Goal: Task Accomplishment & Management: Use online tool/utility

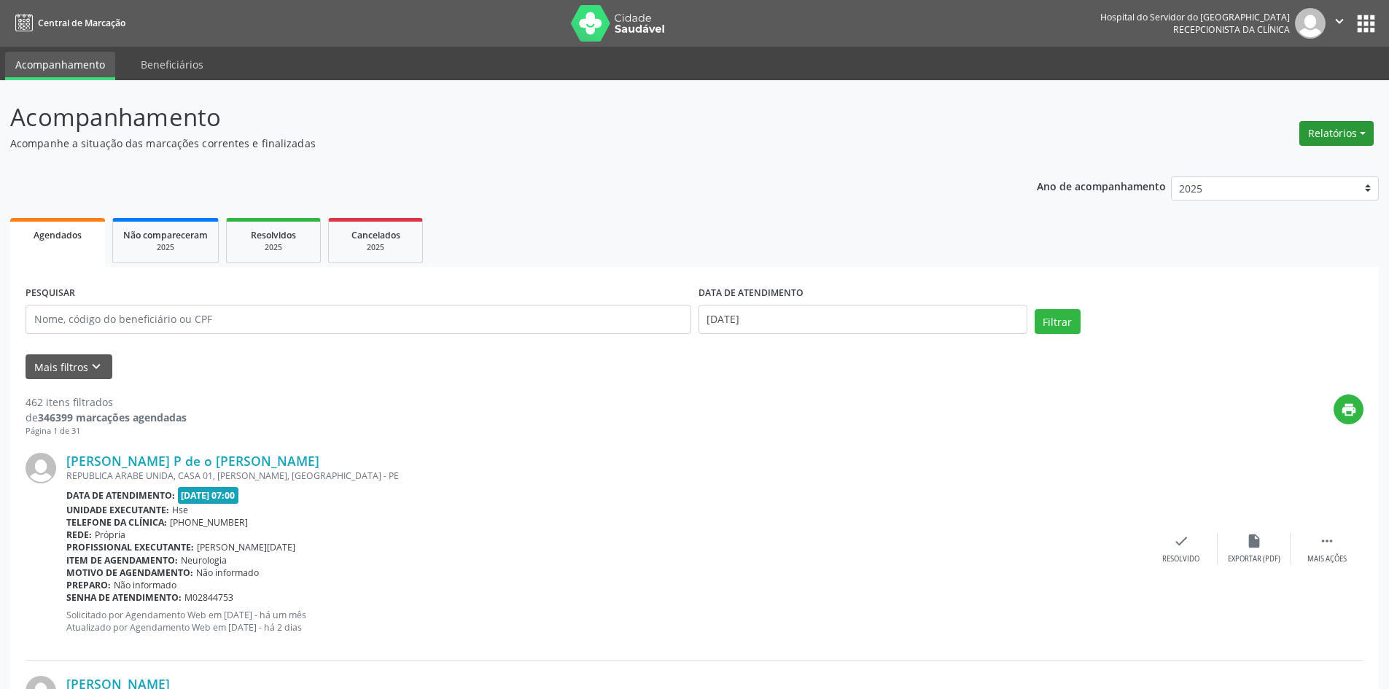
click at [1320, 128] on button "Relatórios" at bounding box center [1336, 133] width 74 height 25
click at [1270, 167] on link "Agendamentos" at bounding box center [1295, 165] width 157 height 20
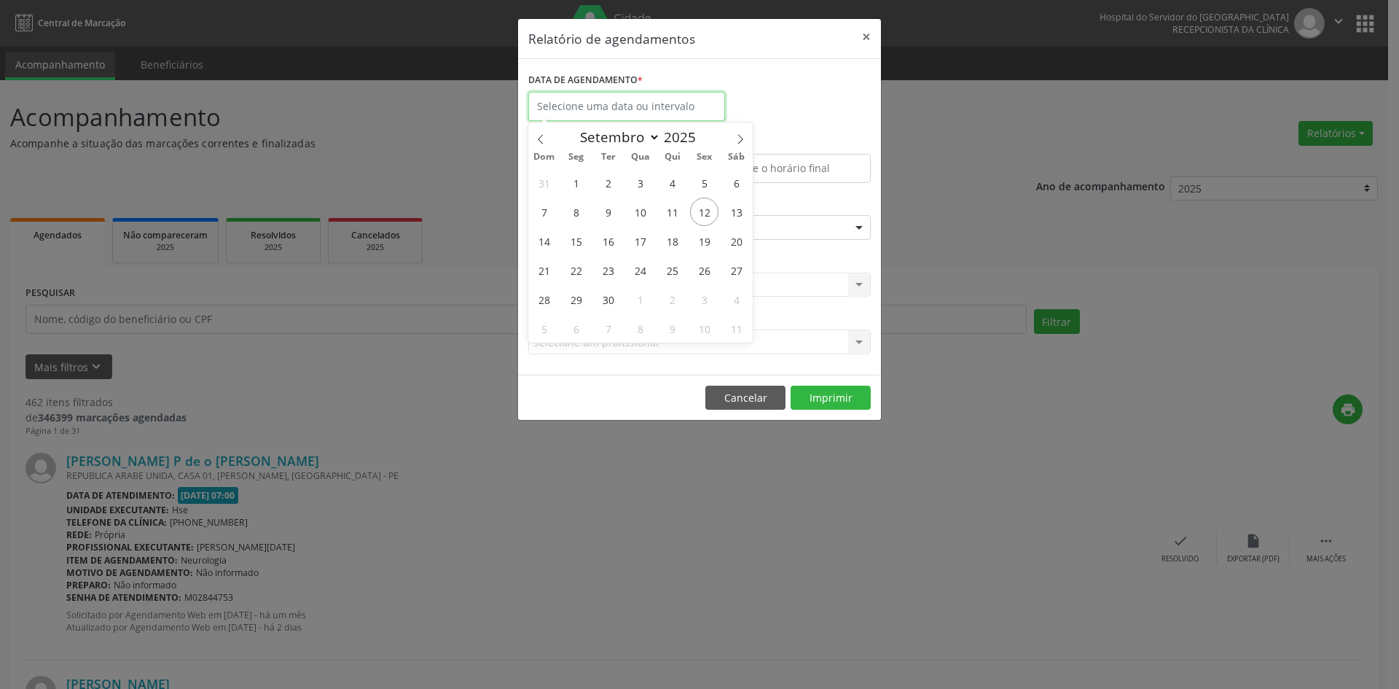
click at [587, 106] on input "text" at bounding box center [626, 106] width 197 height 29
click at [735, 139] on span at bounding box center [740, 134] width 25 height 25
select select "9"
click at [705, 182] on span "3" at bounding box center [704, 182] width 28 height 28
type input "[DATE]"
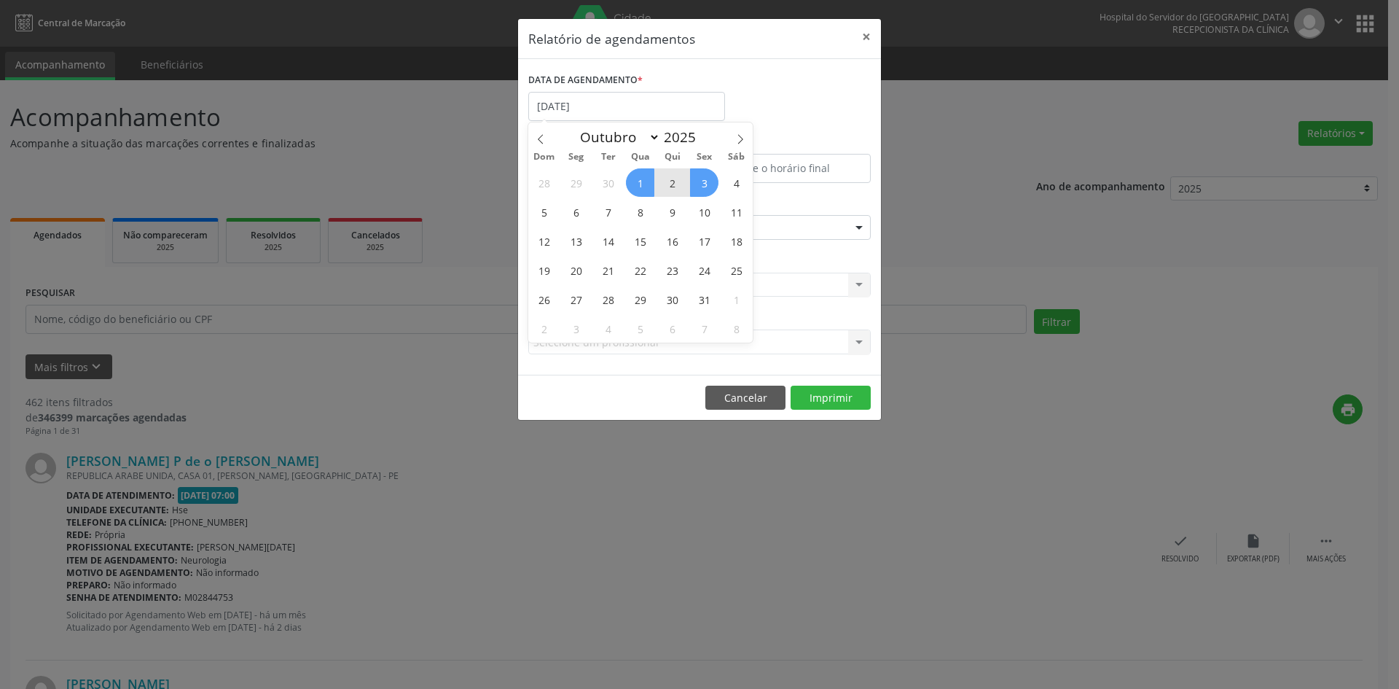
click at [636, 189] on span "1" at bounding box center [640, 182] width 28 height 28
select select "9"
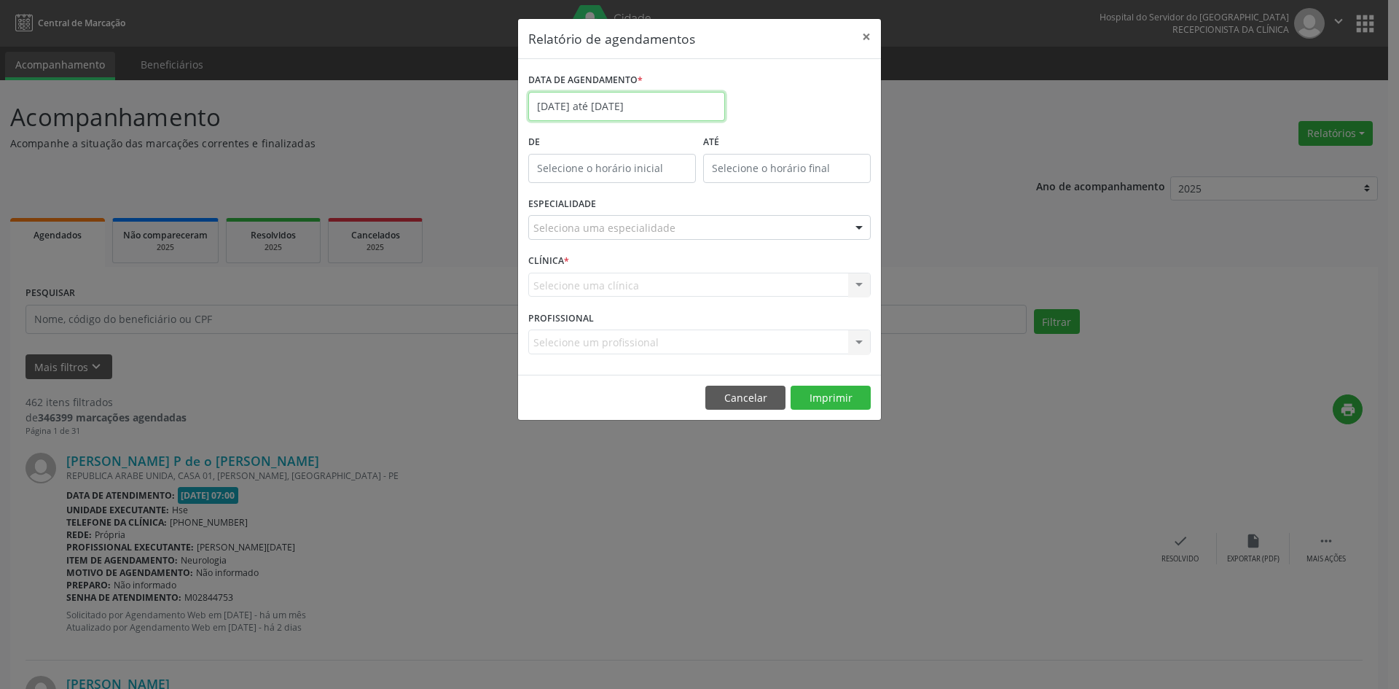
click at [627, 101] on input "[DATE] até [DATE]" at bounding box center [626, 106] width 197 height 29
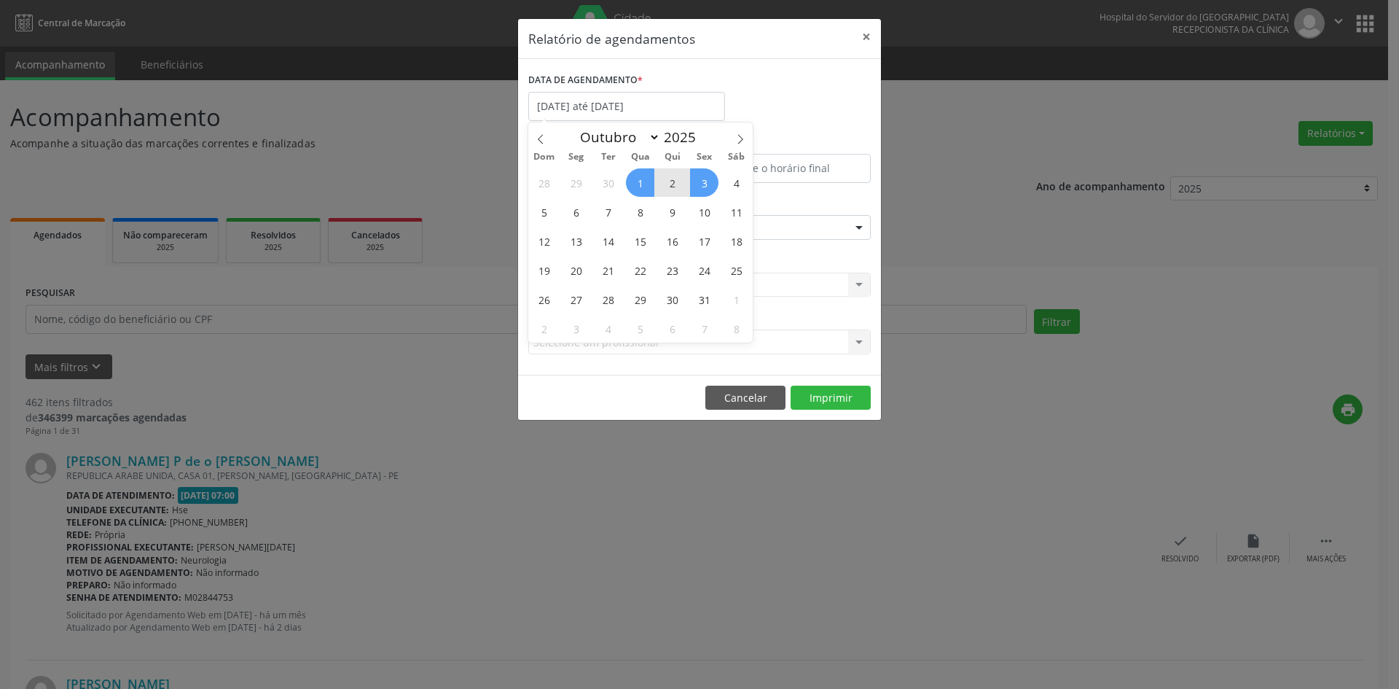
click at [643, 184] on span "1" at bounding box center [640, 182] width 28 height 28
type input "[DATE]"
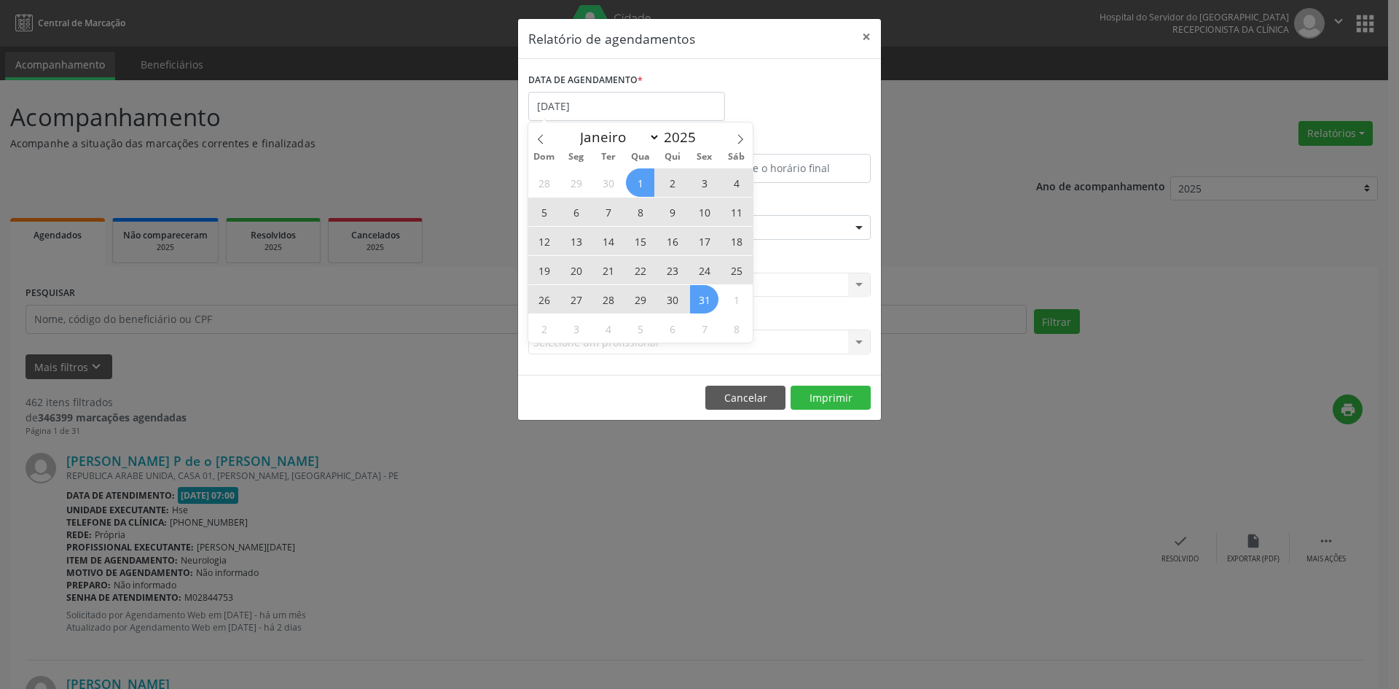
drag, startPoint x: 643, startPoint y: 184, endPoint x: 693, endPoint y: 297, distance: 123.7
click at [693, 297] on div "28 29 30 1 2 3 4 5 6 7 8 9 10 11 12 13 14 15 16 17 18 19 20 21 22 23 24 25 26 2…" at bounding box center [640, 255] width 224 height 175
click at [693, 297] on span "31" at bounding box center [704, 299] width 28 height 28
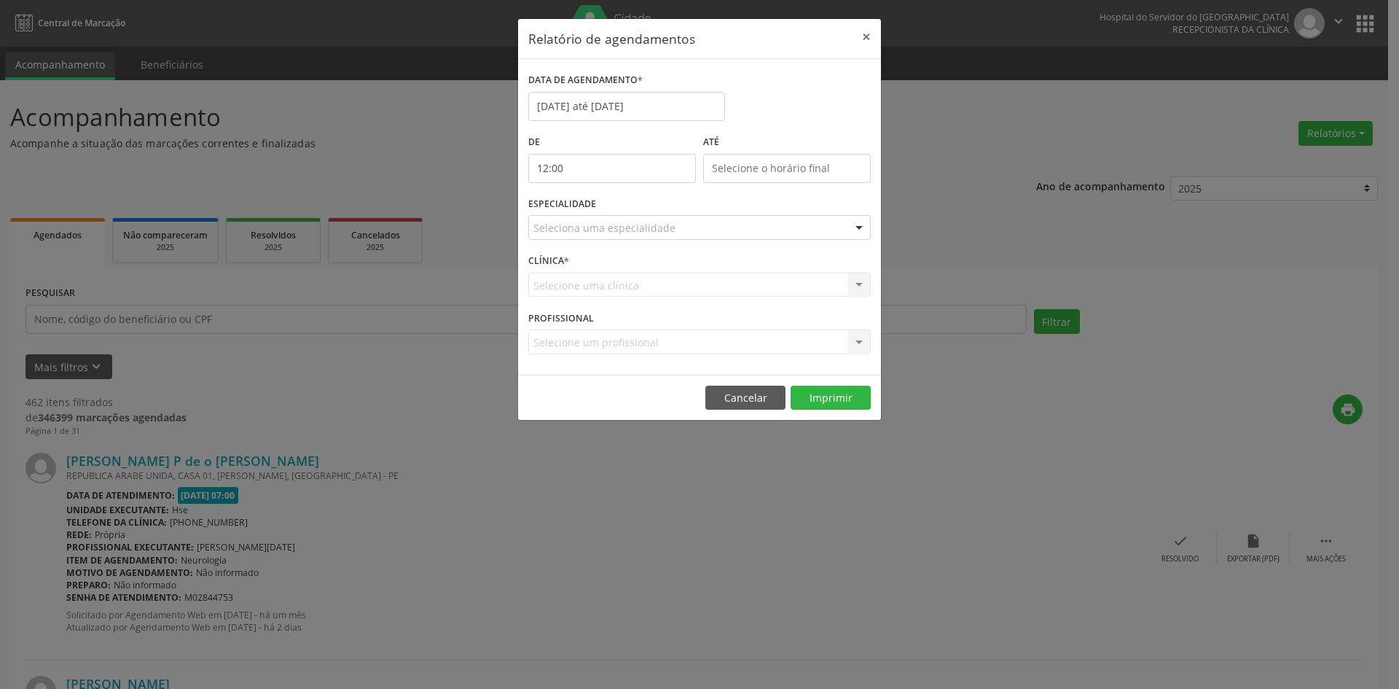
click at [591, 171] on input "12:00" at bounding box center [612, 168] width 168 height 29
click at [636, 211] on span at bounding box center [633, 207] width 10 height 15
type input "11:00"
type input "11"
click at [636, 211] on span at bounding box center [633, 207] width 10 height 15
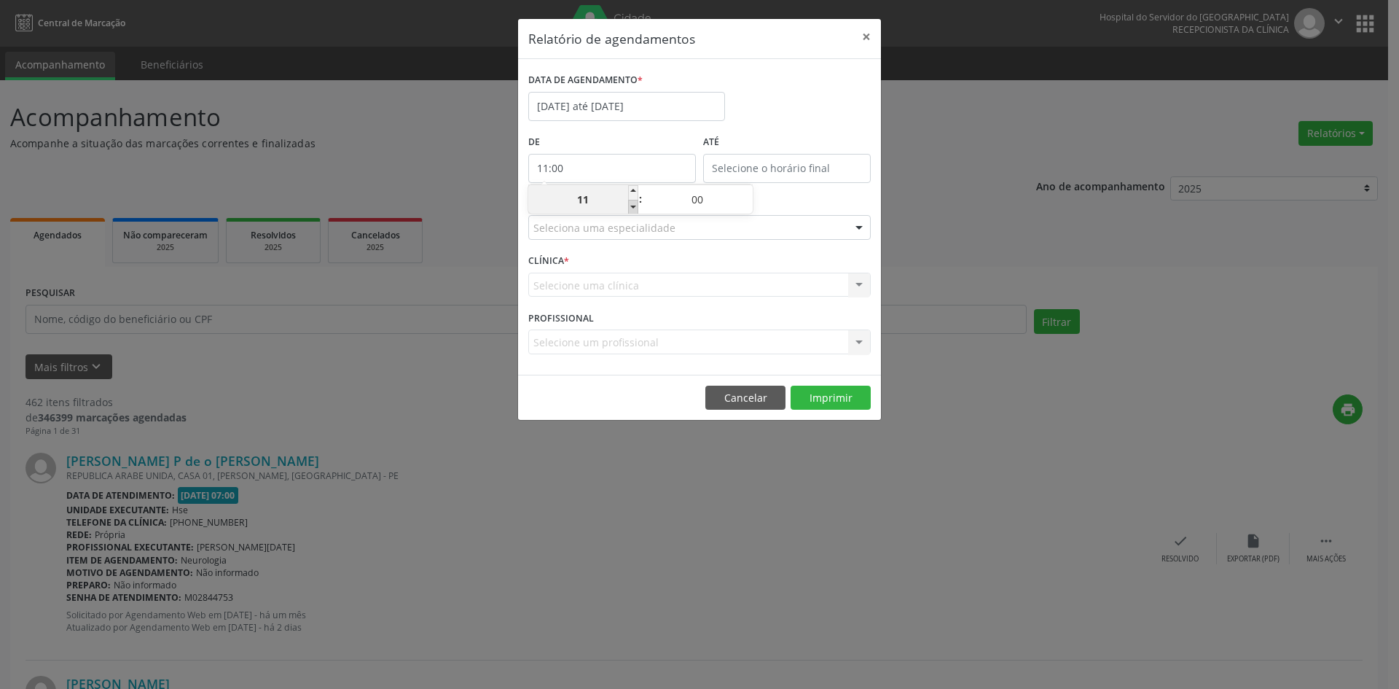
type input "10:00"
type input "10"
click at [636, 211] on span at bounding box center [633, 207] width 10 height 15
type input "09:00"
type input "09"
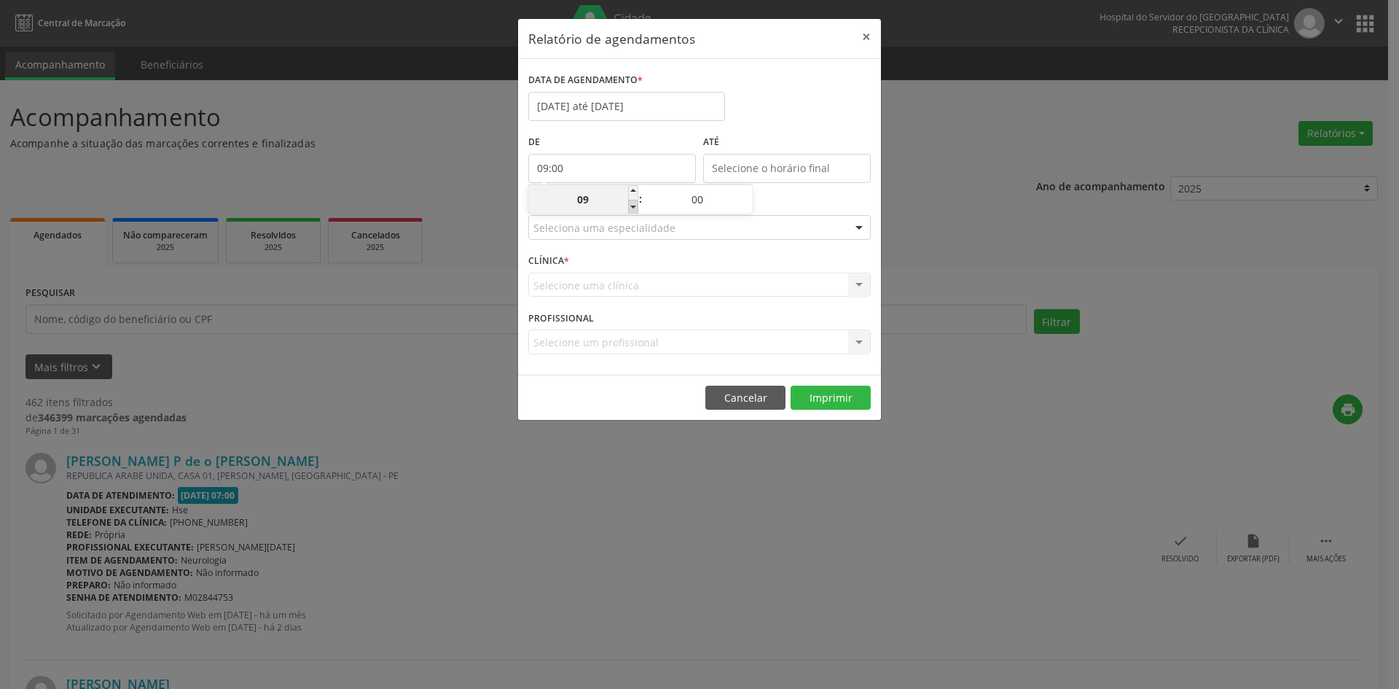
click at [636, 211] on span at bounding box center [633, 207] width 10 height 15
type input "08:00"
type input "08"
click at [636, 211] on span at bounding box center [633, 207] width 10 height 15
type input "07:00"
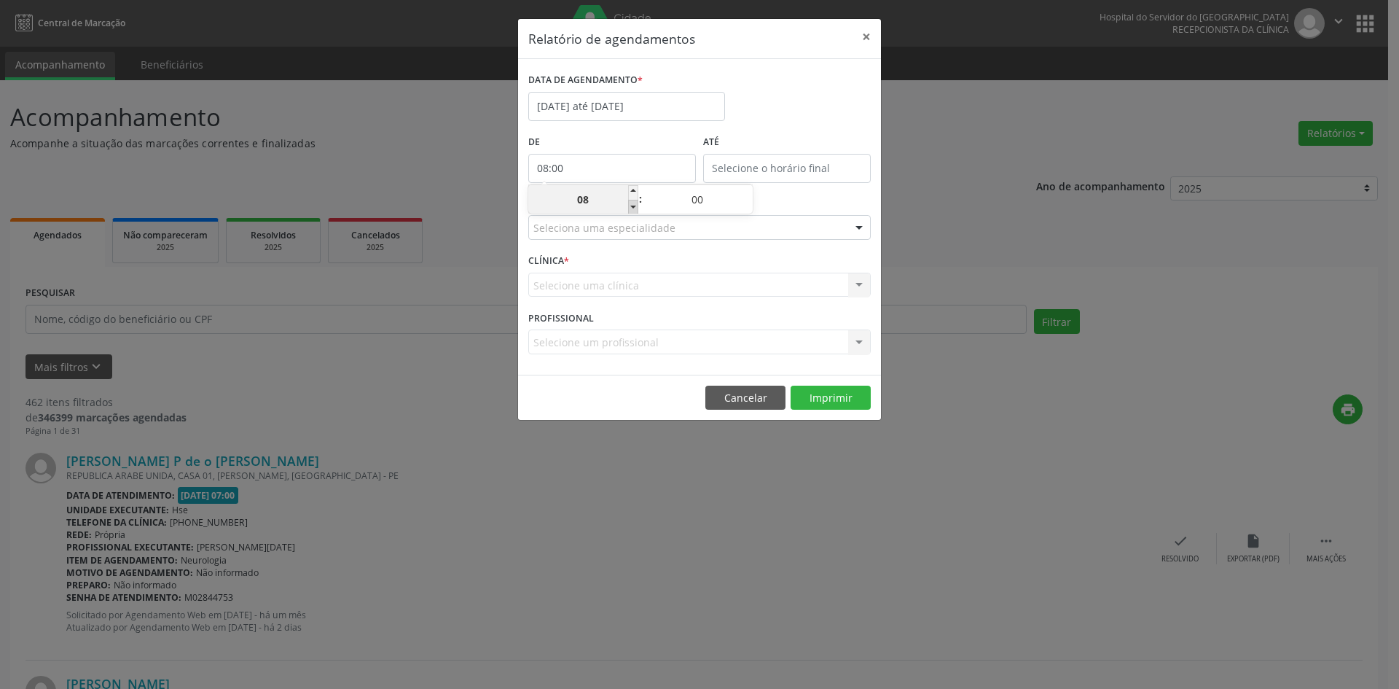
type input "07"
click at [636, 211] on span at bounding box center [633, 207] width 10 height 15
type input "06:00"
type input "06"
click at [638, 191] on span at bounding box center [633, 192] width 10 height 15
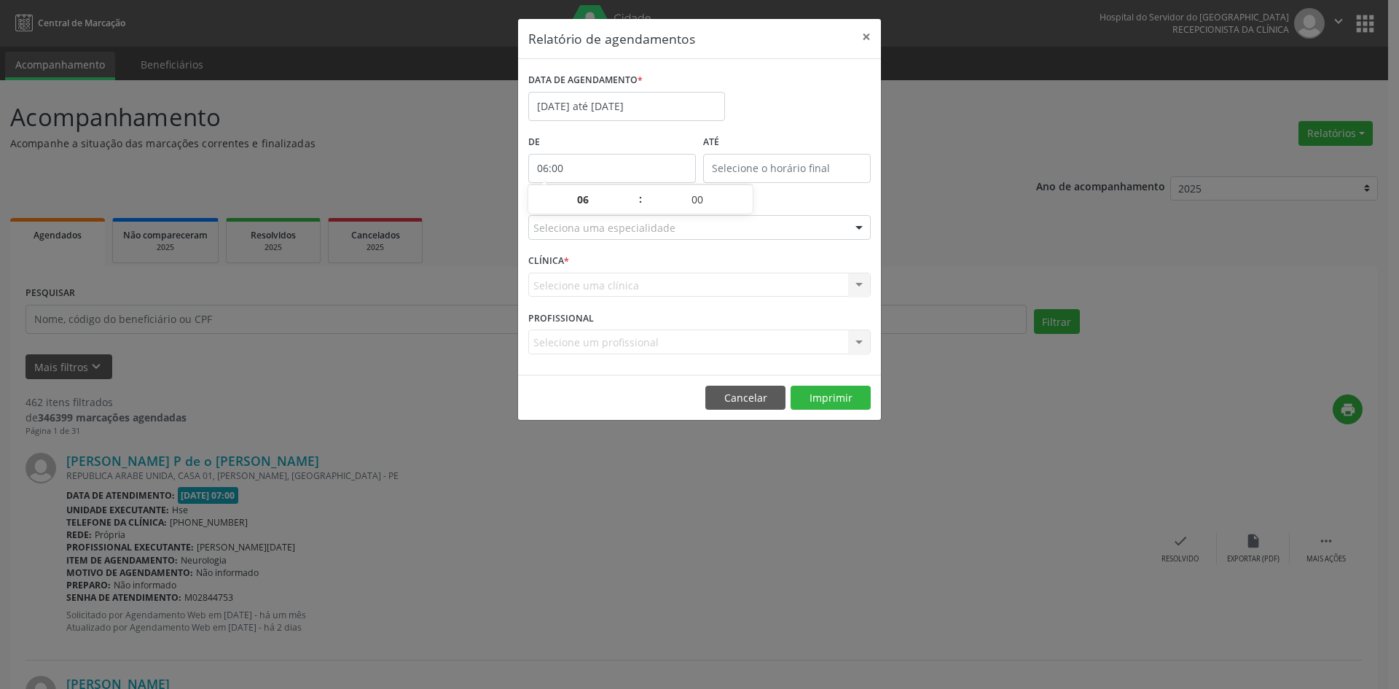
type input "07:00"
type input "07"
click at [777, 149] on label "ATÉ" at bounding box center [787, 142] width 168 height 23
click at [767, 159] on input "12:00" at bounding box center [787, 168] width 168 height 29
click at [811, 190] on span at bounding box center [808, 192] width 10 height 15
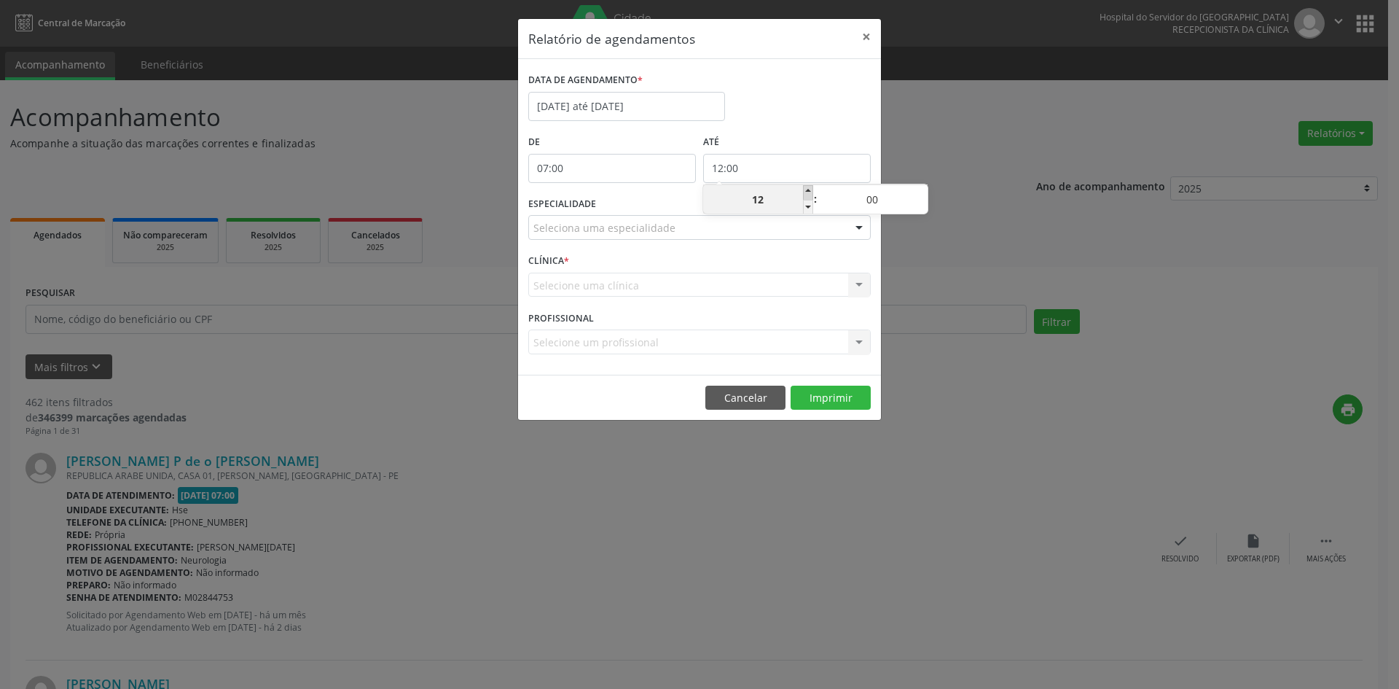
type input "13:00"
type input "13"
click at [811, 190] on span at bounding box center [808, 192] width 10 height 15
type input "14:00"
type input "14"
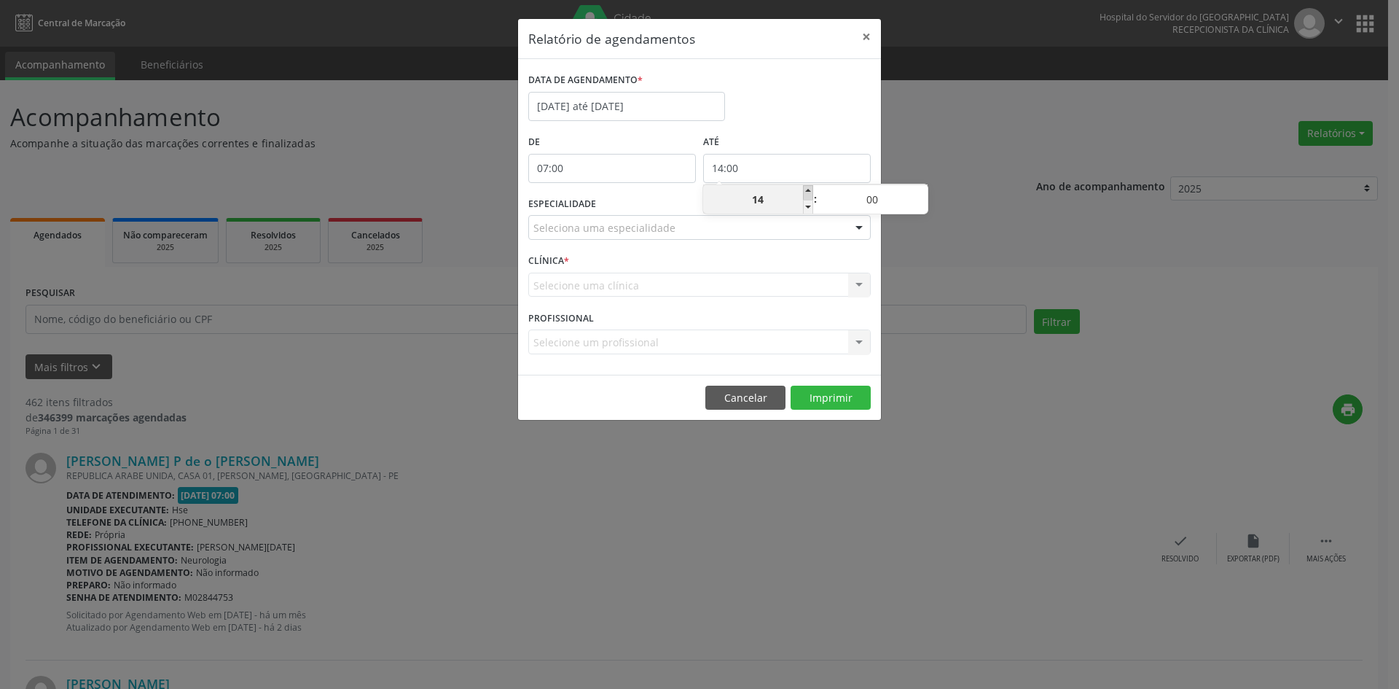
click at [811, 190] on span at bounding box center [808, 192] width 10 height 15
type input "15:00"
type input "15"
click at [811, 190] on span at bounding box center [808, 192] width 10 height 15
type input "16:00"
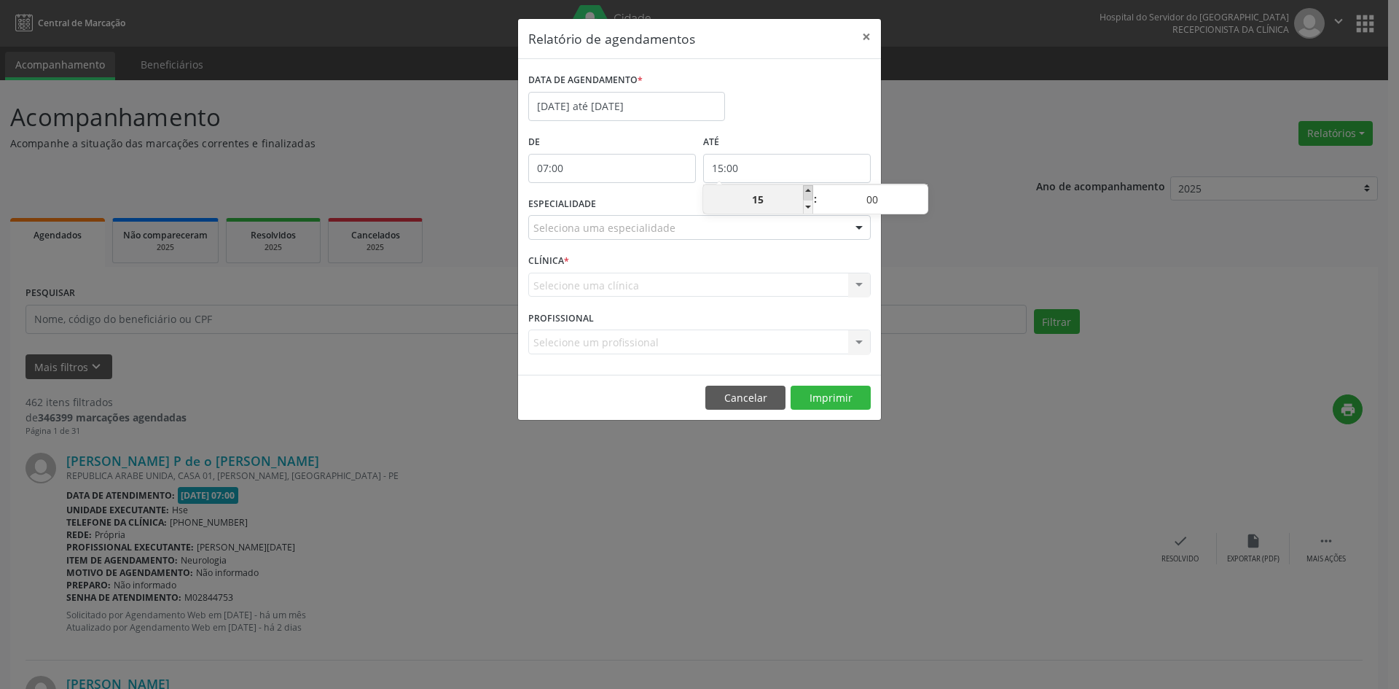
type input "16"
click at [811, 190] on span at bounding box center [808, 192] width 10 height 15
type input "17:00"
type input "17"
click at [811, 190] on span at bounding box center [808, 192] width 10 height 15
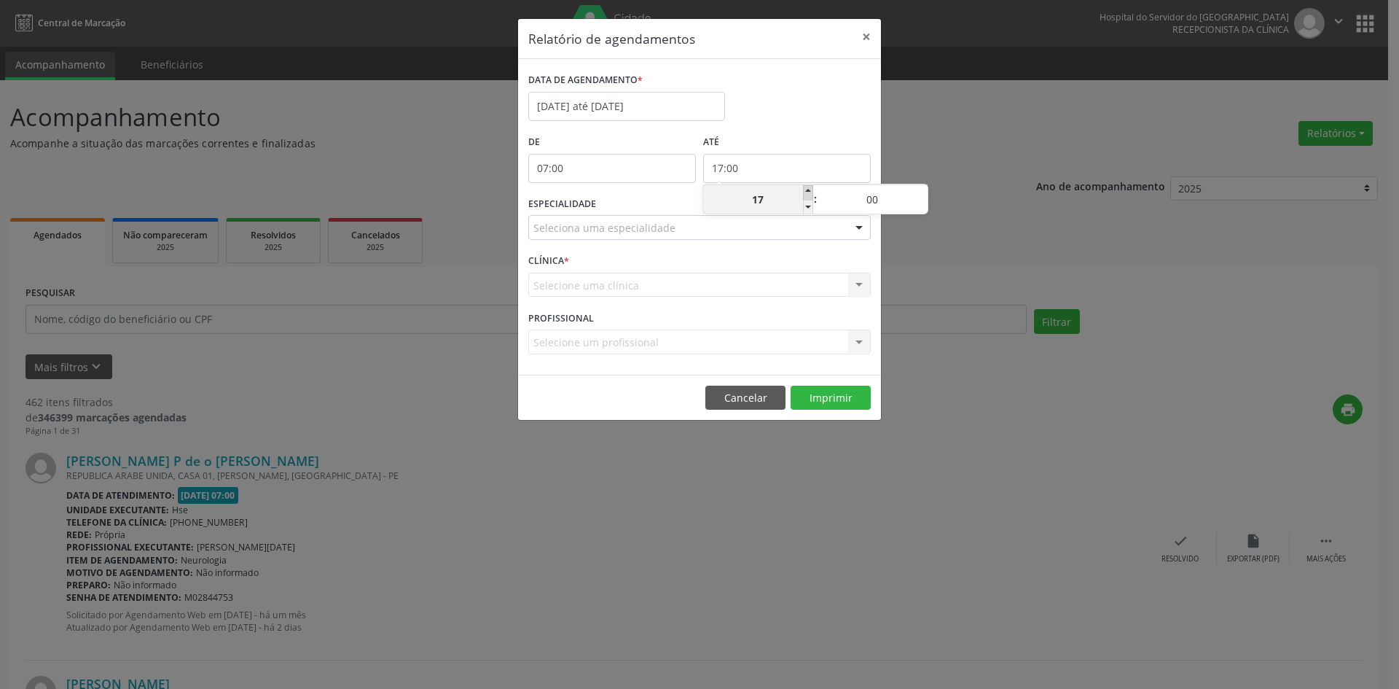
type input "18:00"
type input "18"
click at [811, 190] on span at bounding box center [808, 192] width 10 height 15
type input "19:00"
type input "19"
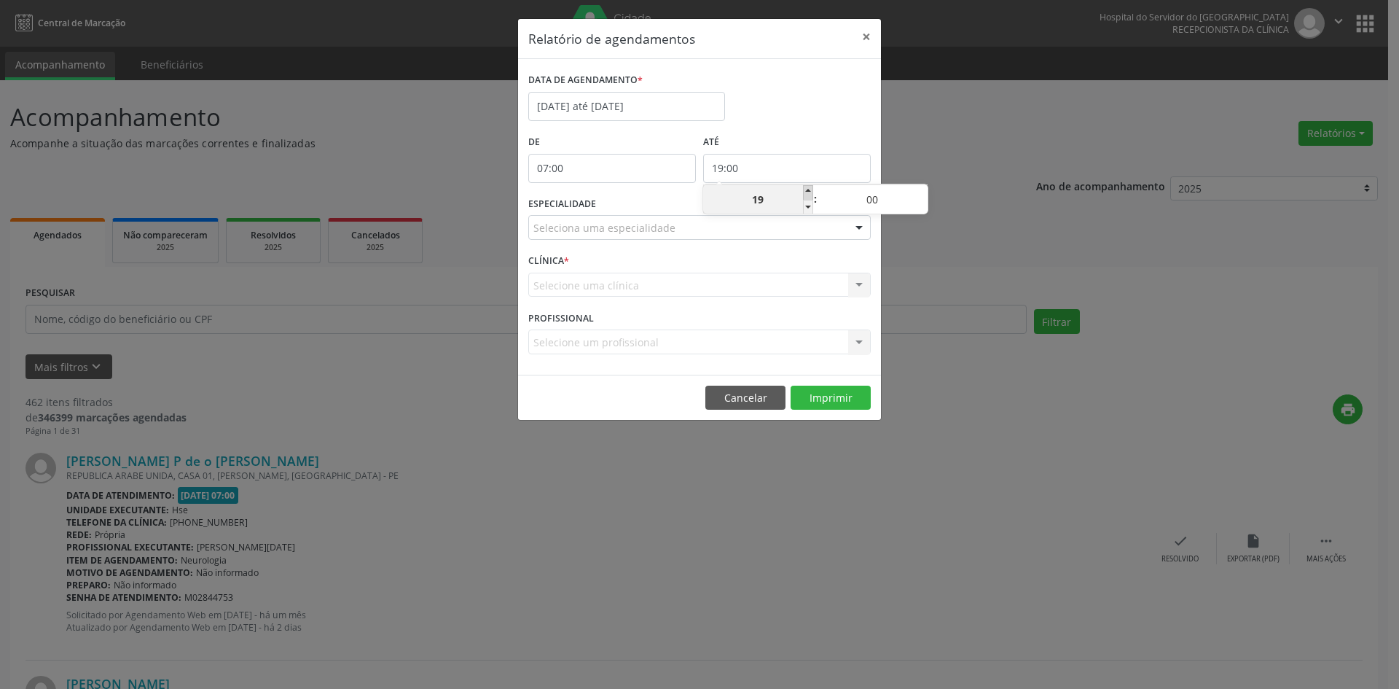
click at [811, 190] on span at bounding box center [808, 192] width 10 height 15
type input "20:00"
type input "20"
click at [804, 212] on span at bounding box center [808, 207] width 10 height 15
type input "19:00"
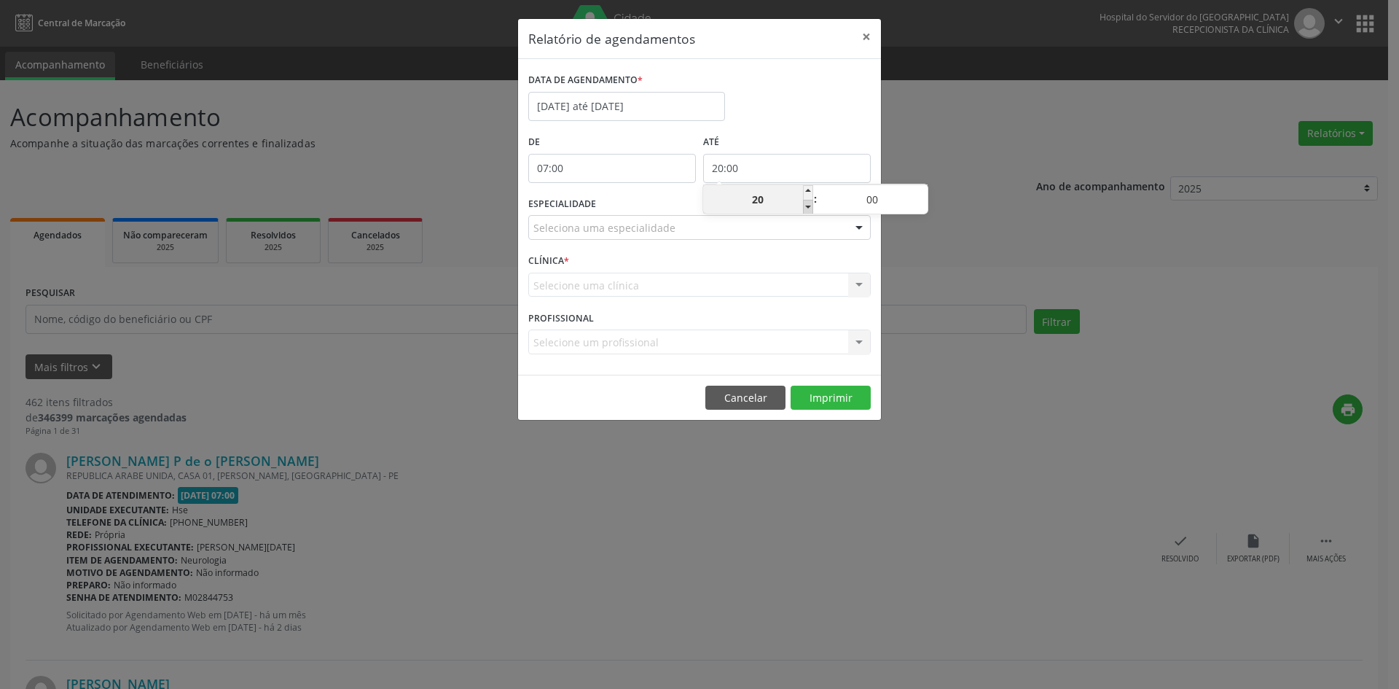
type input "19"
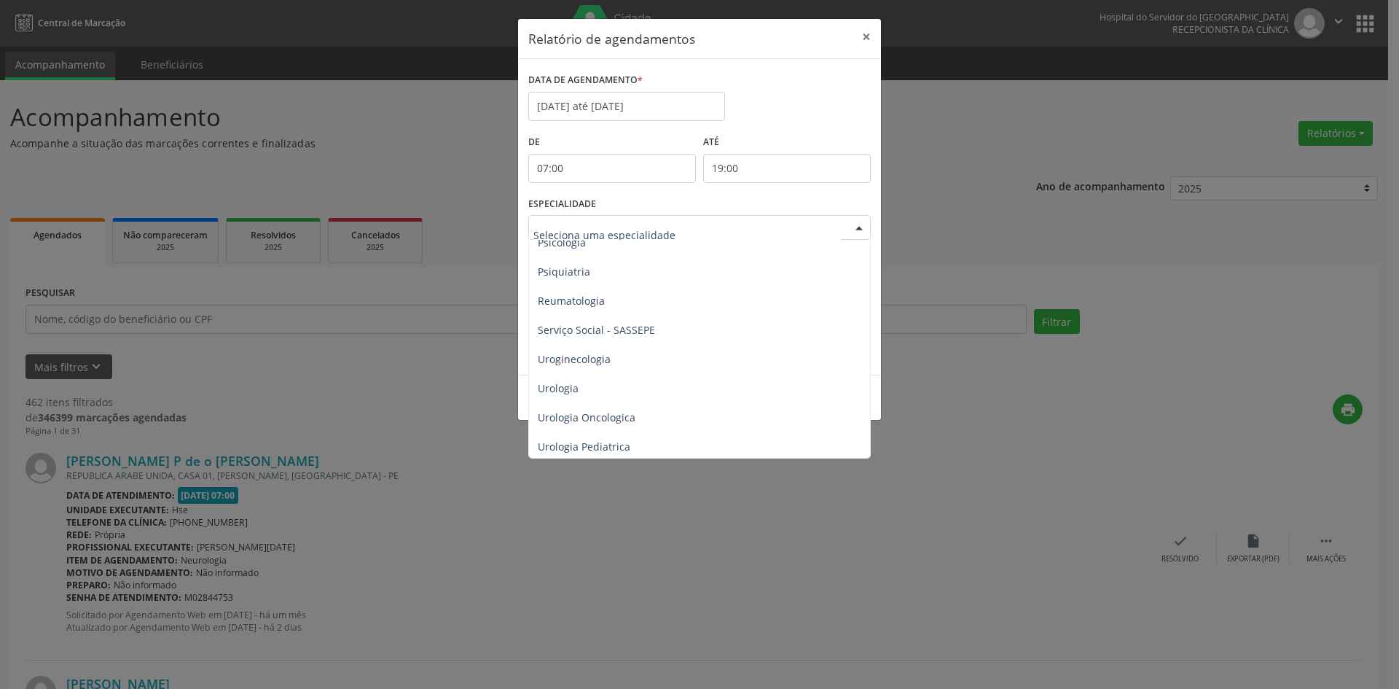
scroll to position [2504, 0]
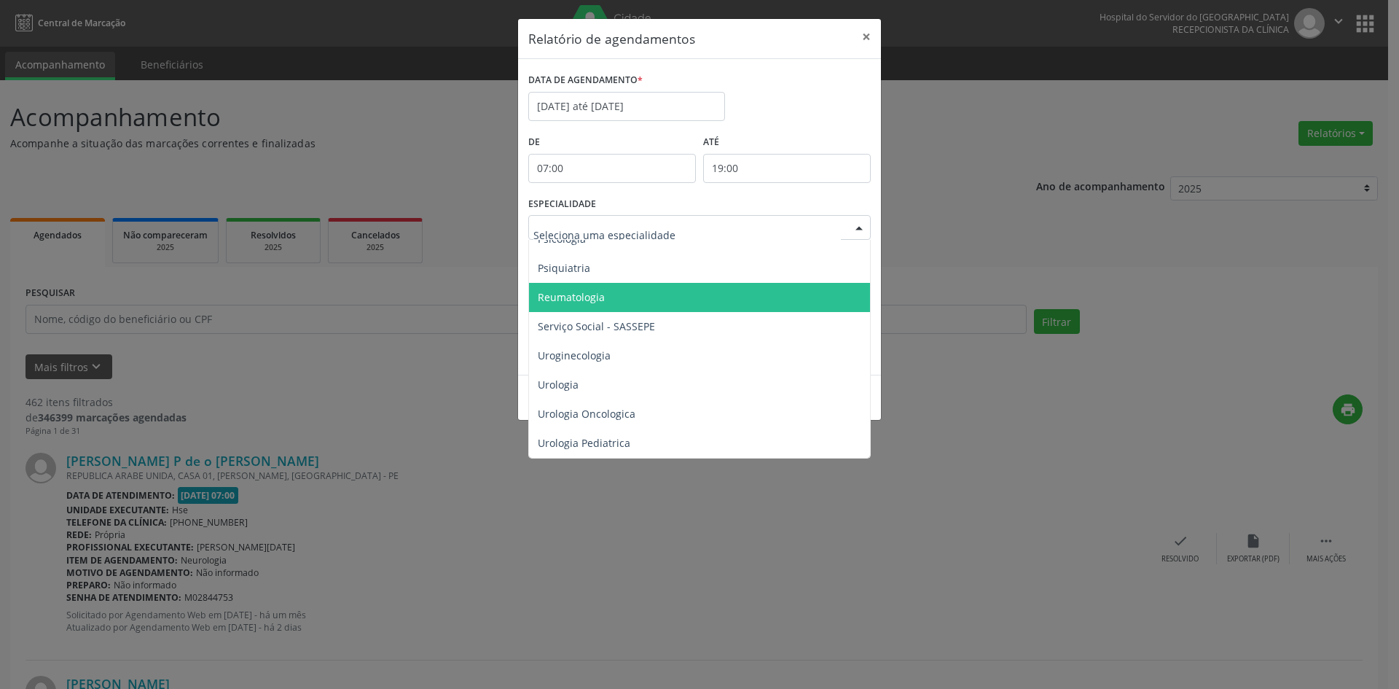
click at [577, 290] on span "Reumatologia" at bounding box center [571, 297] width 67 height 14
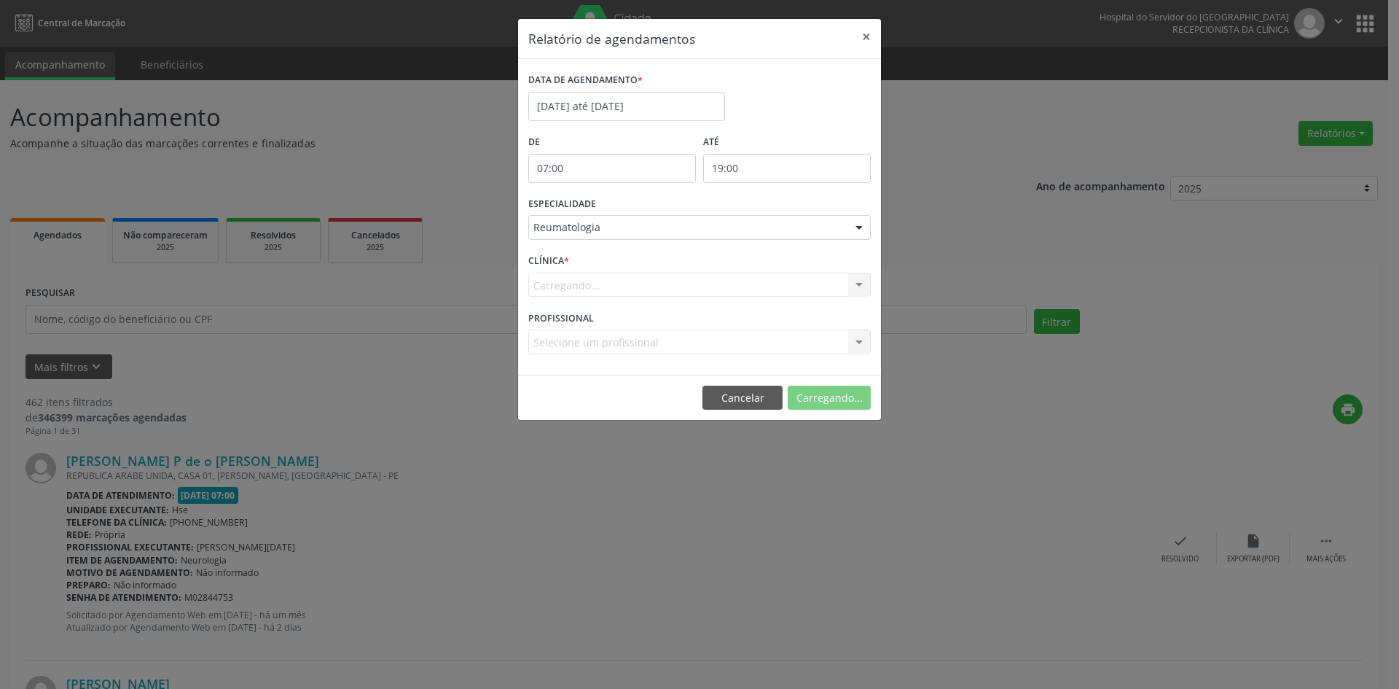
click at [552, 286] on div "Carregando... Nenhum resultado encontrado para: " " Não há nenhuma opção para s…" at bounding box center [699, 285] width 343 height 25
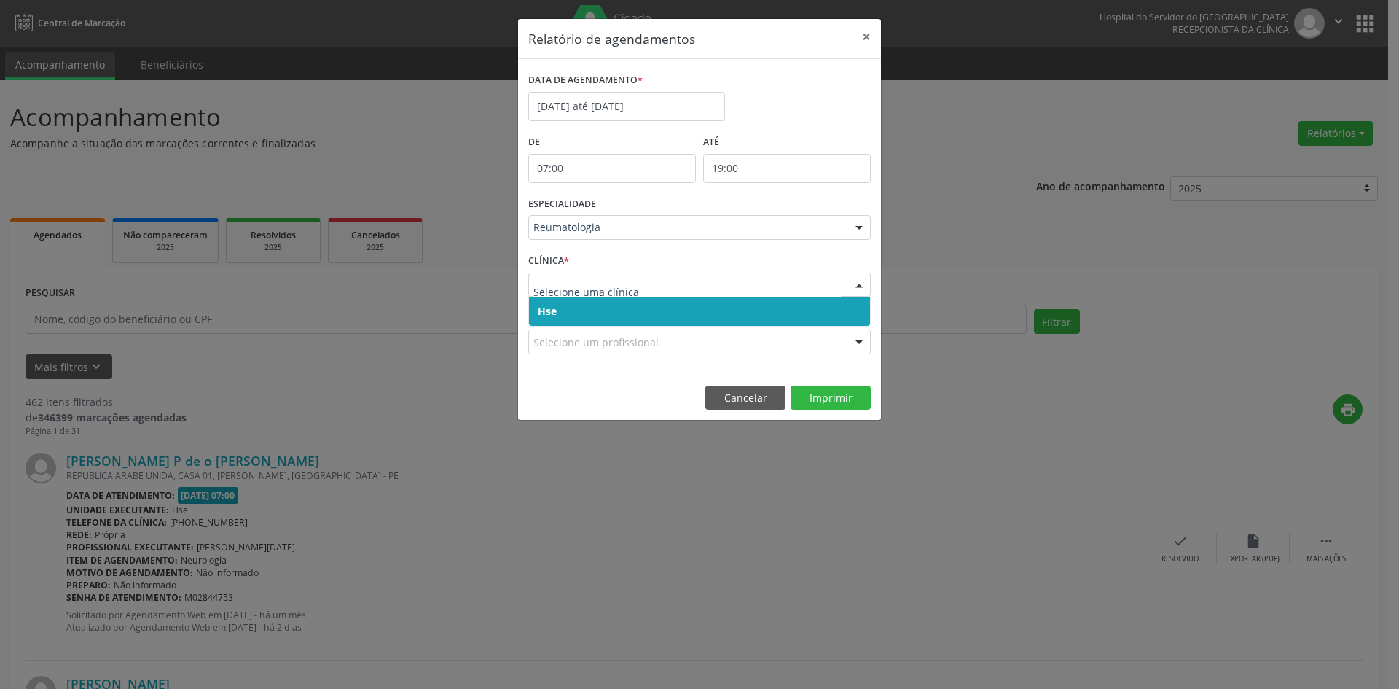
click at [559, 314] on span "Hse" at bounding box center [699, 311] width 341 height 29
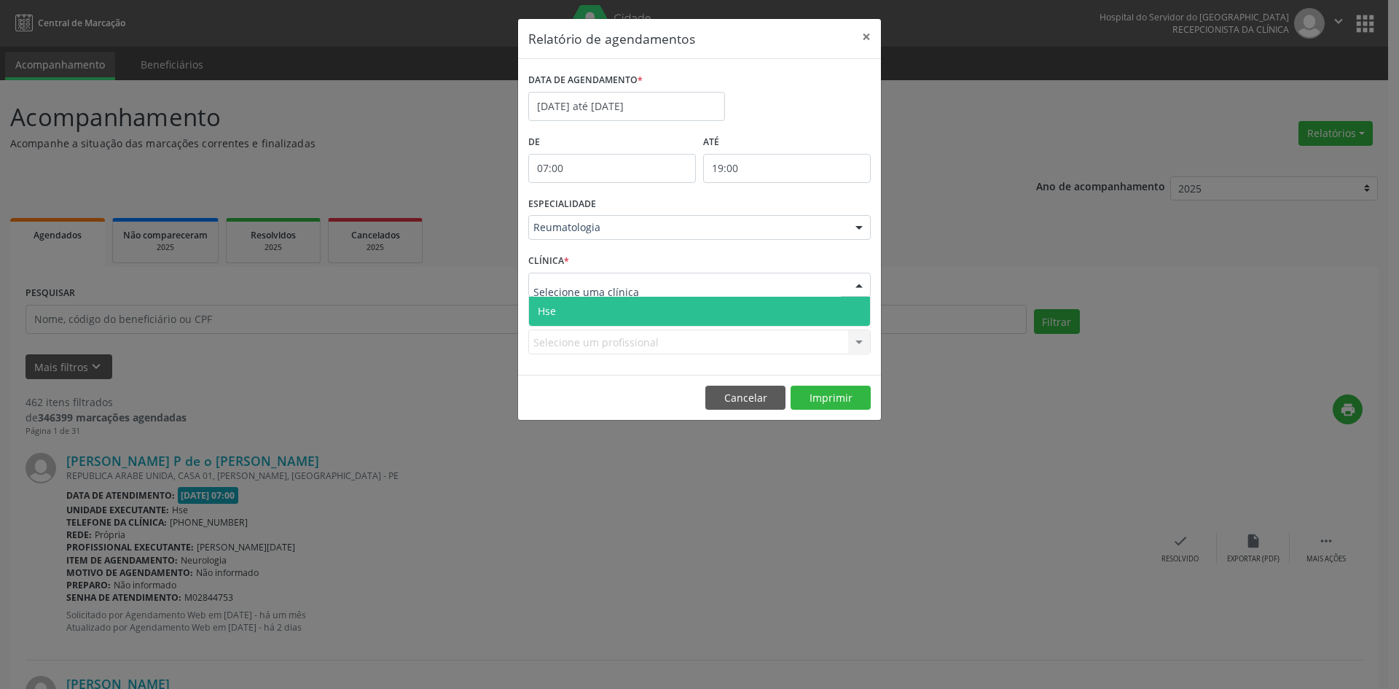
click at [566, 313] on span "Hse" at bounding box center [699, 311] width 341 height 29
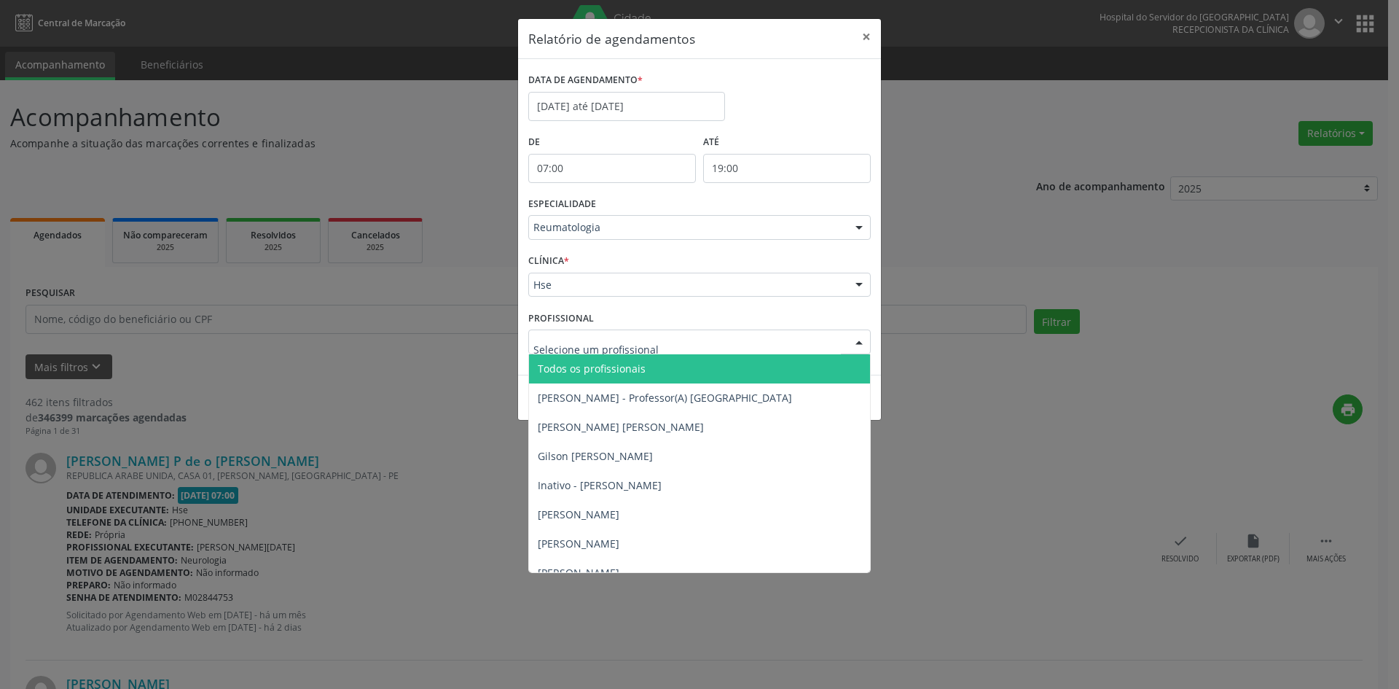
click at [594, 368] on span "Todos os profissionais" at bounding box center [592, 369] width 108 height 14
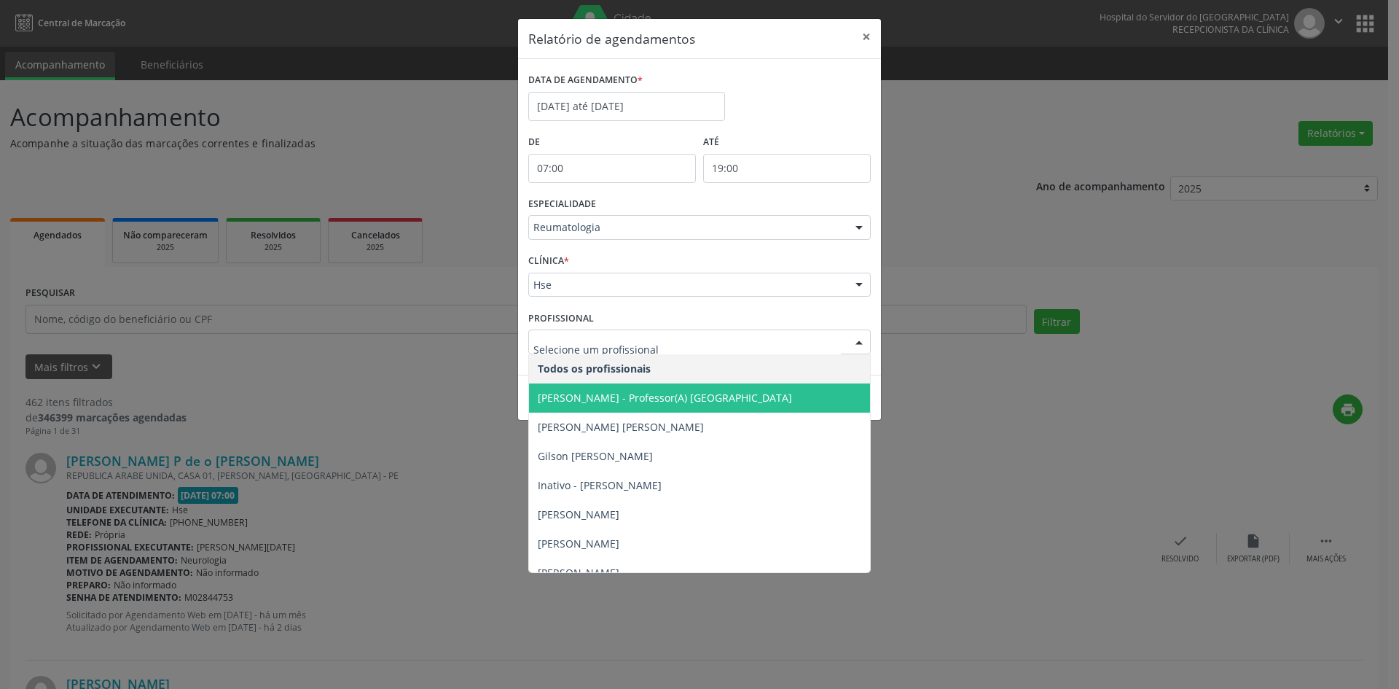
click at [595, 391] on span "[PERSON_NAME] - Professor(A) [GEOGRAPHIC_DATA]" at bounding box center [665, 398] width 254 height 14
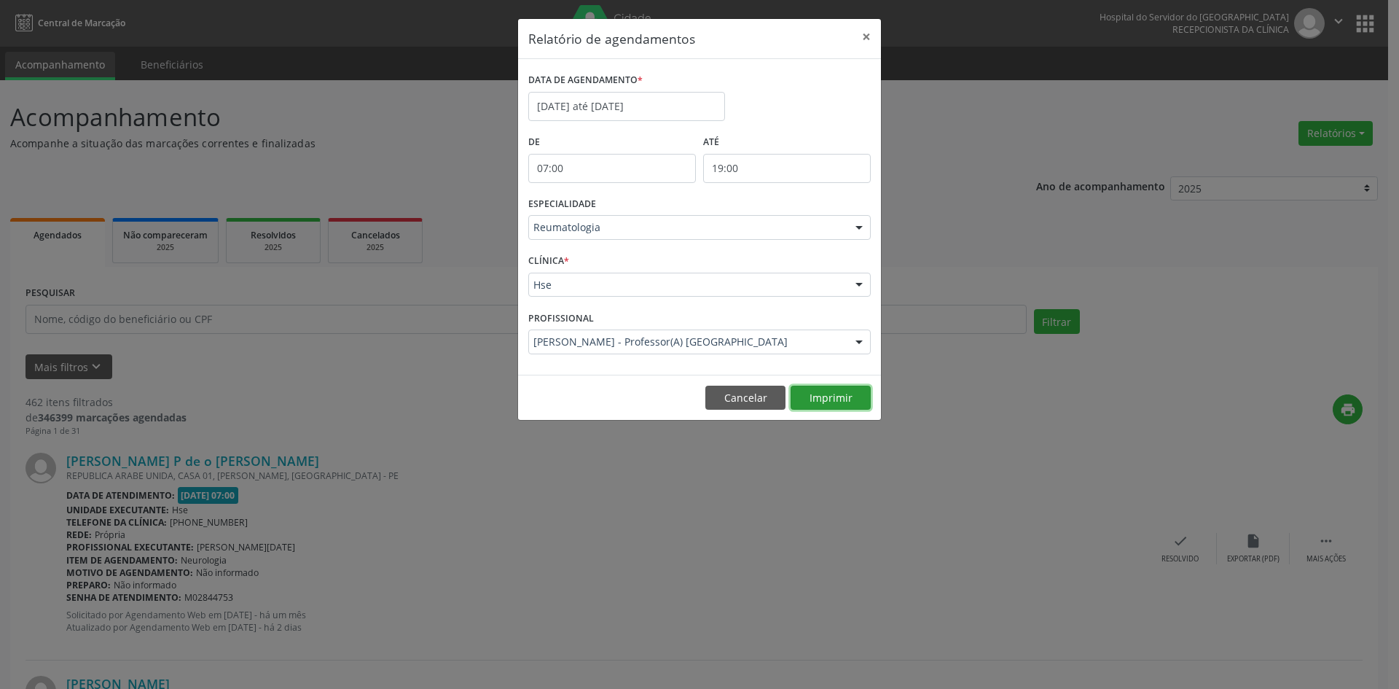
click at [821, 401] on button "Imprimir" at bounding box center [831, 398] width 80 height 25
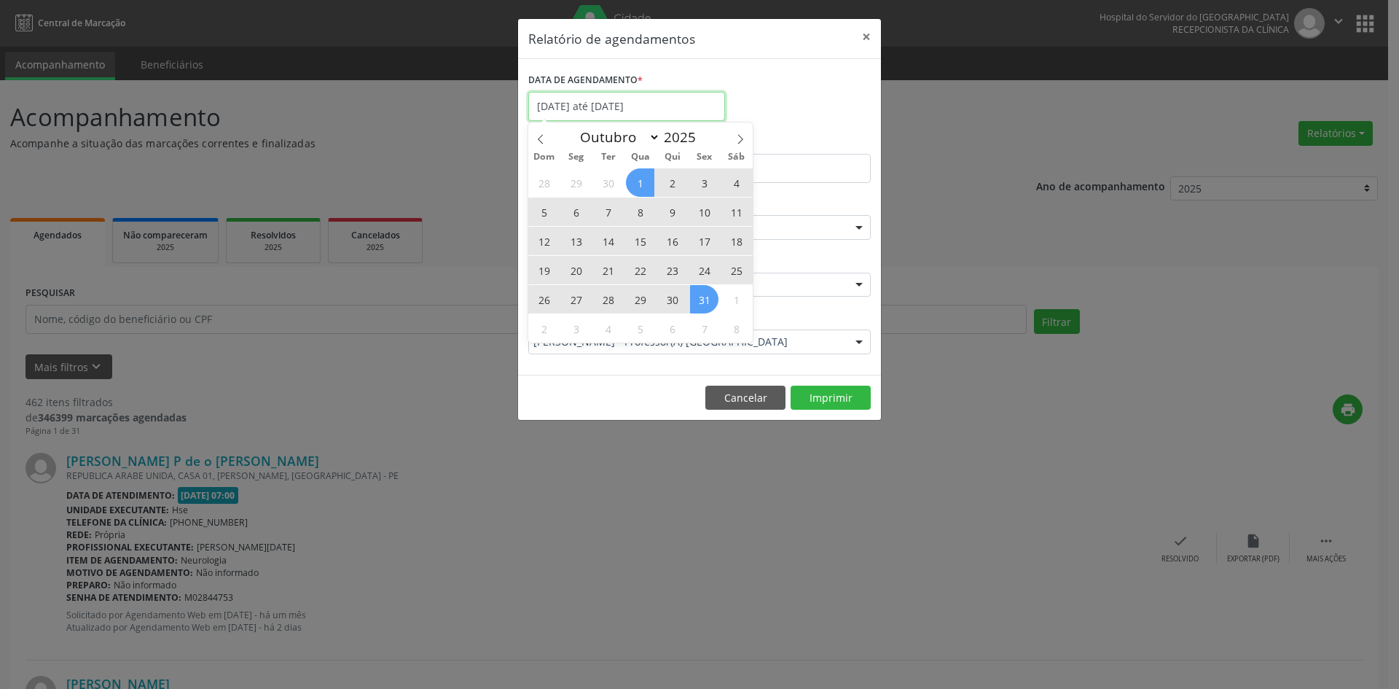
click at [577, 102] on input "[DATE] até [DATE]" at bounding box center [626, 106] width 197 height 29
click at [735, 139] on icon at bounding box center [740, 139] width 10 height 10
select select "10"
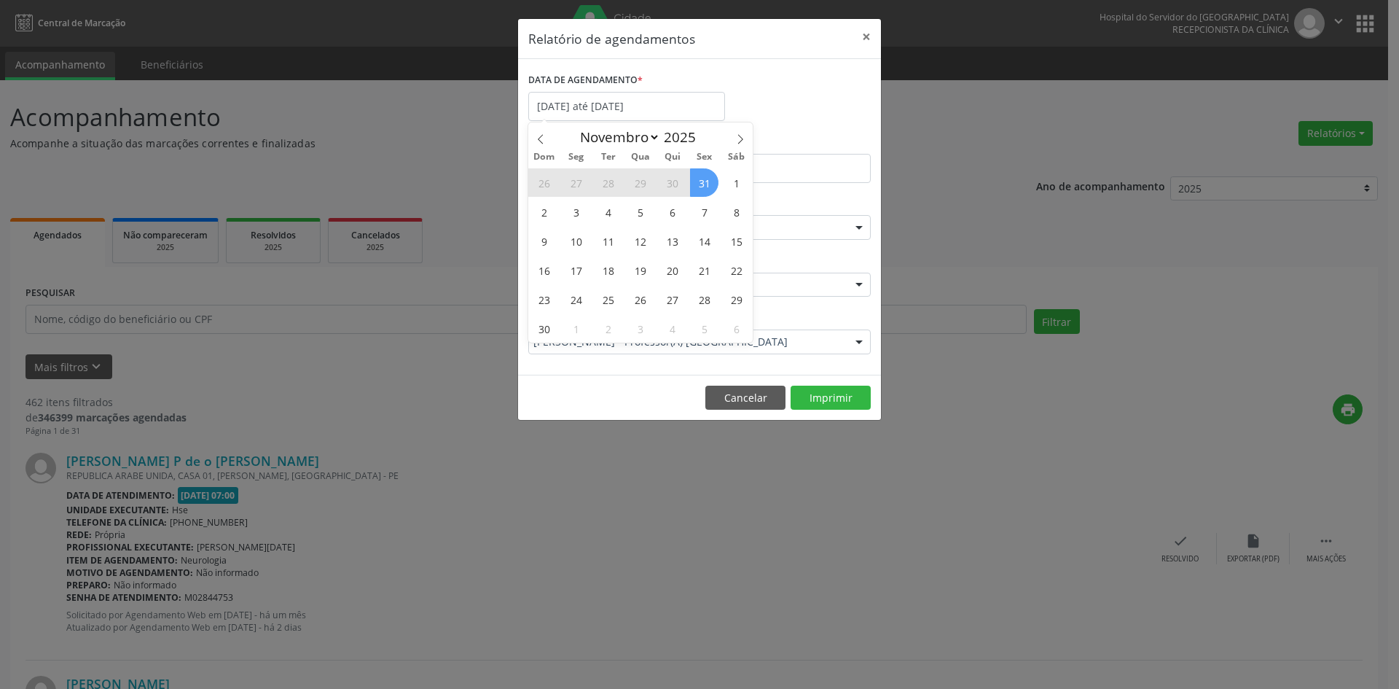
click at [526, 135] on div "De 07:00" at bounding box center [612, 162] width 175 height 62
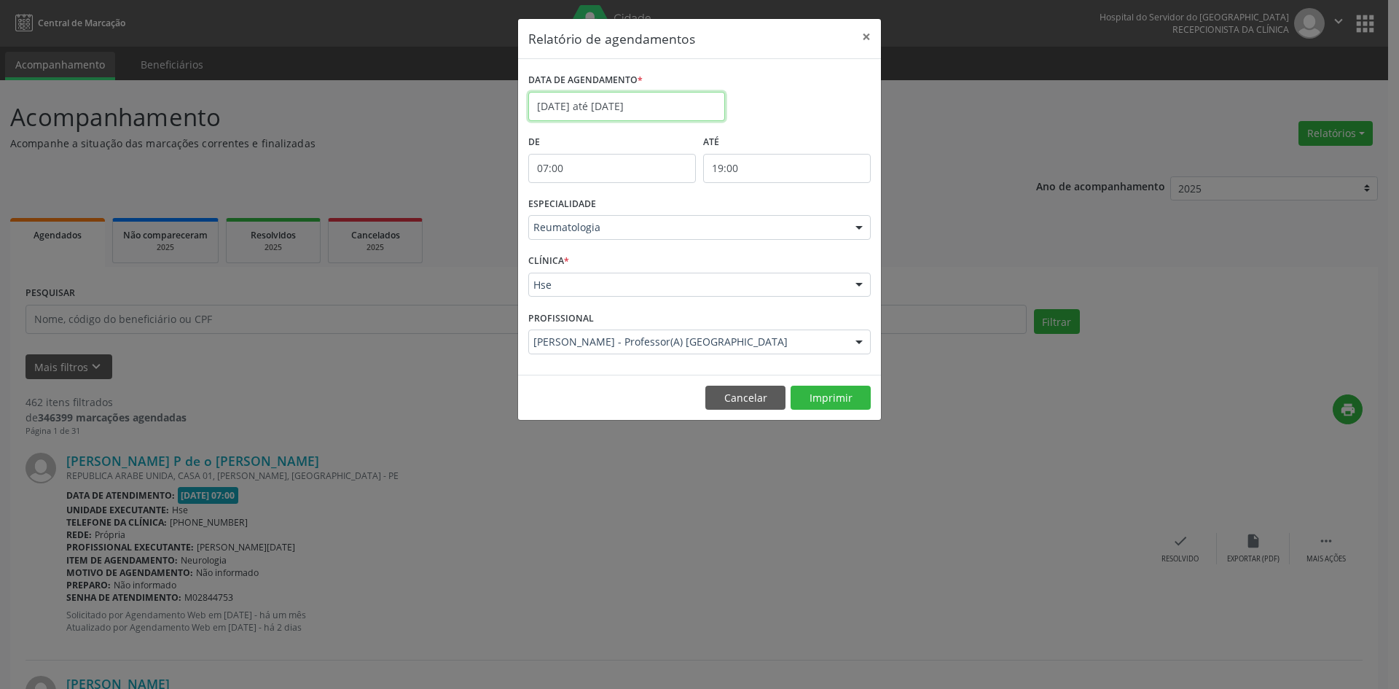
click at [559, 106] on input "[DATE] até [DATE]" at bounding box center [626, 106] width 197 height 29
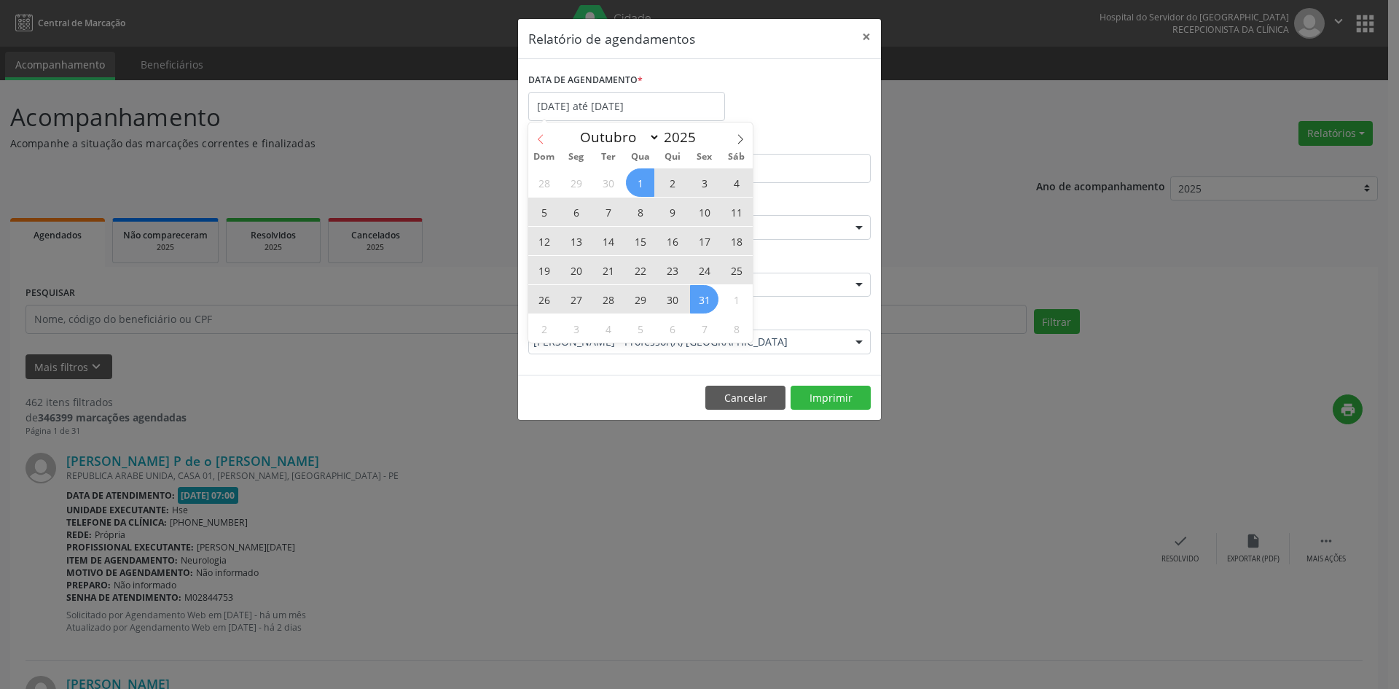
click at [535, 134] on span at bounding box center [540, 134] width 25 height 25
select select "8"
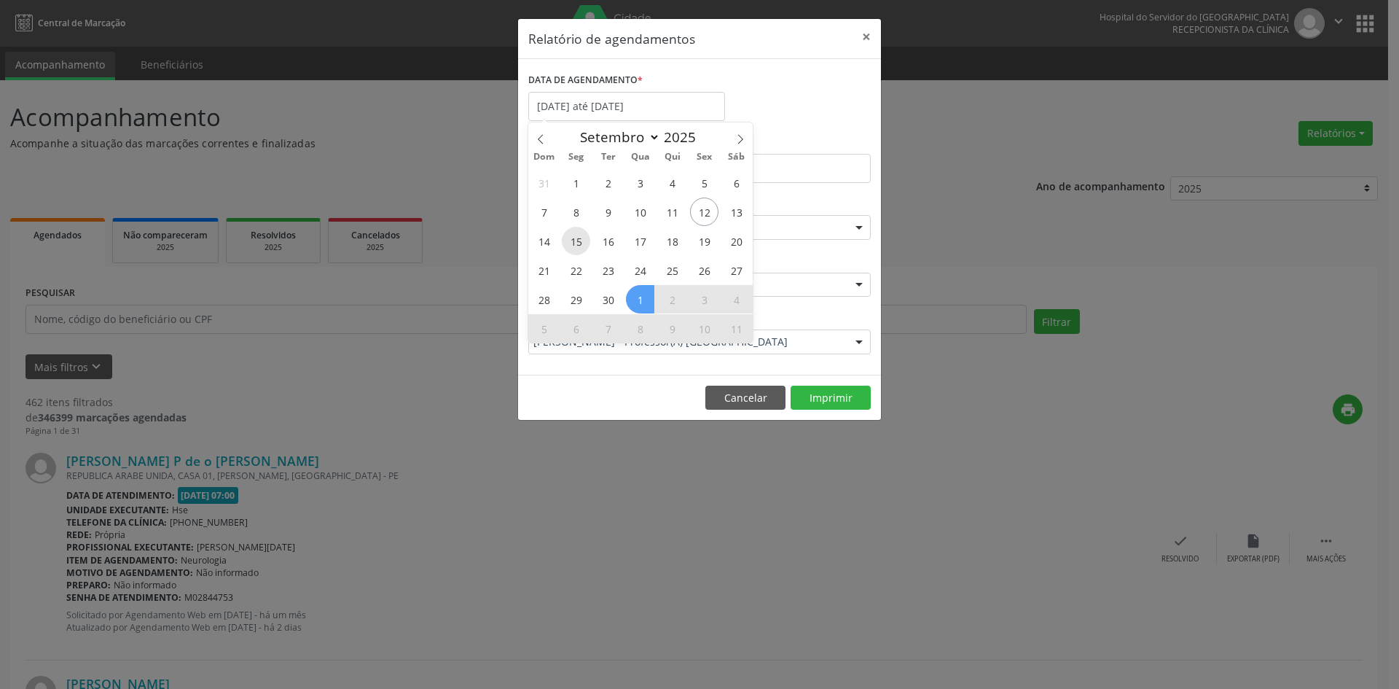
click at [571, 242] on span "15" at bounding box center [576, 241] width 28 height 28
type input "[DATE]"
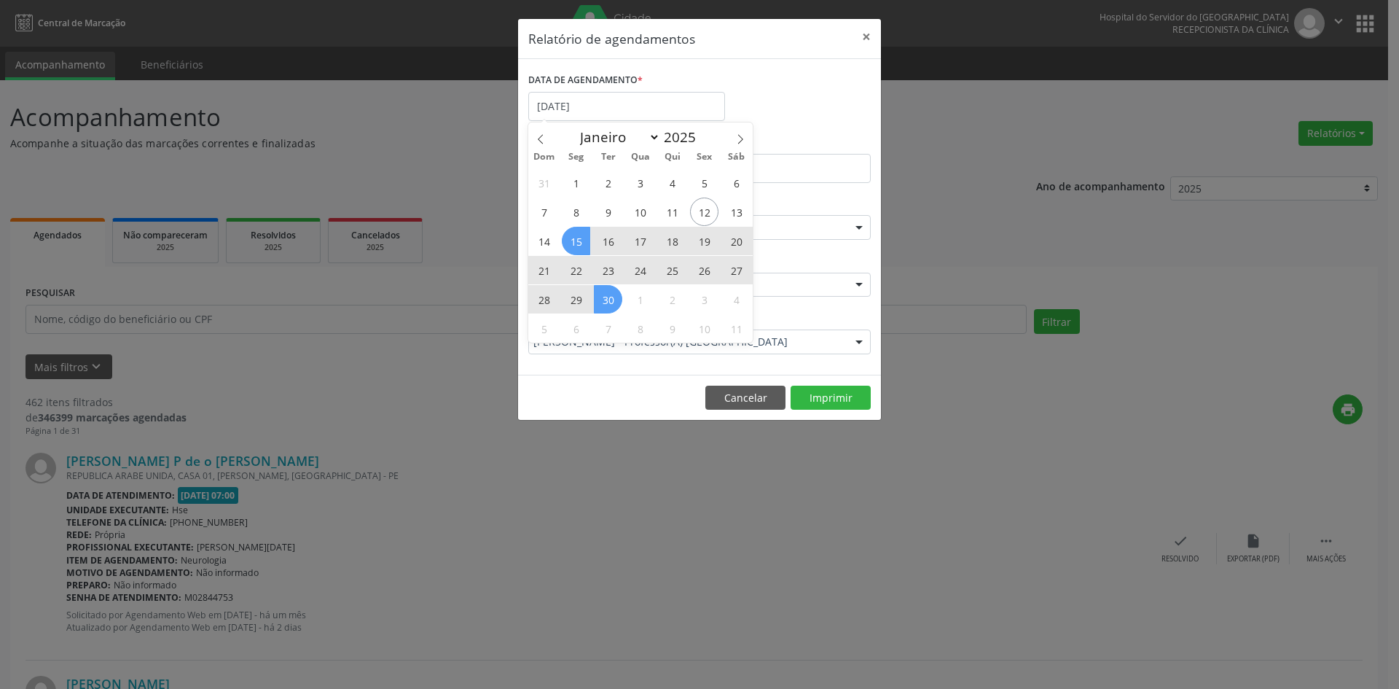
drag, startPoint x: 571, startPoint y: 242, endPoint x: 599, endPoint y: 303, distance: 67.5
click at [599, 303] on div "31 1 2 3 4 5 6 7 8 9 10 11 12 13 14 15 16 17 18 19 20 21 22 23 24 25 26 27 28 2…" at bounding box center [640, 255] width 224 height 175
click at [615, 298] on span "30" at bounding box center [608, 299] width 28 height 28
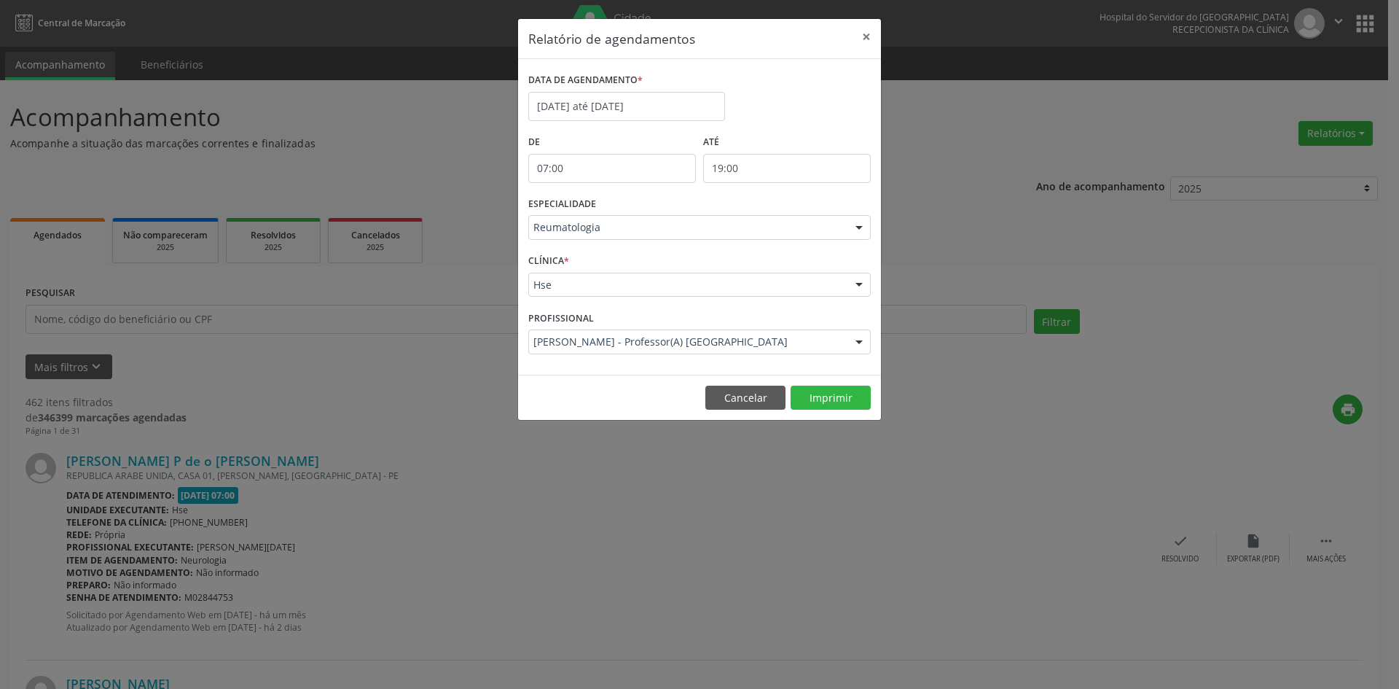
click at [860, 224] on div at bounding box center [859, 228] width 22 height 25
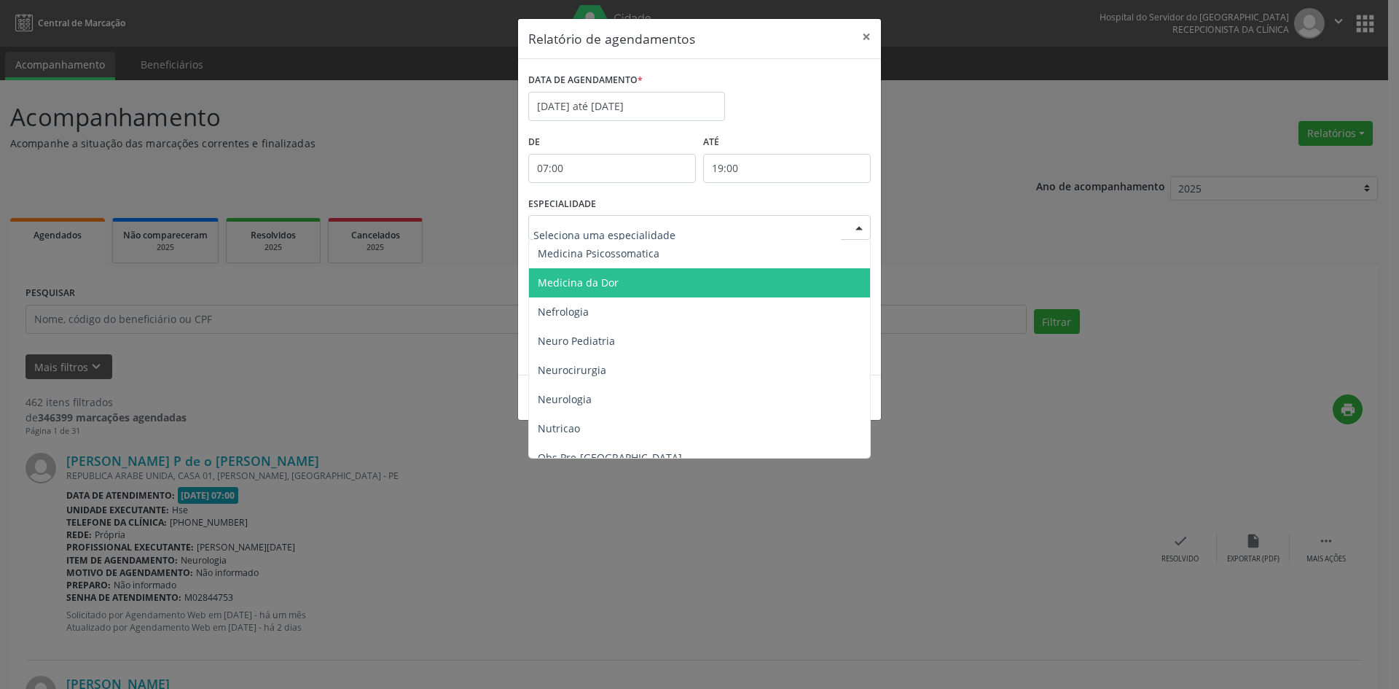
scroll to position [1338, 0]
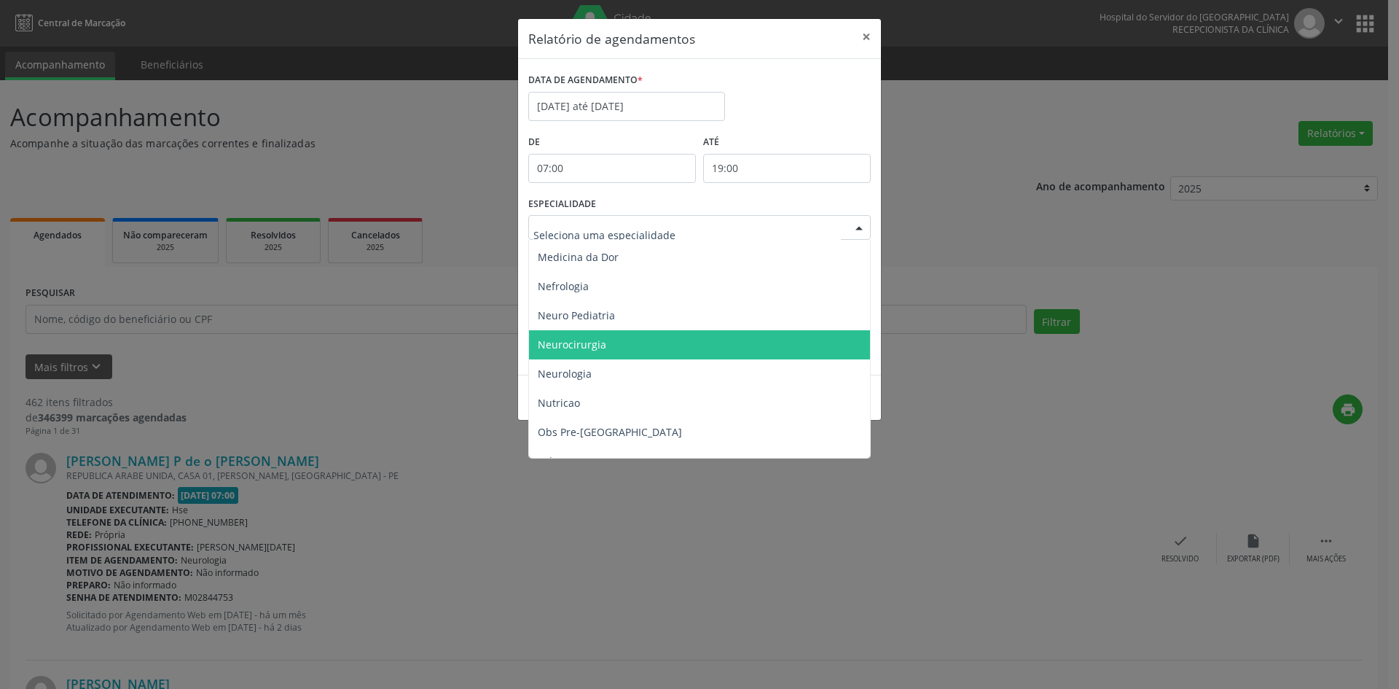
click at [601, 345] on span "Neurocirurgia" at bounding box center [572, 344] width 69 height 14
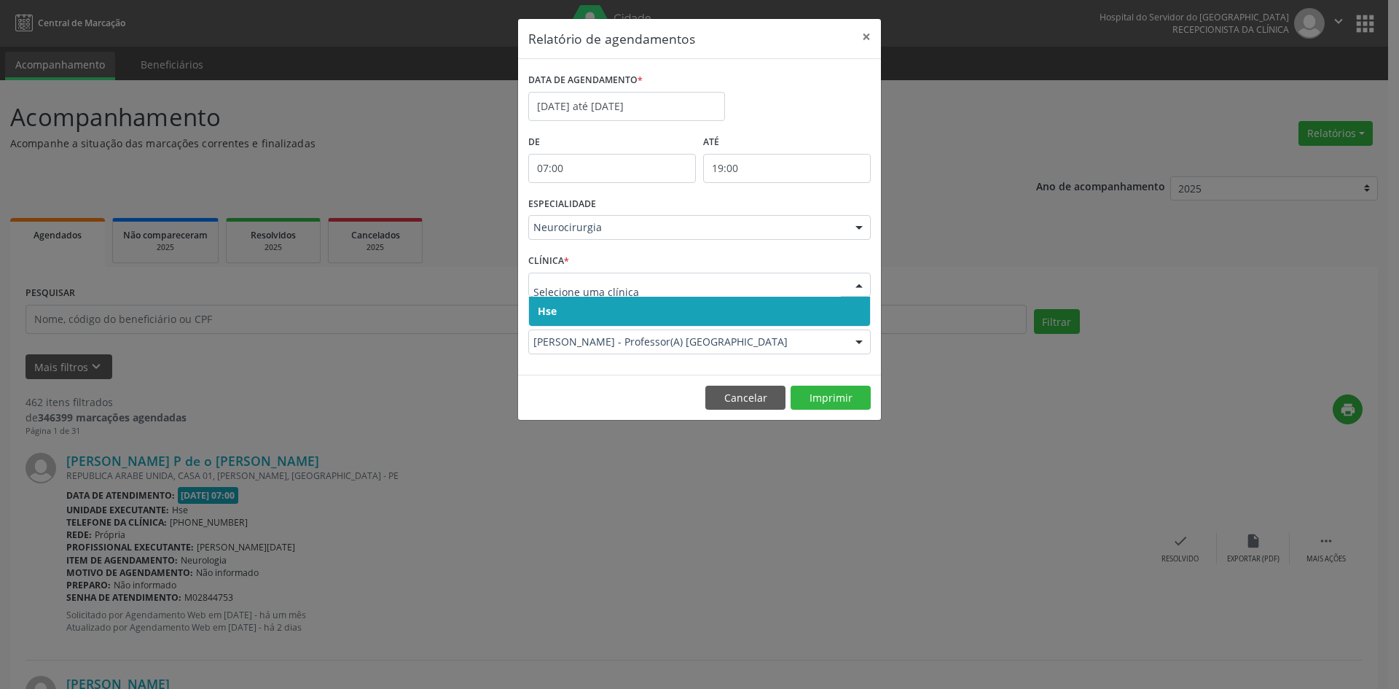
click at [543, 311] on span "Hse" at bounding box center [547, 311] width 19 height 14
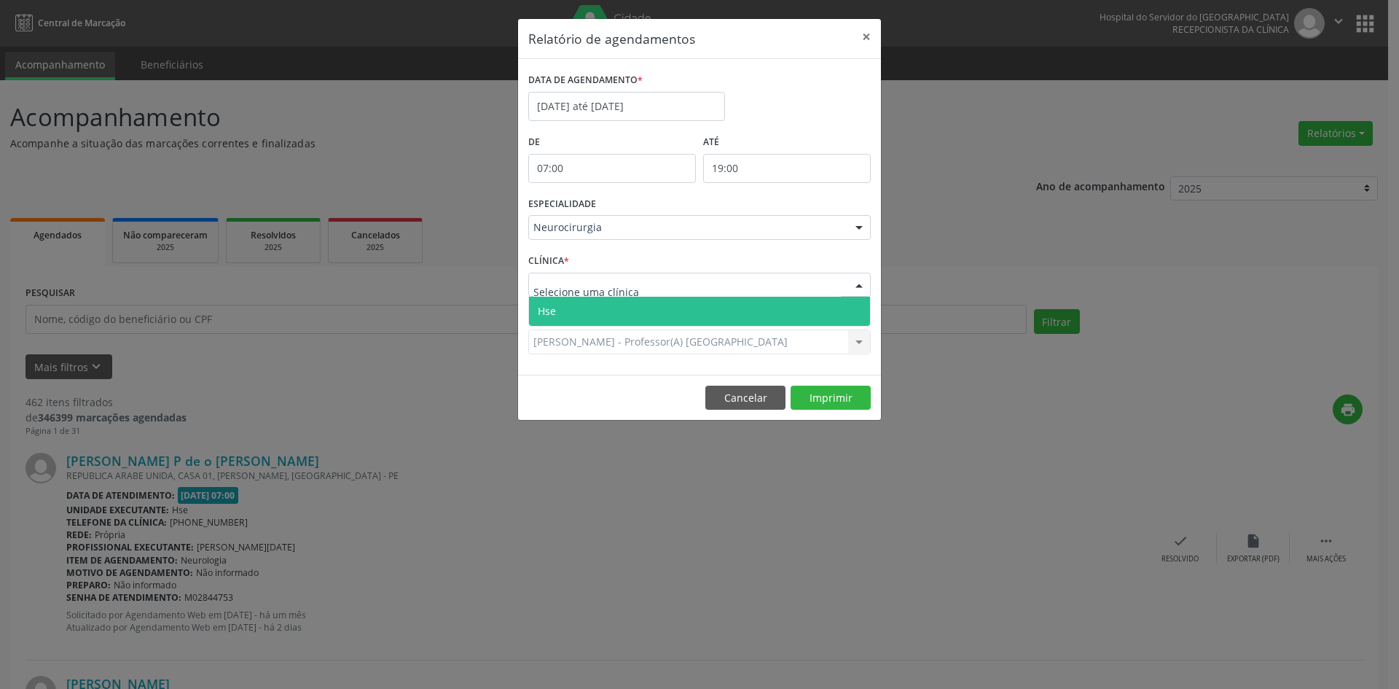
drag, startPoint x: 546, startPoint y: 289, endPoint x: 547, endPoint y: 301, distance: 11.7
click at [547, 309] on span "Hse" at bounding box center [547, 311] width 18 height 14
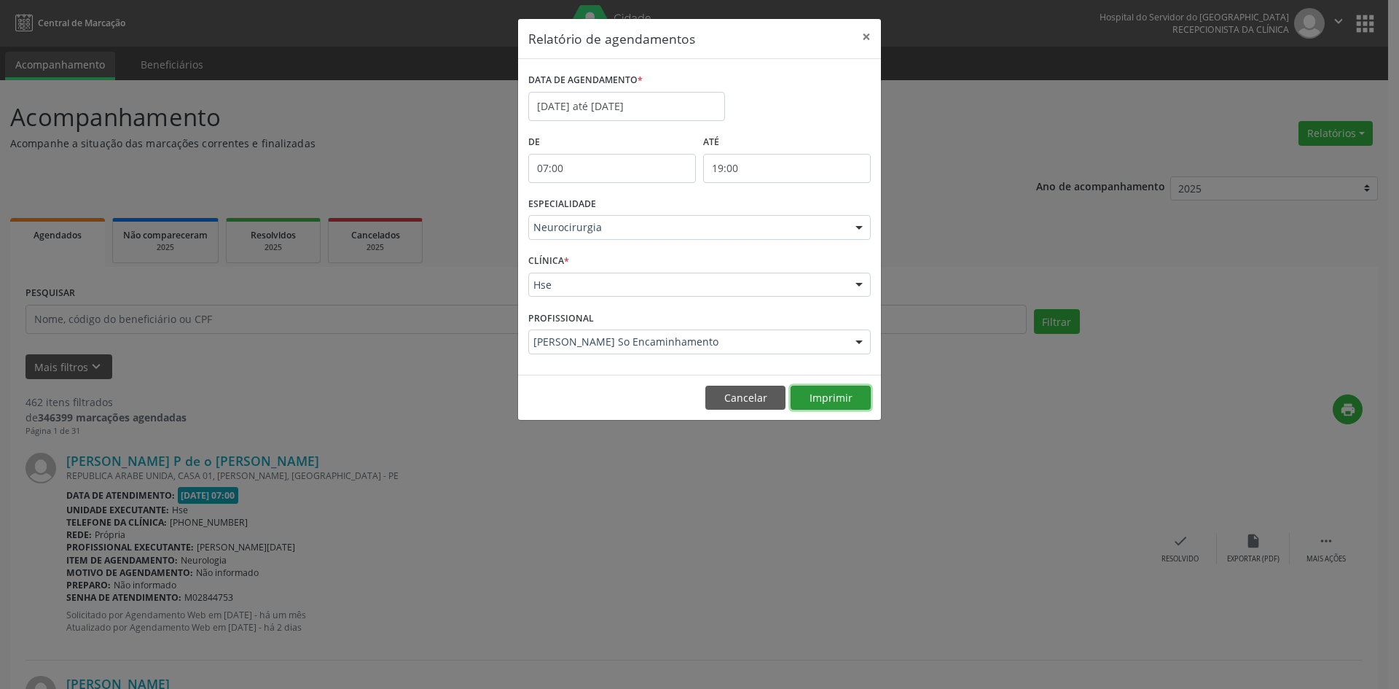
click at [816, 394] on button "Imprimir" at bounding box center [831, 398] width 80 height 25
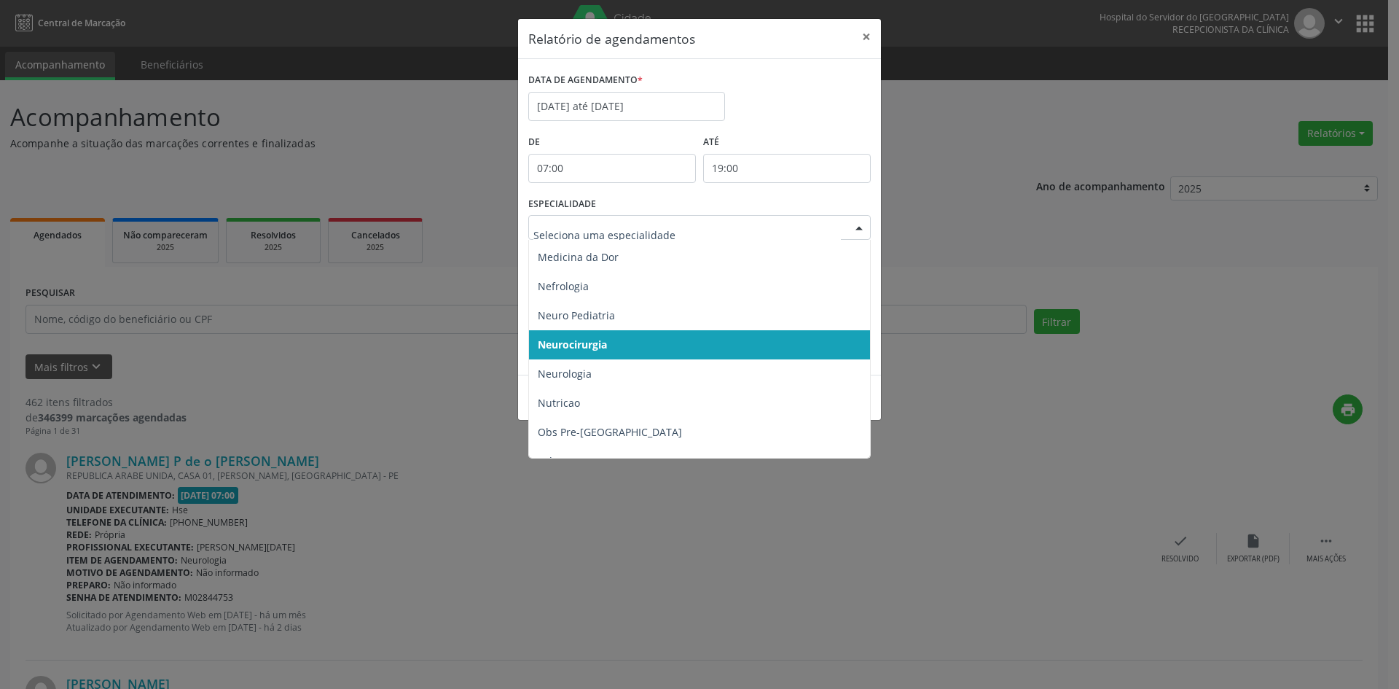
click at [855, 226] on div at bounding box center [859, 228] width 22 height 25
click at [972, 518] on div "Relatório de agendamentos × DATA DE AGENDAMENTO * [DATE] até [DATE] De 07:00 AT…" at bounding box center [699, 344] width 1399 height 689
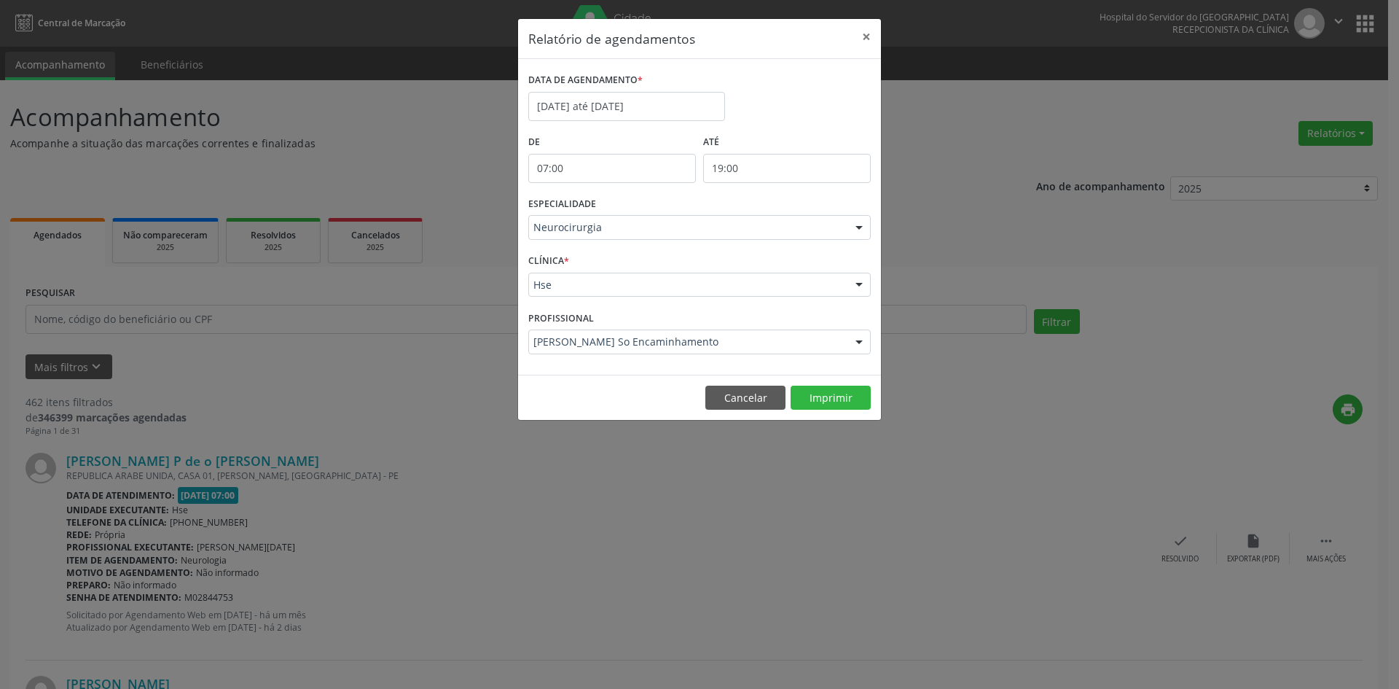
click at [856, 230] on div at bounding box center [859, 228] width 22 height 25
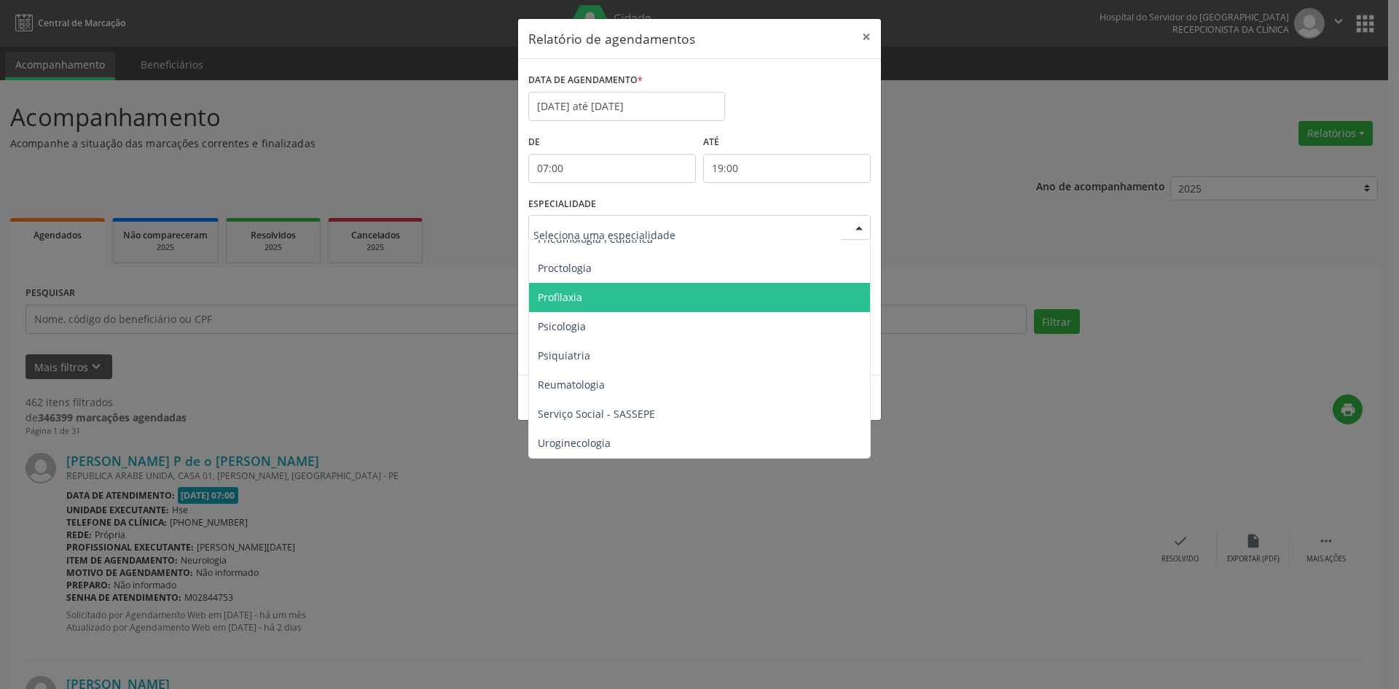
scroll to position [2432, 0]
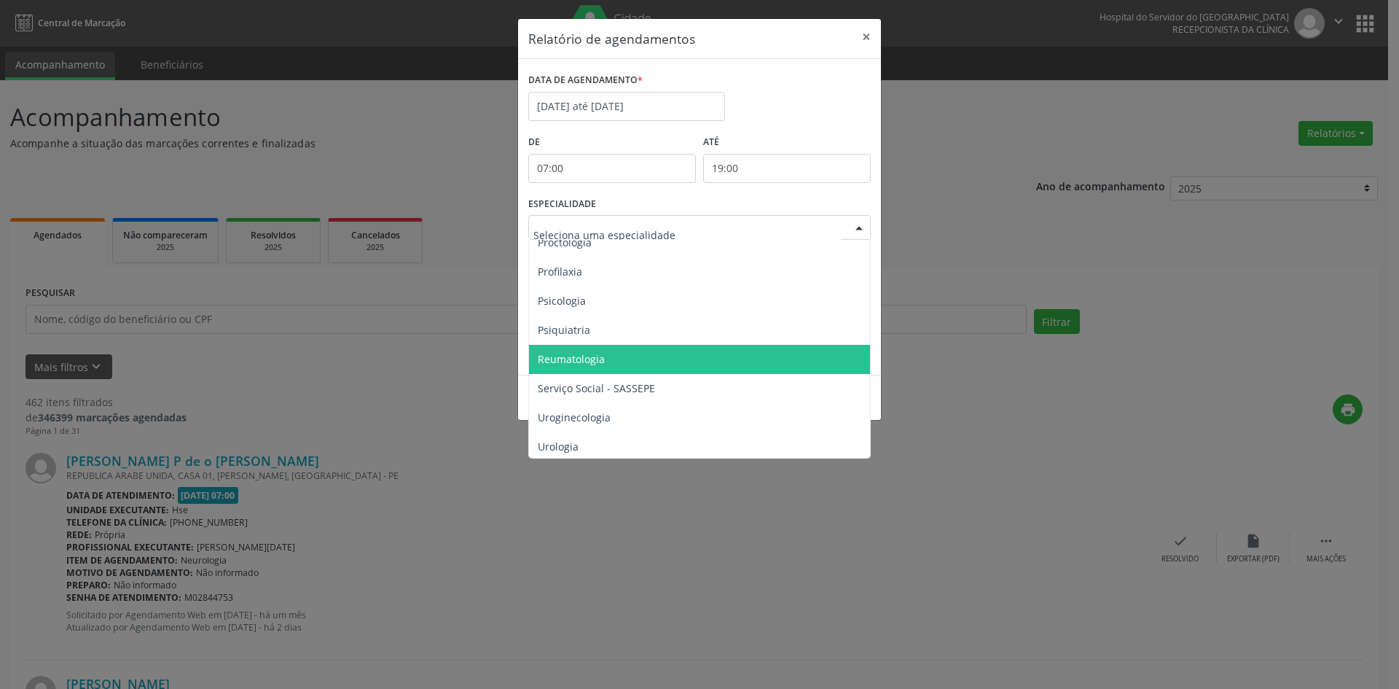
click at [583, 353] on span "Reumatologia" at bounding box center [571, 359] width 67 height 14
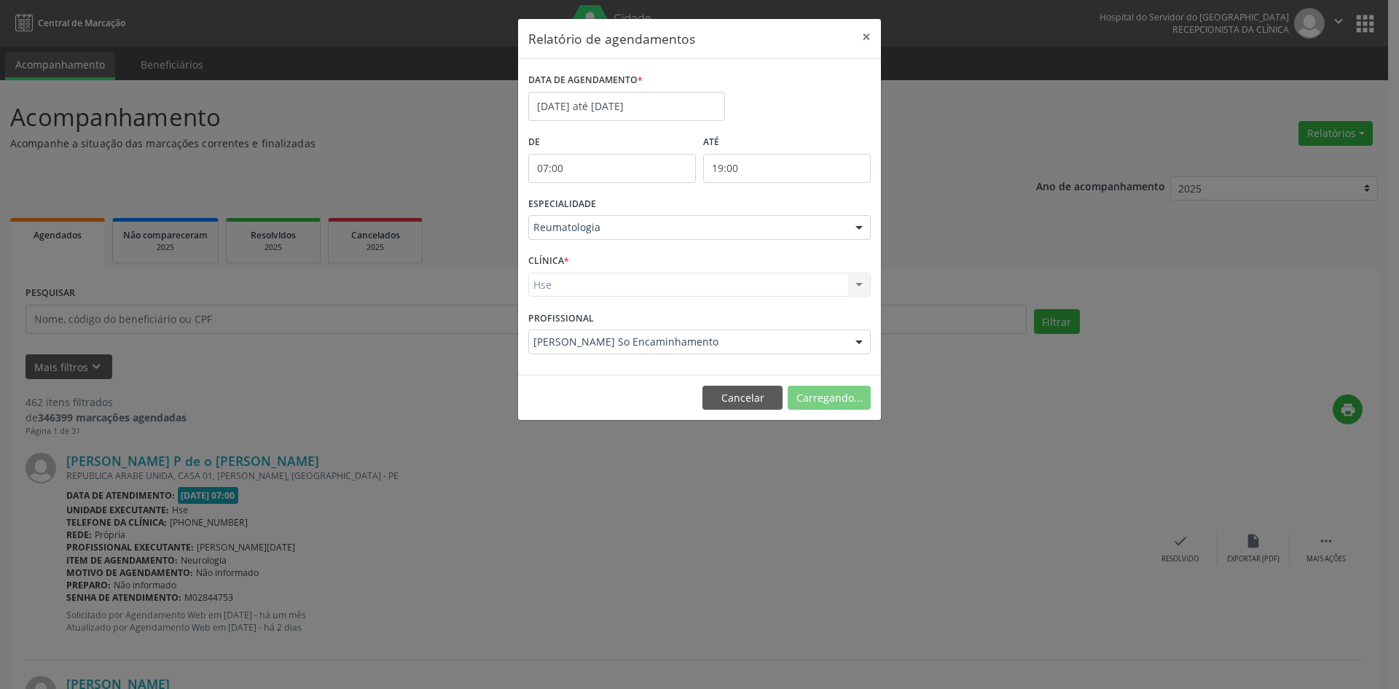
click at [558, 285] on div "Hse Hse Nenhum resultado encontrado para: " " Não há nenhuma opção para ser exi…" at bounding box center [699, 285] width 343 height 25
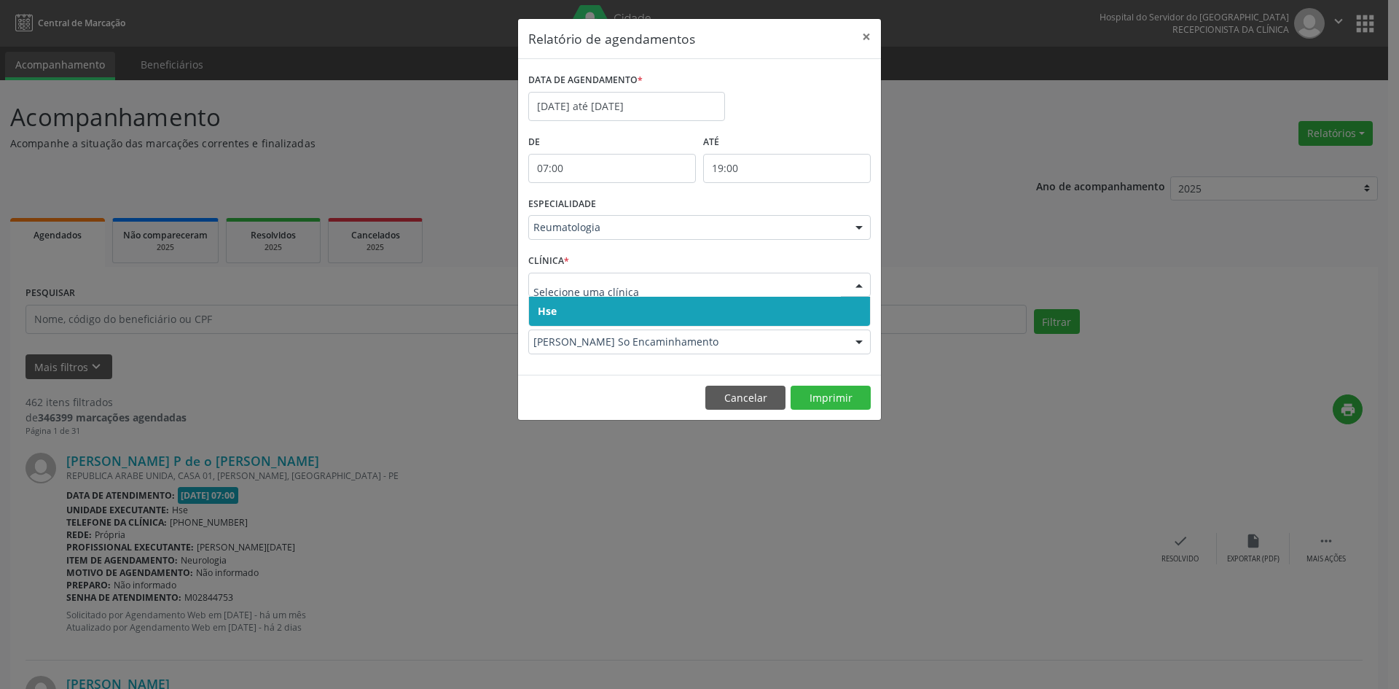
drag, startPoint x: 547, startPoint y: 313, endPoint x: 546, endPoint y: 294, distance: 19.0
click at [547, 308] on span "Hse" at bounding box center [547, 311] width 19 height 14
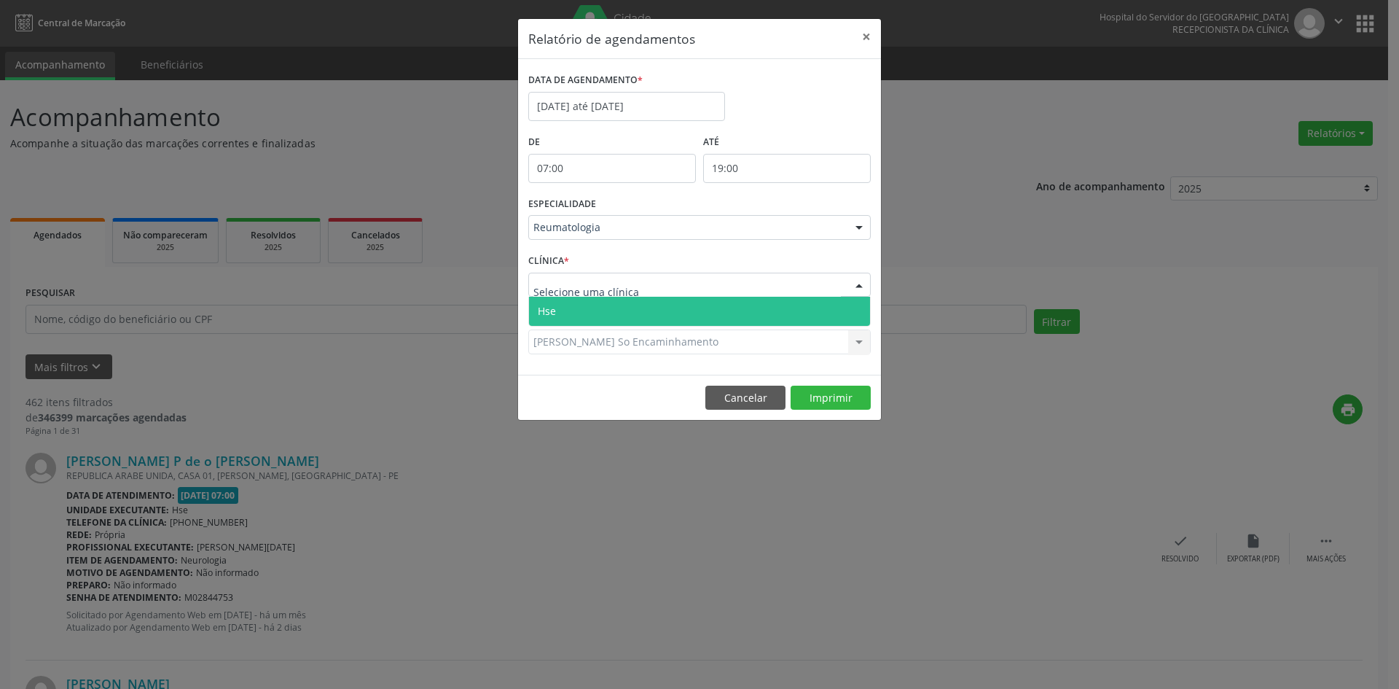
drag, startPoint x: 545, startPoint y: 289, endPoint x: 546, endPoint y: 304, distance: 14.6
click at [547, 308] on span "Hse" at bounding box center [547, 311] width 18 height 14
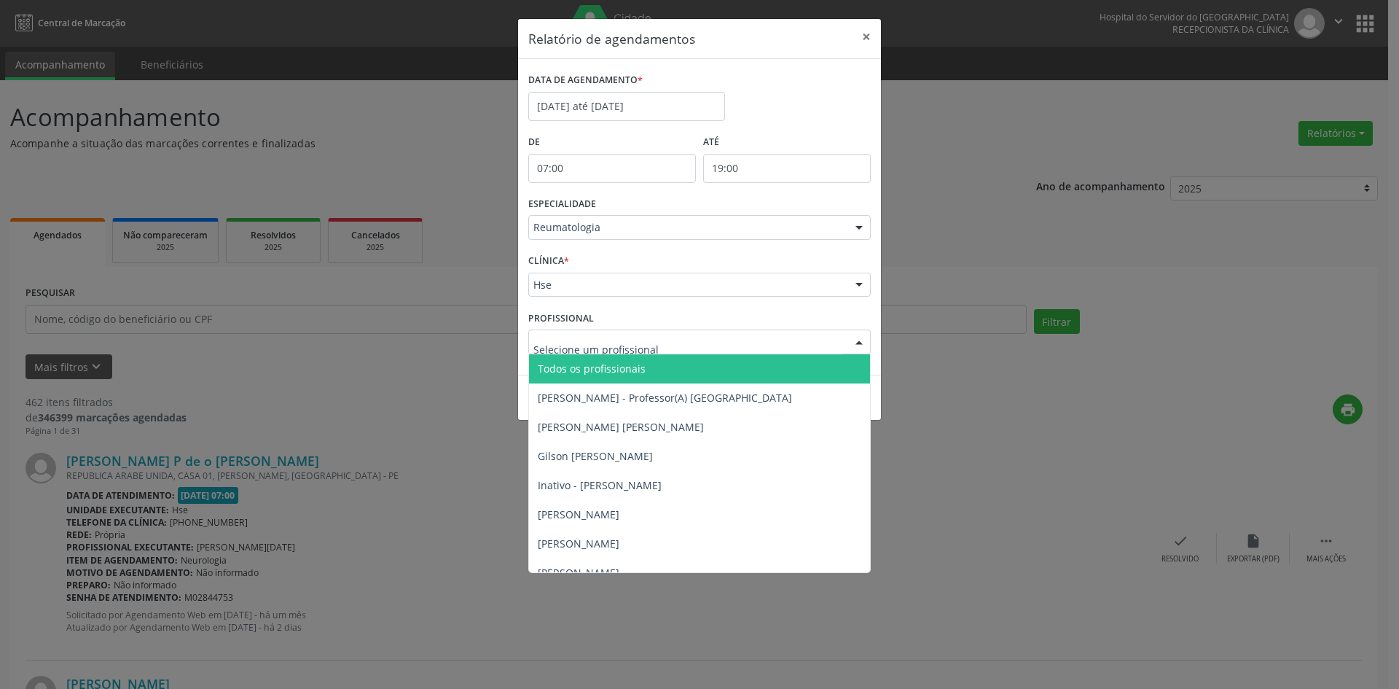
click at [558, 372] on span "Todos os profissionais" at bounding box center [592, 369] width 108 height 14
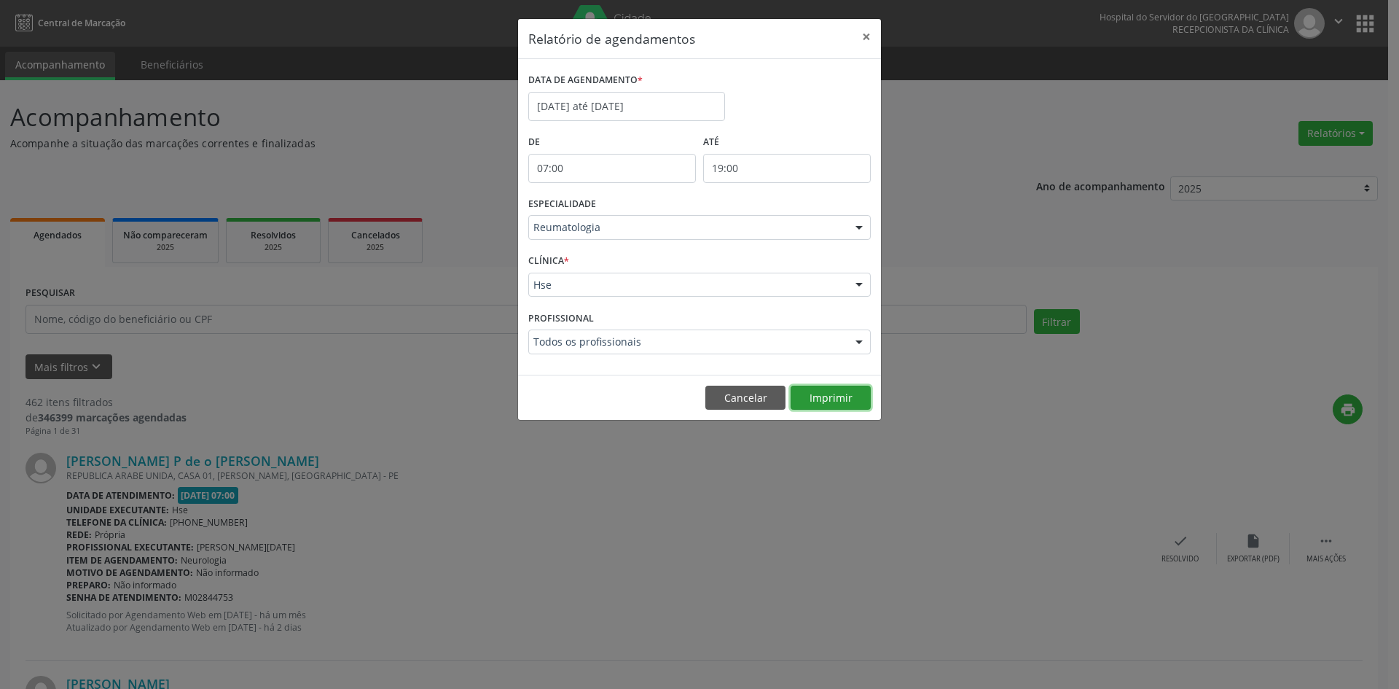
click at [834, 402] on button "Imprimir" at bounding box center [831, 398] width 80 height 25
click at [578, 101] on input "[DATE] até [DATE]" at bounding box center [626, 106] width 197 height 29
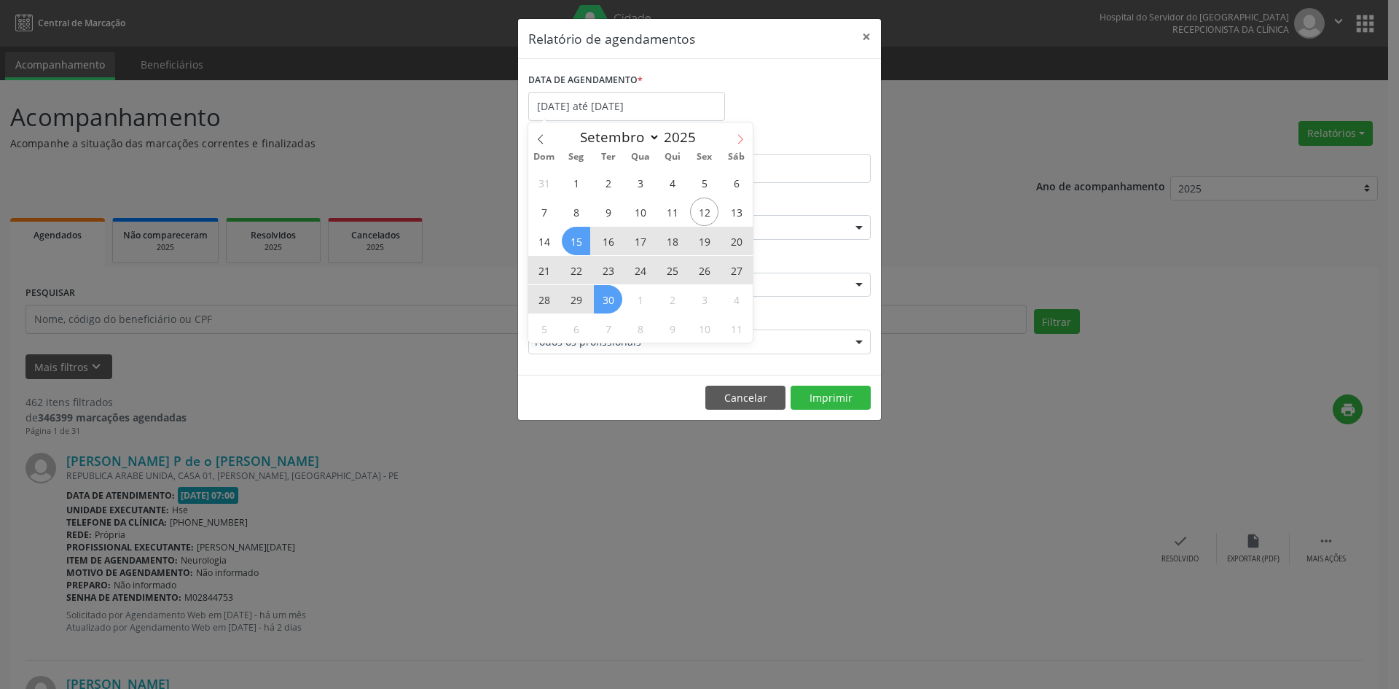
click at [738, 137] on icon at bounding box center [740, 139] width 10 height 10
select select "9"
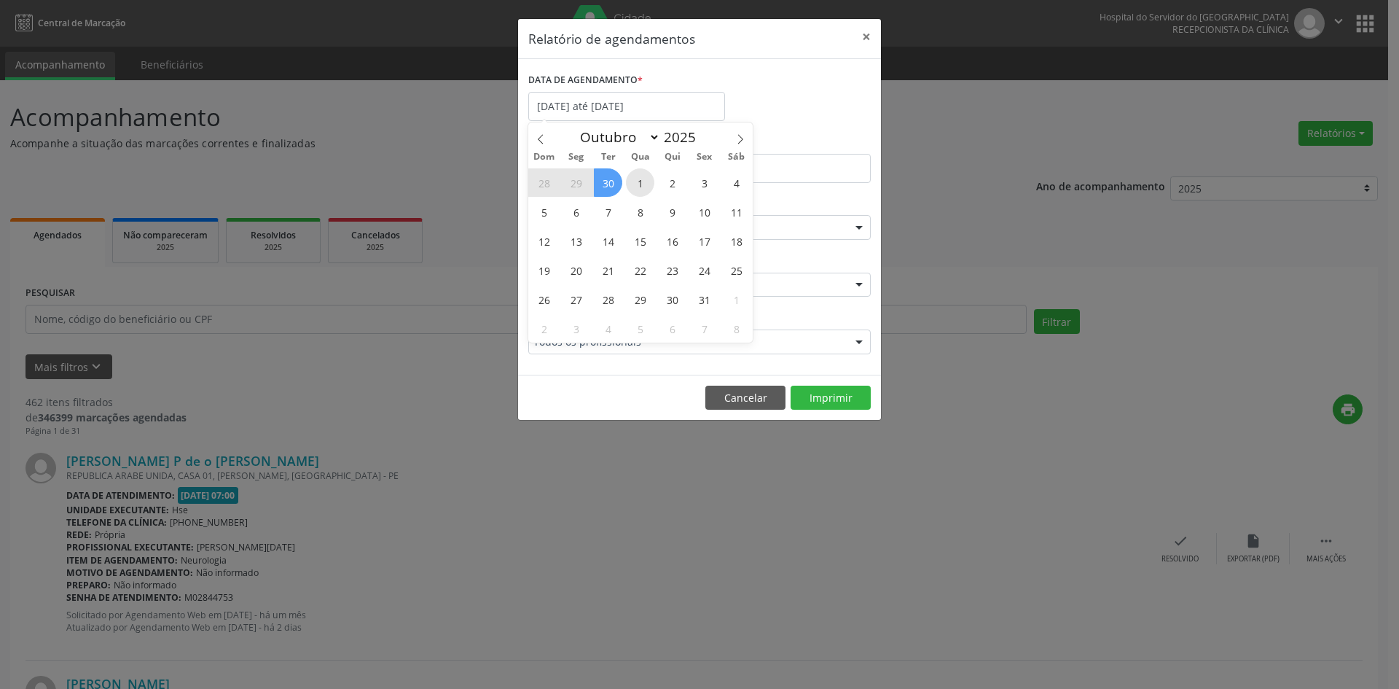
click at [645, 178] on span "1" at bounding box center [640, 182] width 28 height 28
type input "[DATE]"
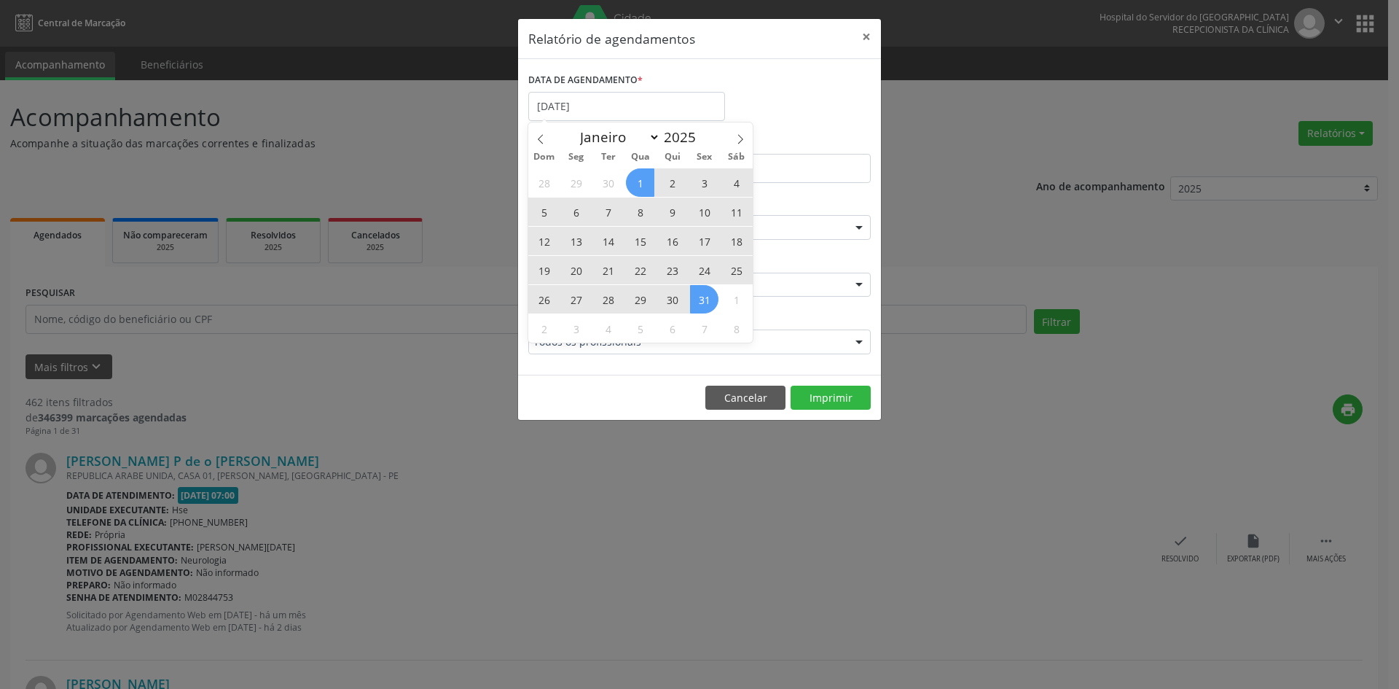
drag, startPoint x: 645, startPoint y: 178, endPoint x: 698, endPoint y: 300, distance: 132.6
click at [698, 300] on div "28 29 30 1 2 3 4 5 6 7 8 9 10 11 12 13 14 15 16 17 18 19 20 21 22 23 24 25 26 2…" at bounding box center [640, 255] width 224 height 175
click at [698, 300] on span "31" at bounding box center [704, 299] width 28 height 28
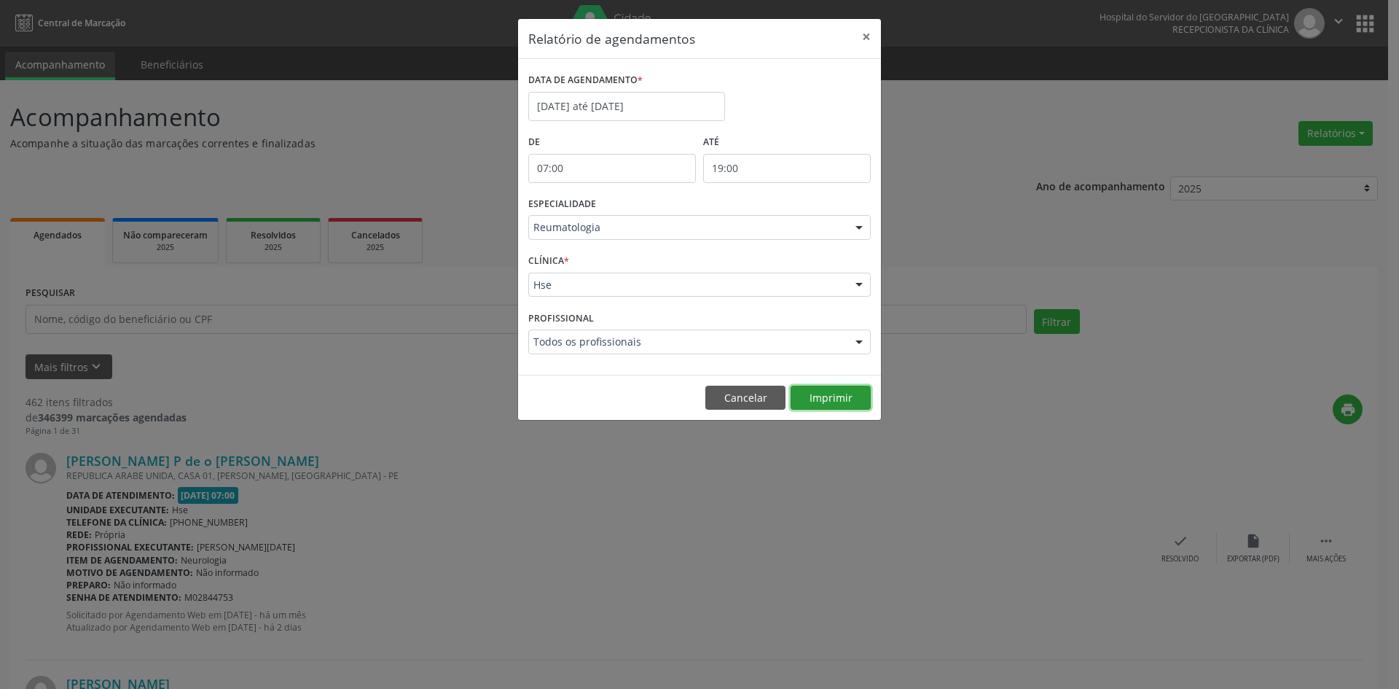
click at [822, 387] on button "Imprimir" at bounding box center [831, 398] width 80 height 25
click at [859, 231] on div at bounding box center [859, 228] width 22 height 25
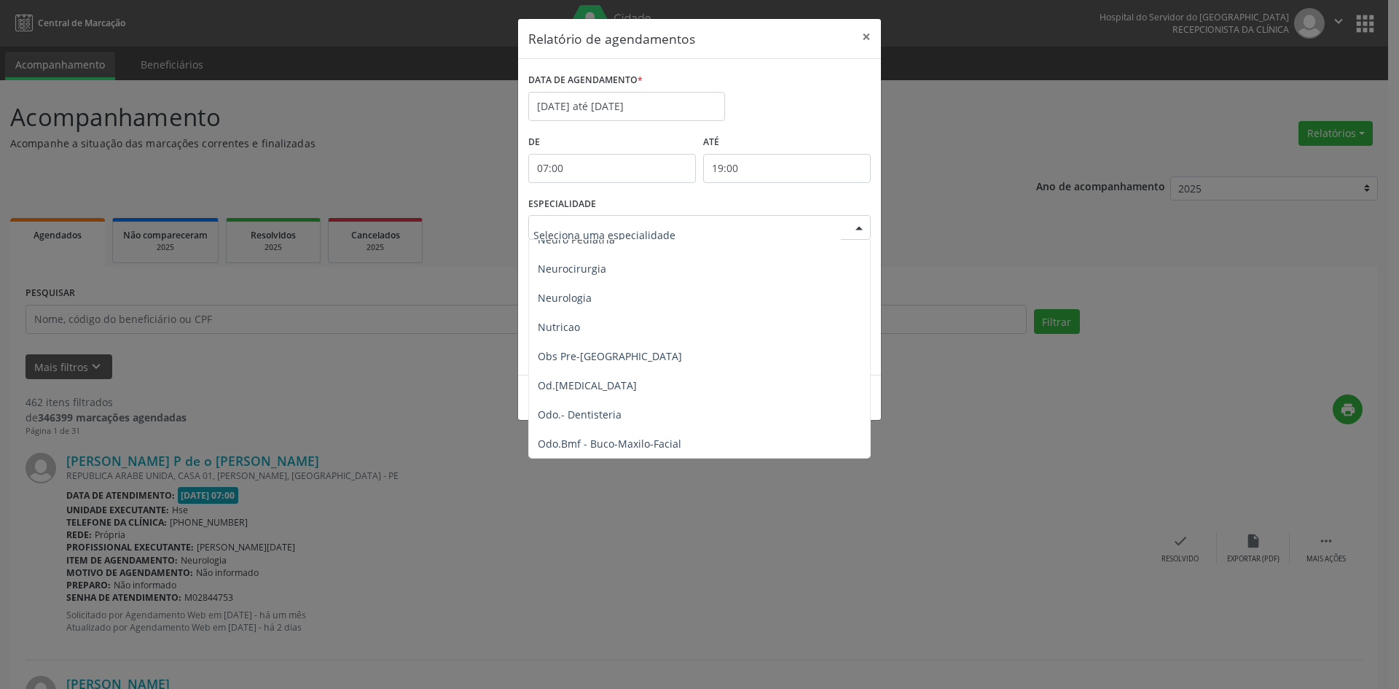
scroll to position [1411, 0]
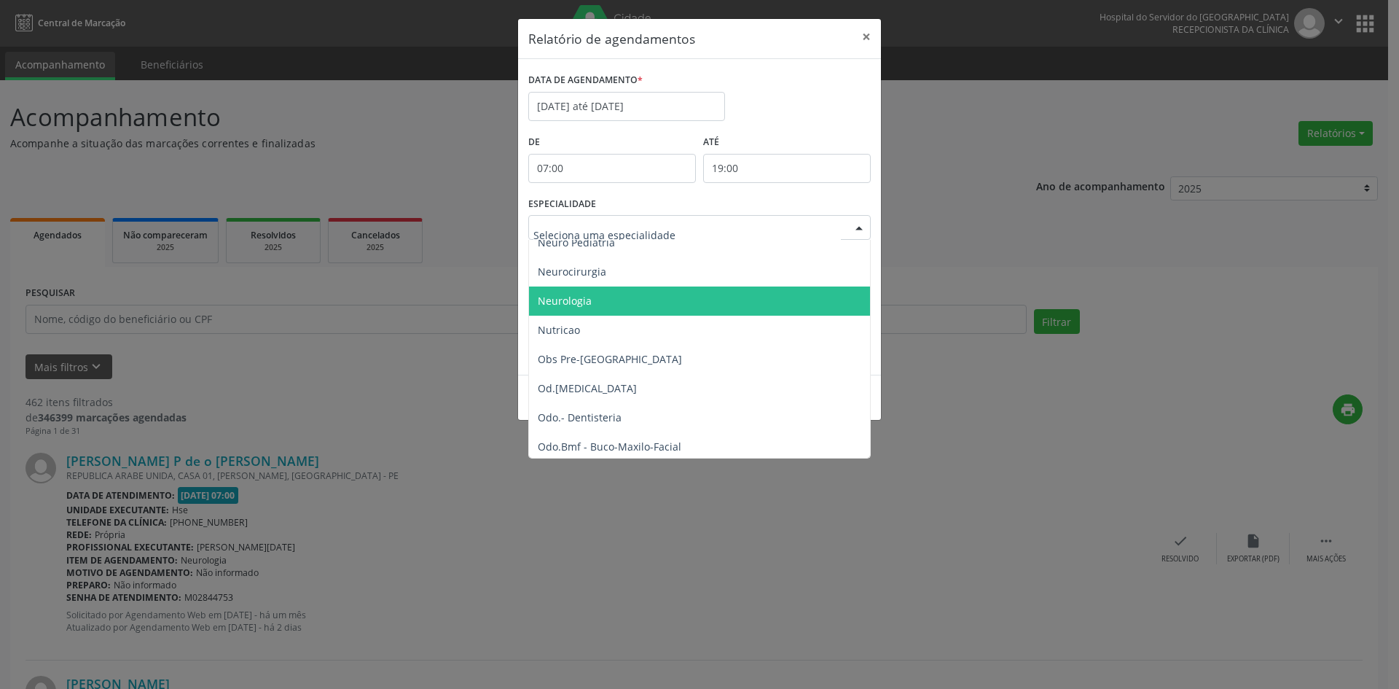
click at [579, 300] on span "Neurologia" at bounding box center [565, 301] width 54 height 14
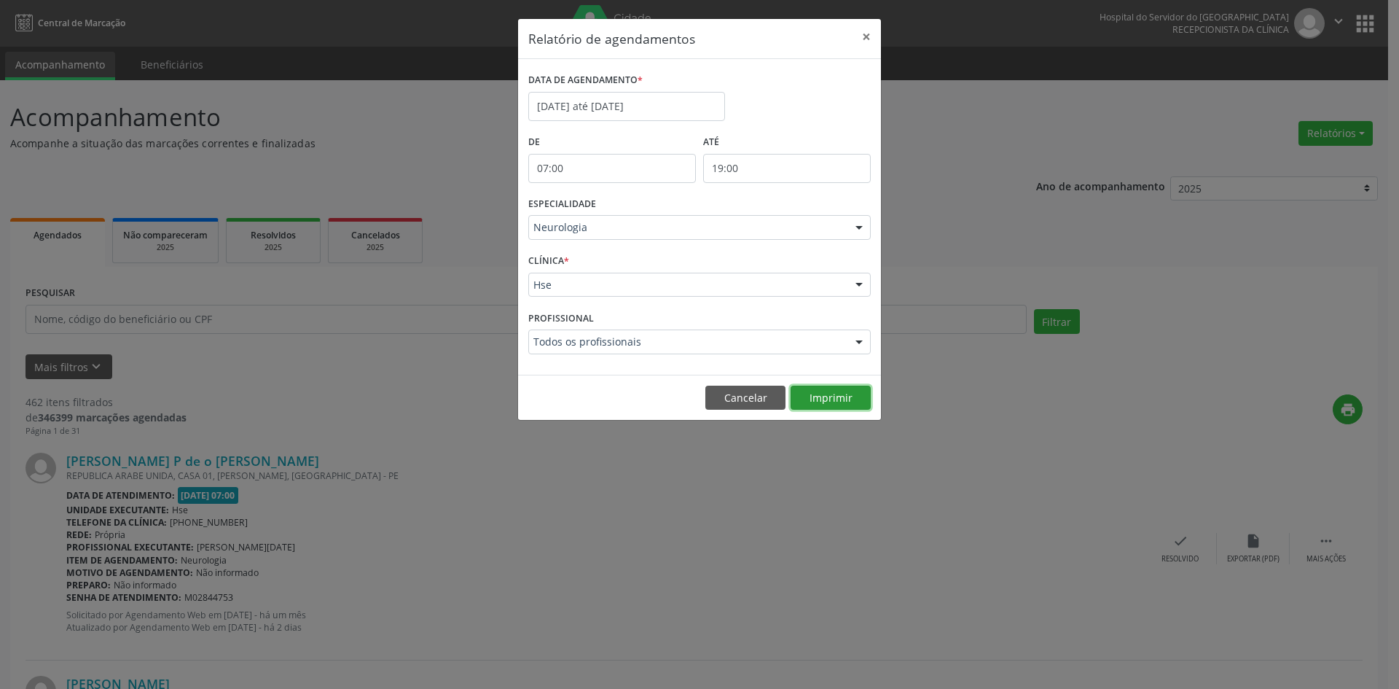
click at [817, 397] on button "Imprimir" at bounding box center [831, 398] width 80 height 25
click at [858, 36] on button "×" at bounding box center [866, 37] width 29 height 36
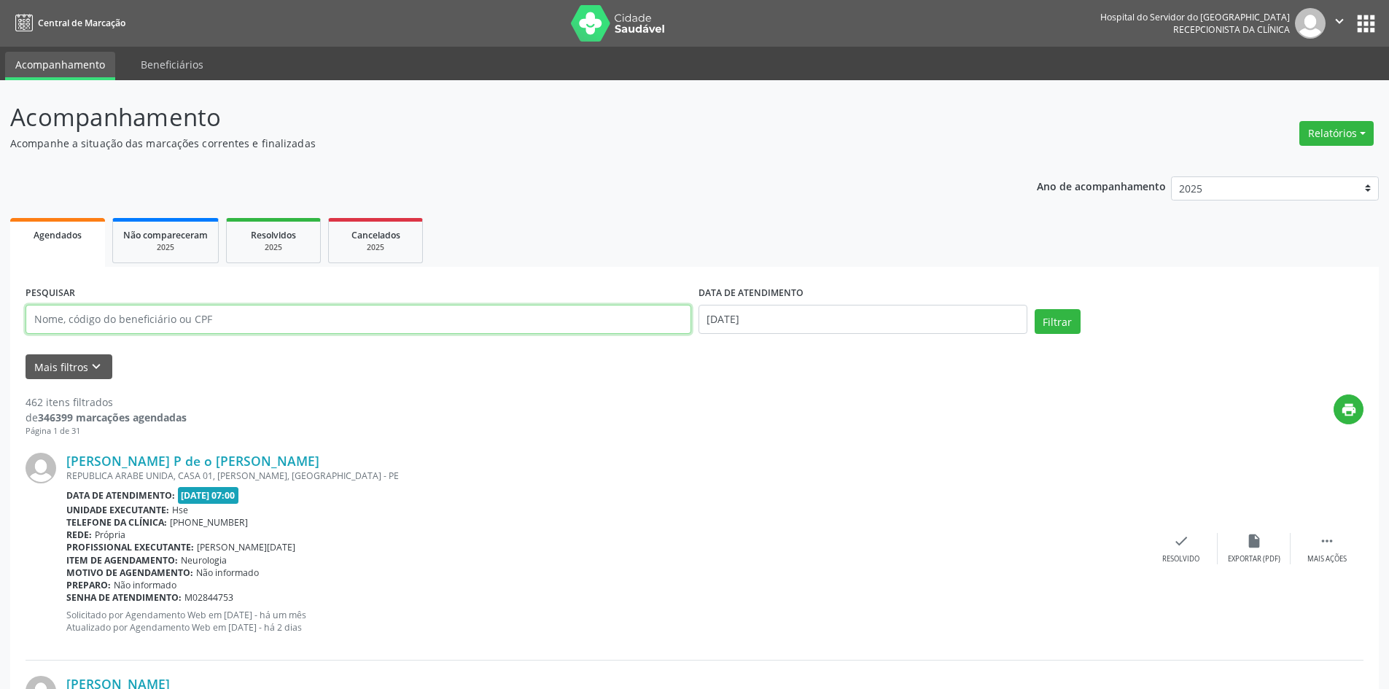
click at [88, 321] on input "text" at bounding box center [358, 319] width 665 height 29
type input "14132876462"
click at [770, 322] on input "[DATE]" at bounding box center [862, 319] width 329 height 29
click at [1067, 320] on button "Filtrar" at bounding box center [1057, 321] width 46 height 25
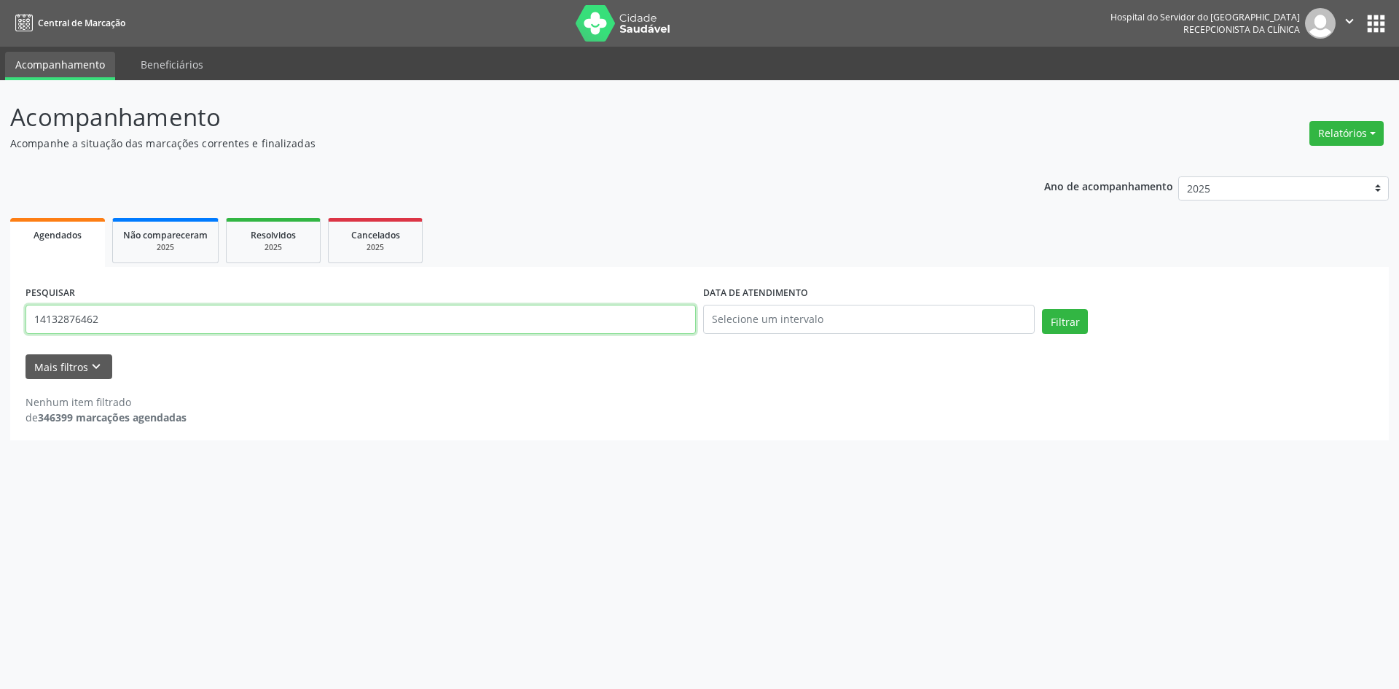
drag, startPoint x: 35, startPoint y: 320, endPoint x: 126, endPoint y: 324, distance: 91.2
click at [126, 324] on input "14132876462" at bounding box center [361, 319] width 671 height 29
click at [1342, 130] on button "Relatórios" at bounding box center [1347, 133] width 74 height 25
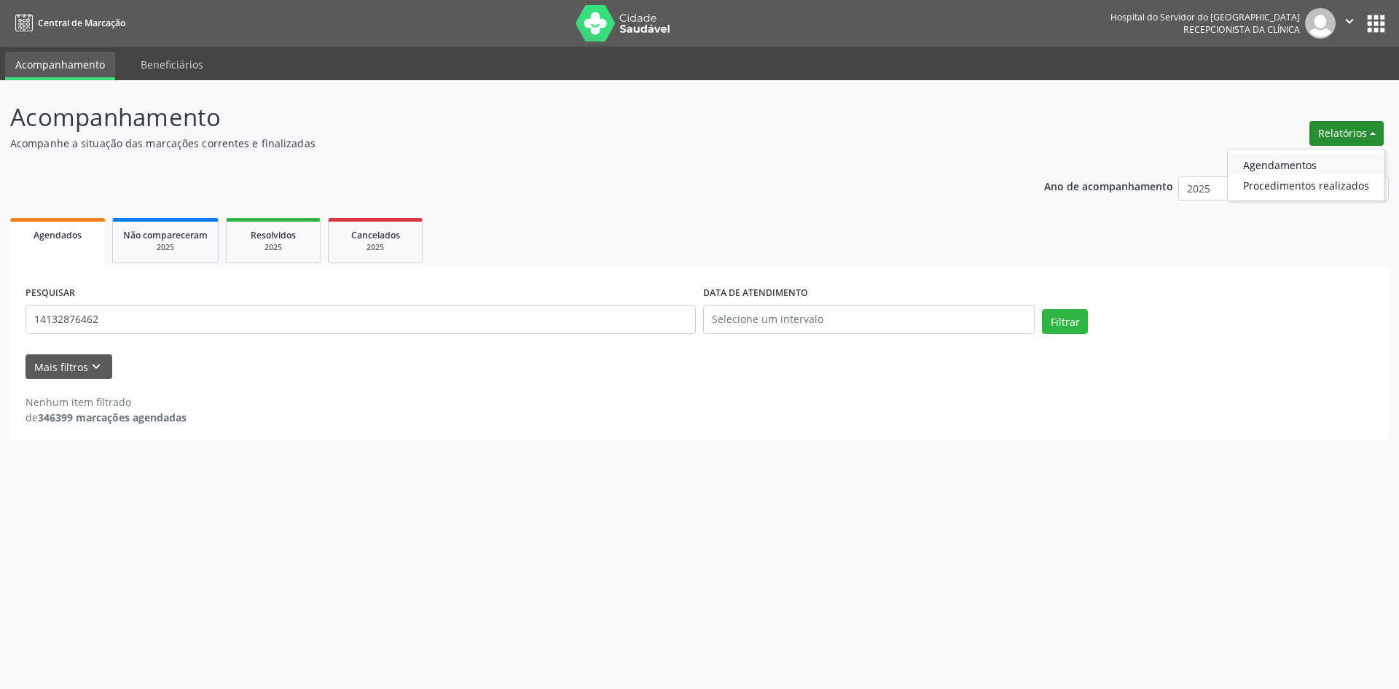
click at [1273, 166] on link "Agendamentos" at bounding box center [1306, 165] width 157 height 20
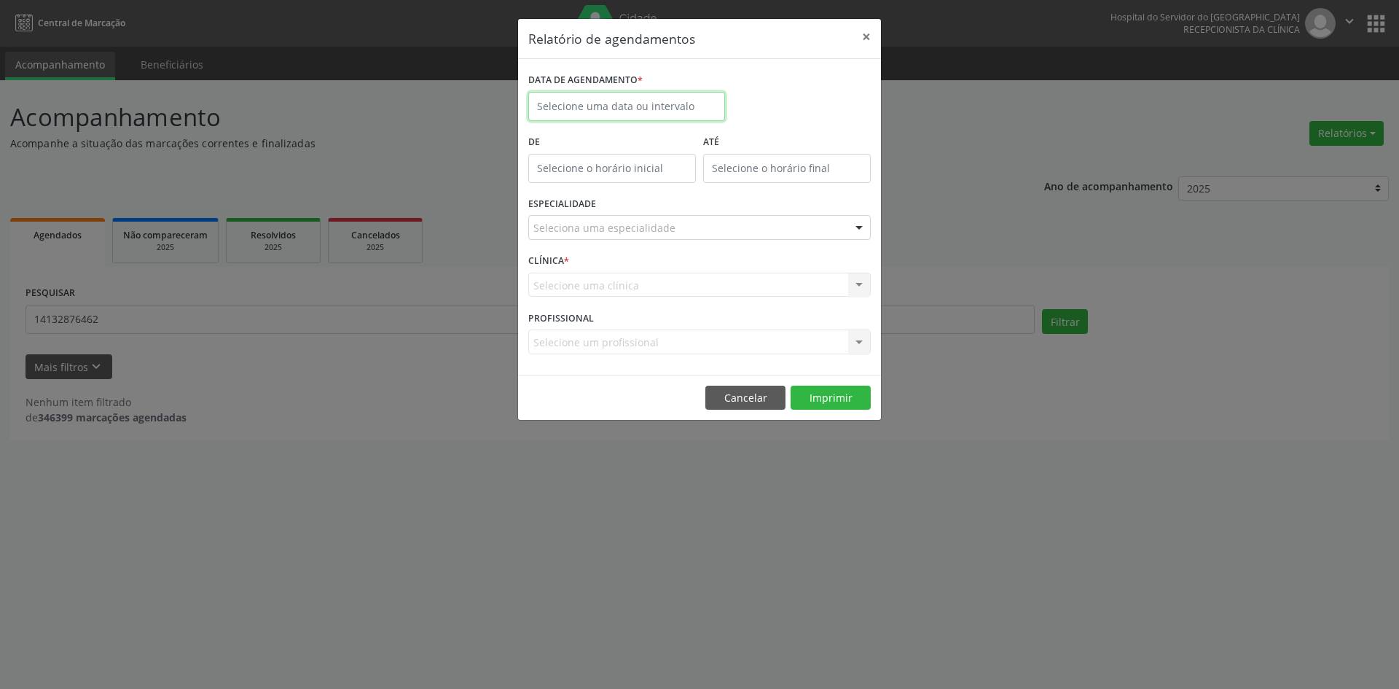
click at [590, 104] on input "text" at bounding box center [626, 106] width 197 height 29
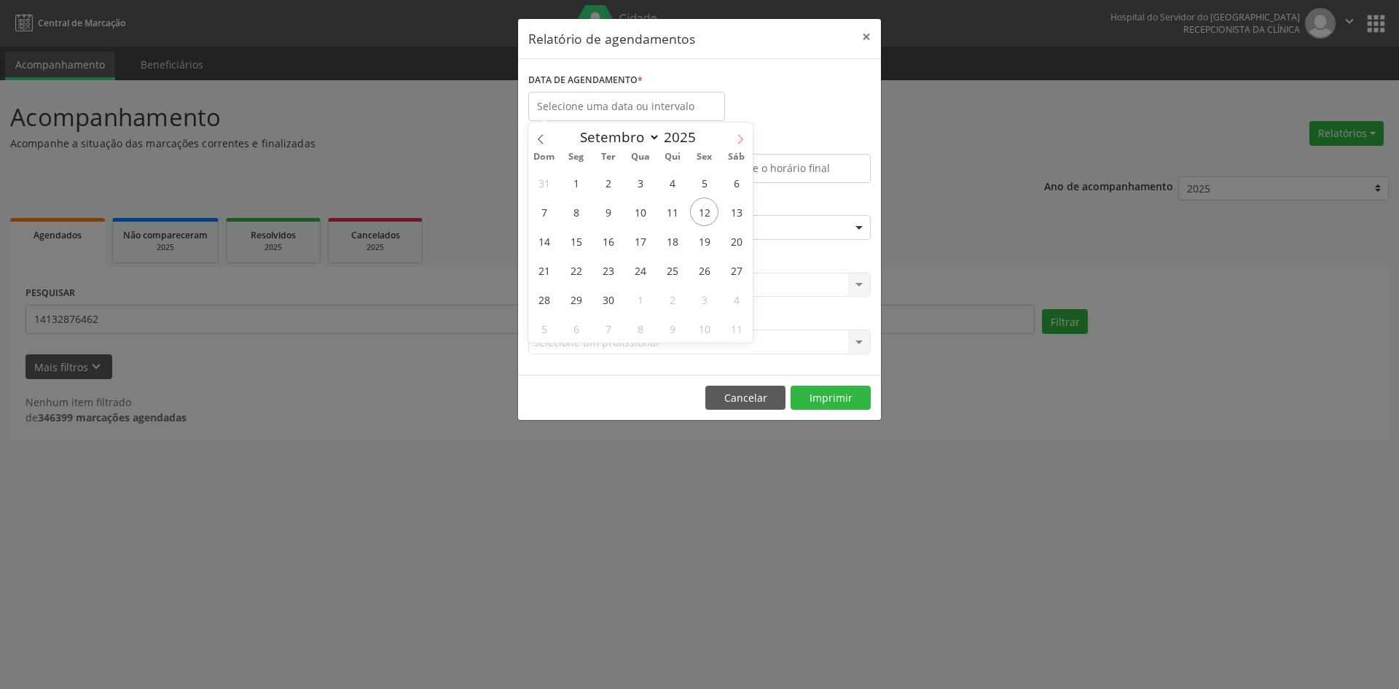
click at [736, 137] on icon at bounding box center [740, 139] width 10 height 10
select select "9"
click at [638, 184] on span "1" at bounding box center [640, 182] width 28 height 28
type input "[DATE]"
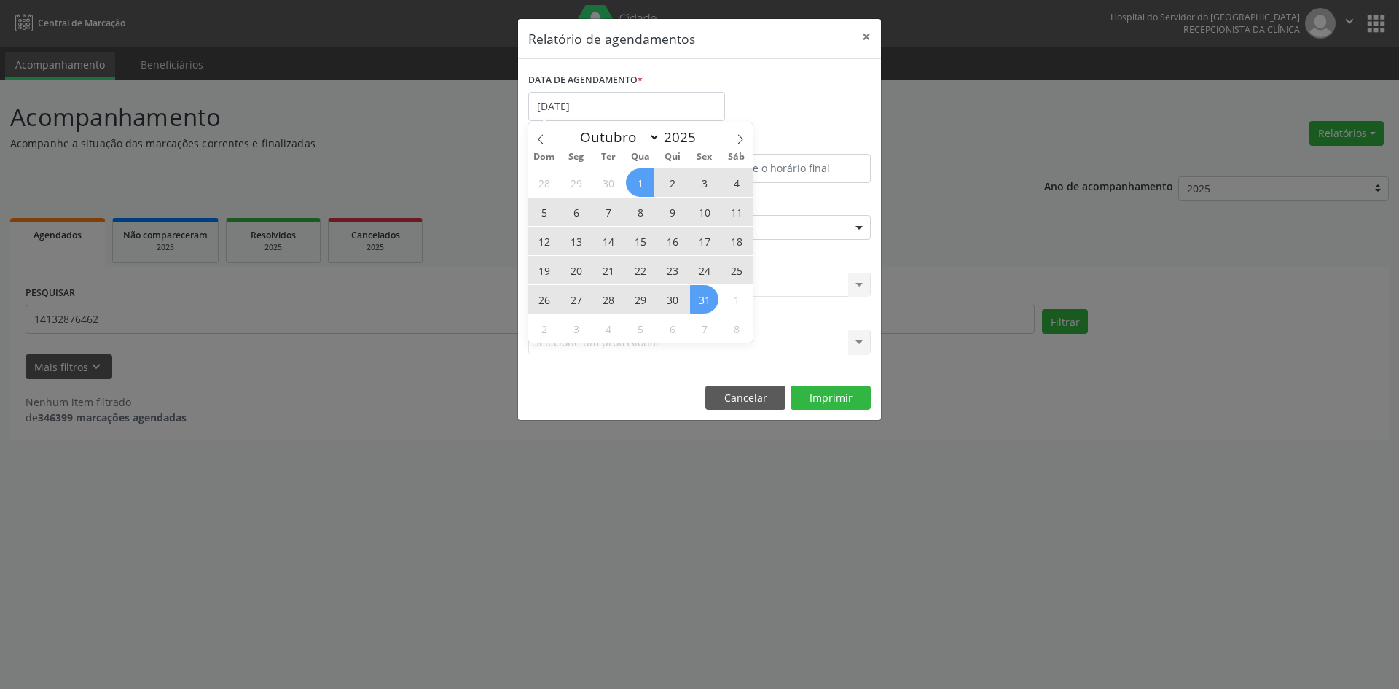
drag, startPoint x: 638, startPoint y: 184, endPoint x: 697, endPoint y: 302, distance: 132.0
click at [697, 302] on div "28 29 30 1 2 3 4 5 6 7 8 9 10 11 12 13 14 15 16 17 18 19 20 21 22 23 24 25 26 2…" at bounding box center [640, 255] width 224 height 175
click at [697, 302] on span "31" at bounding box center [704, 299] width 28 height 28
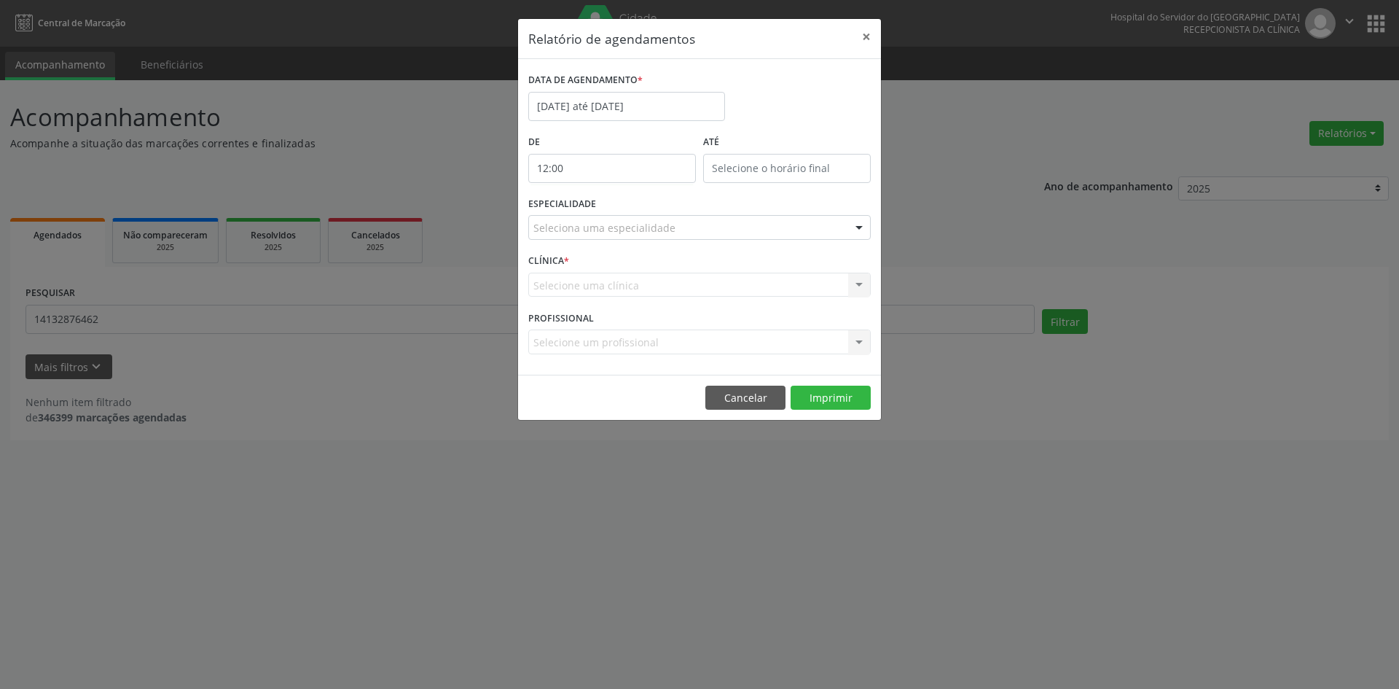
click at [637, 172] on input "12:00" at bounding box center [612, 168] width 168 height 29
click at [633, 208] on span at bounding box center [633, 207] width 10 height 15
type input "11:00"
type input "11"
click at [633, 208] on span at bounding box center [633, 207] width 10 height 15
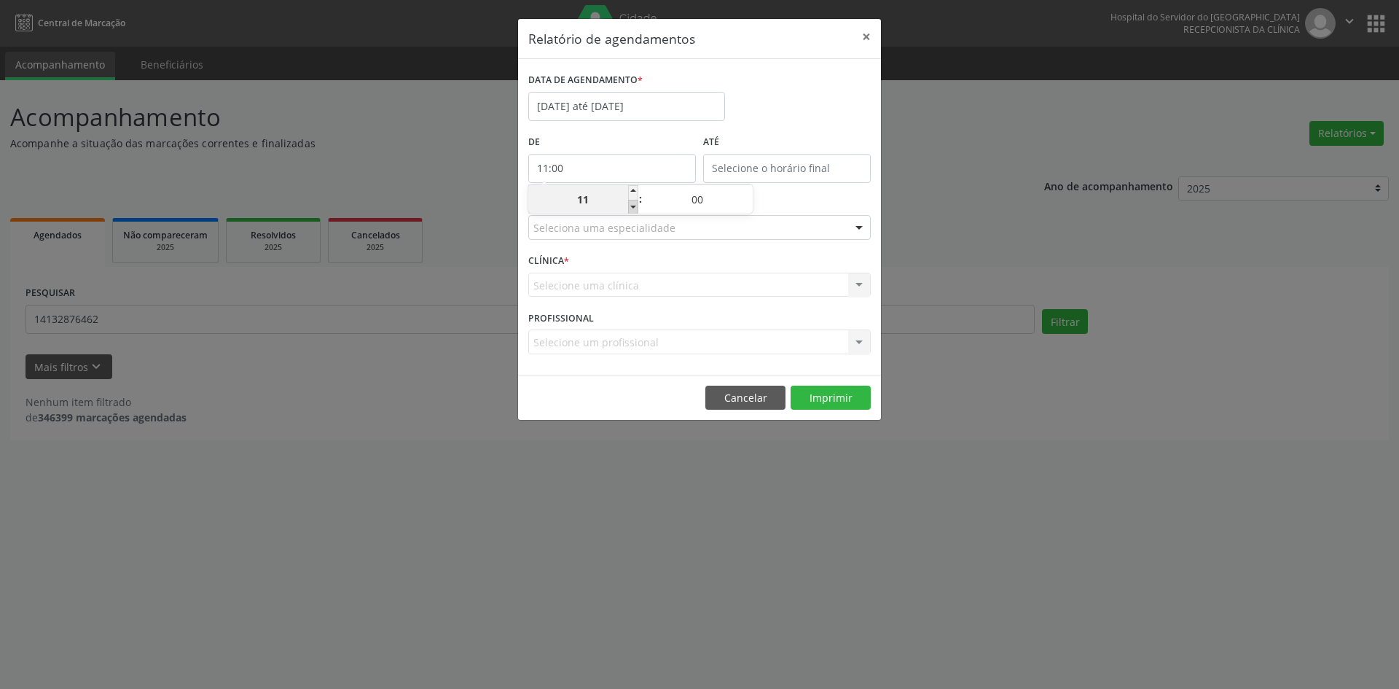
type input "10:00"
type input "10"
click at [633, 208] on span at bounding box center [633, 207] width 10 height 15
type input "09:00"
type input "09"
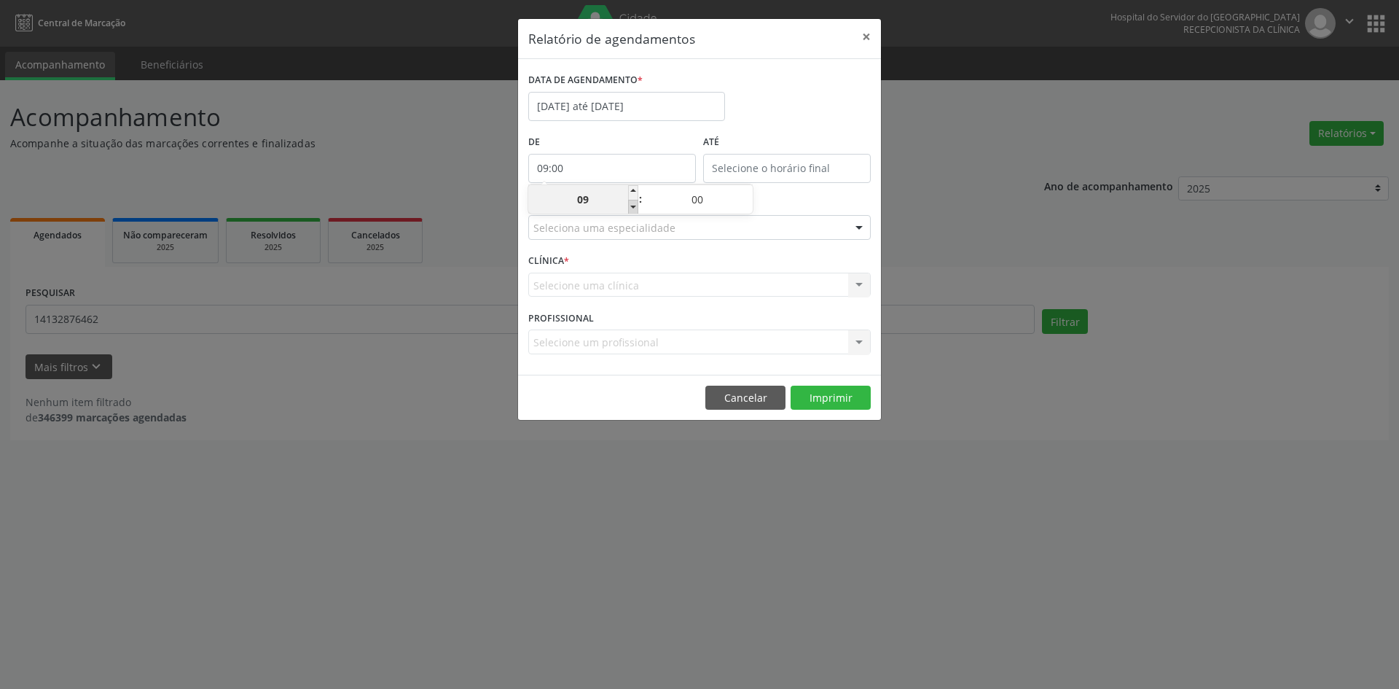
click at [633, 208] on span at bounding box center [633, 207] width 10 height 15
type input "08:00"
type input "08"
click at [633, 208] on span at bounding box center [633, 207] width 10 height 15
type input "07:00"
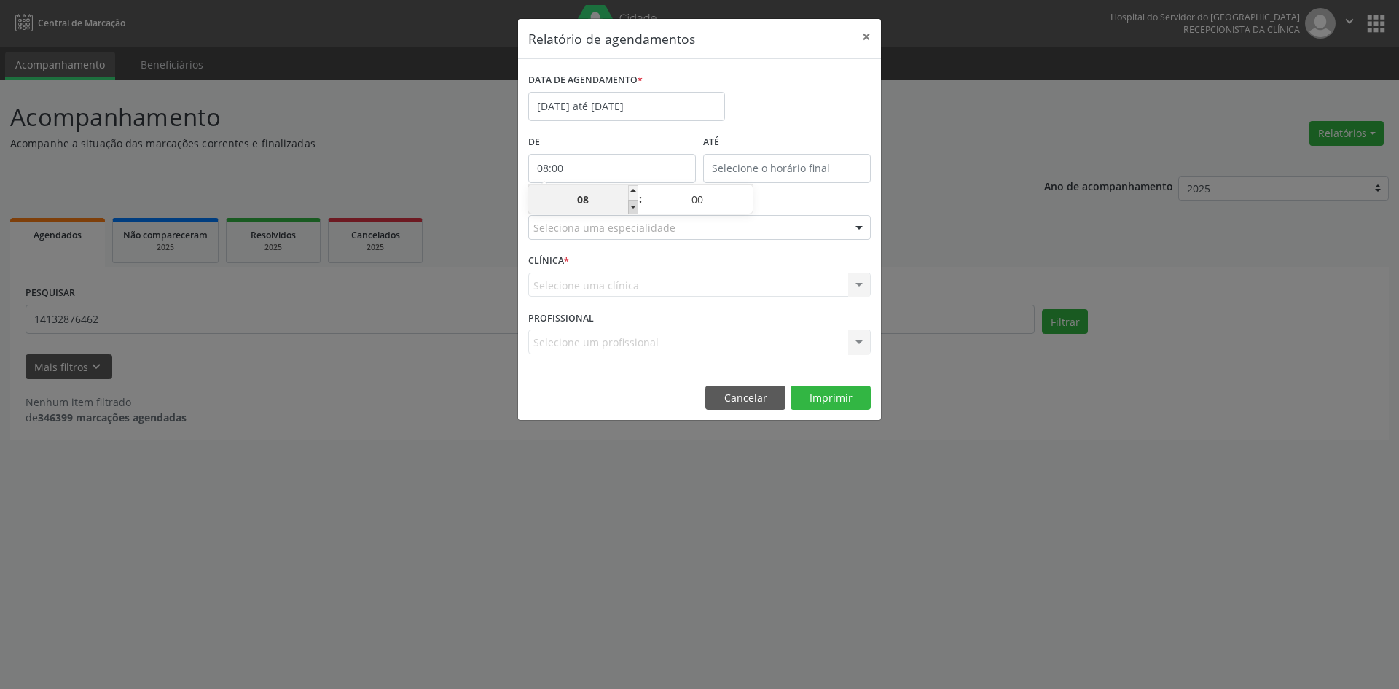
type input "07"
click at [719, 165] on input "12:00" at bounding box center [787, 168] width 168 height 29
click at [805, 190] on span at bounding box center [808, 192] width 10 height 15
type input "13:00"
type input "13"
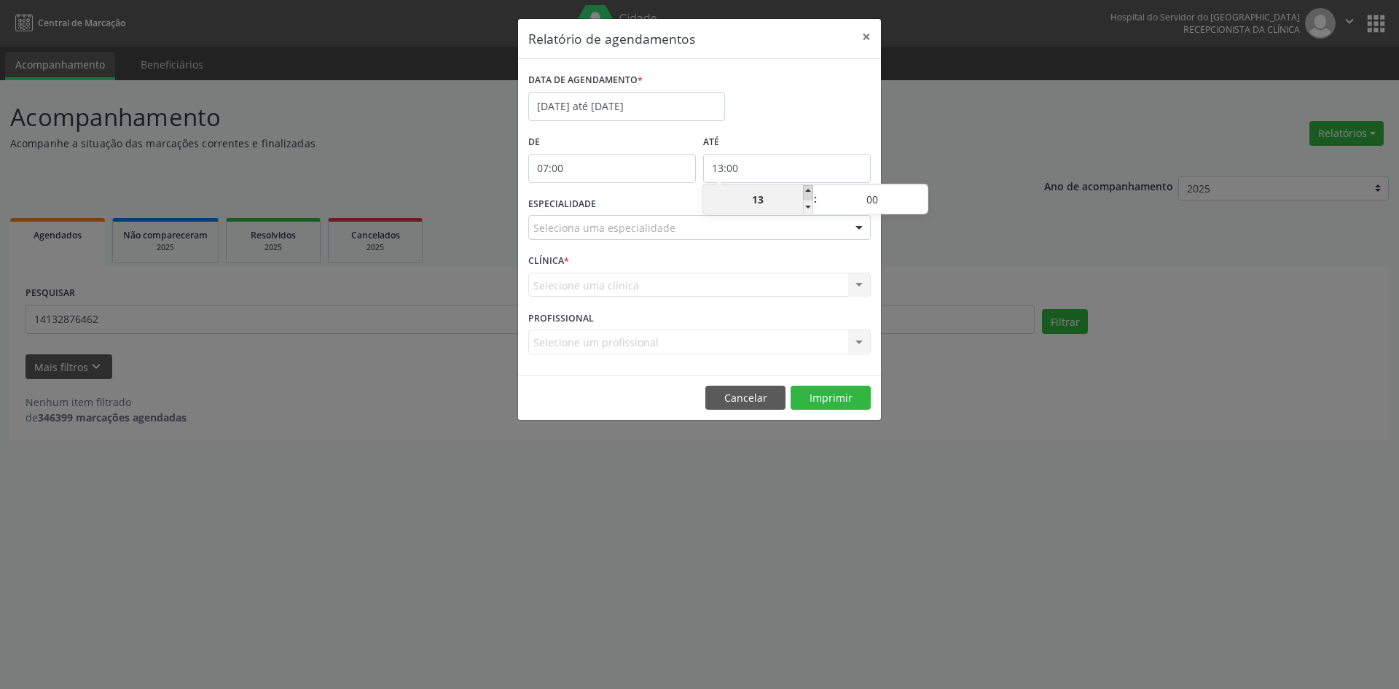
click at [805, 190] on span at bounding box center [808, 192] width 10 height 15
type input "14:00"
type input "14"
click at [805, 190] on span at bounding box center [808, 192] width 10 height 15
type input "15:00"
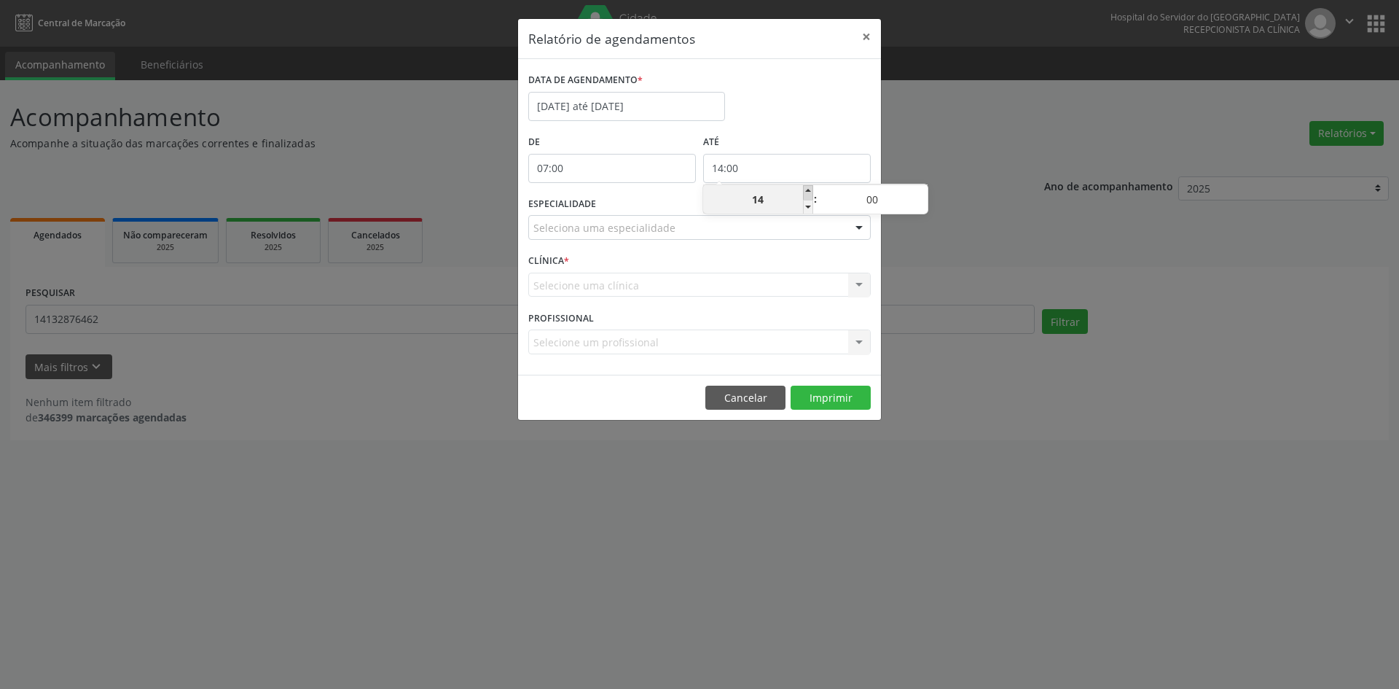
type input "15"
click at [805, 190] on span at bounding box center [808, 192] width 10 height 15
type input "16:00"
type input "16"
click at [805, 190] on span at bounding box center [808, 192] width 10 height 15
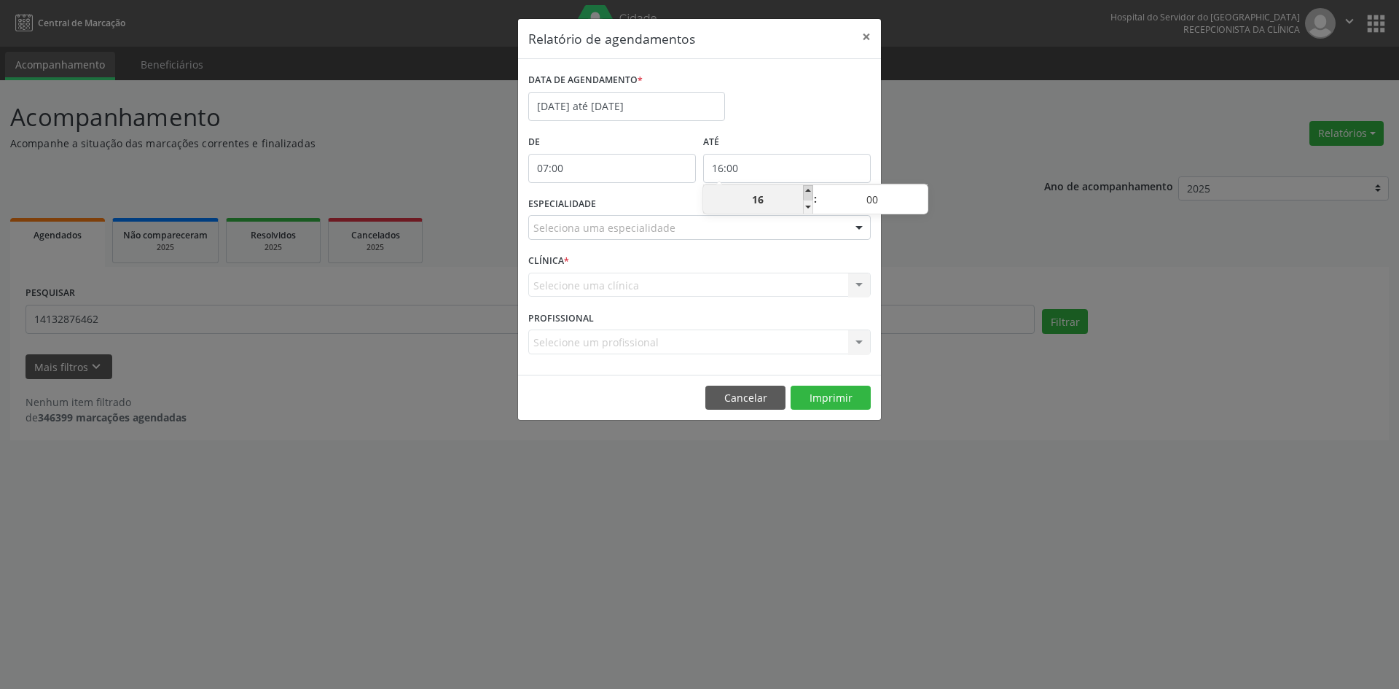
type input "17:00"
type input "17"
click at [805, 190] on span at bounding box center [808, 192] width 10 height 15
type input "18:00"
type input "18"
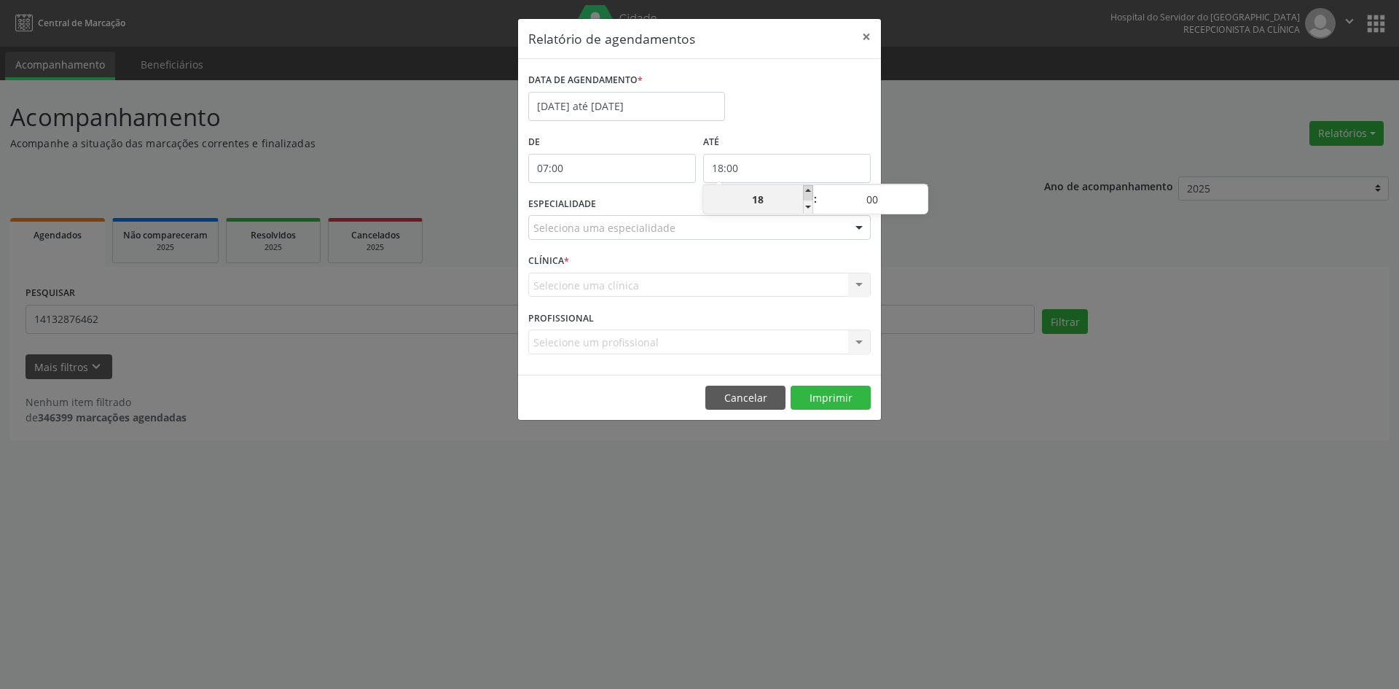
click at [805, 190] on span at bounding box center [808, 192] width 10 height 15
type input "19:00"
type input "19"
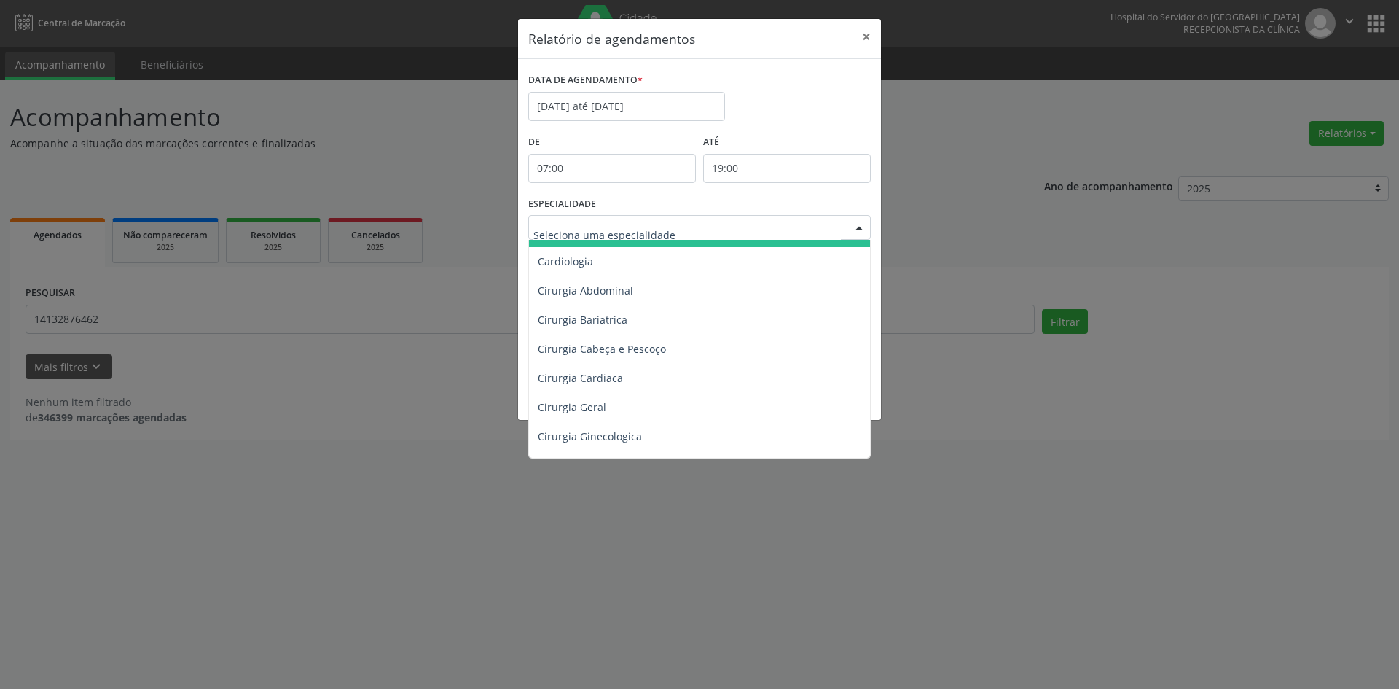
scroll to position [146, 0]
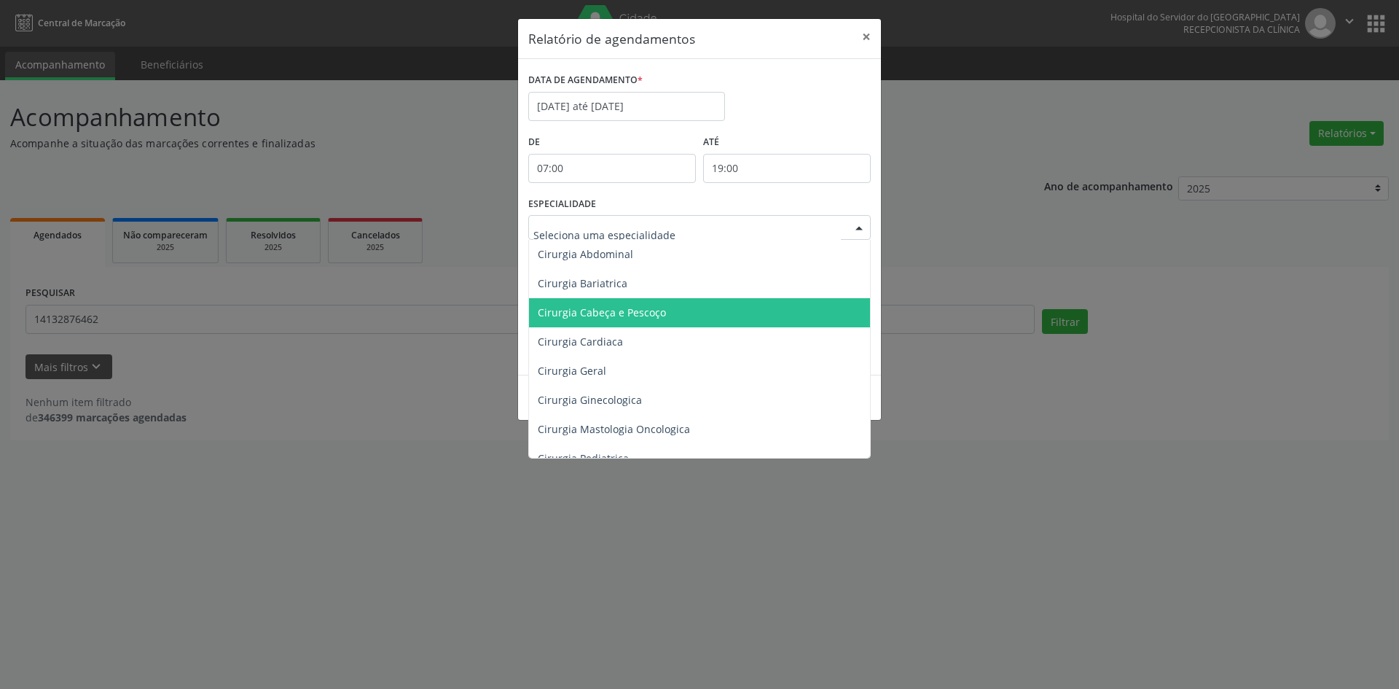
click at [623, 313] on span "Cirurgia Cabeça e Pescoço" at bounding box center [602, 312] width 128 height 14
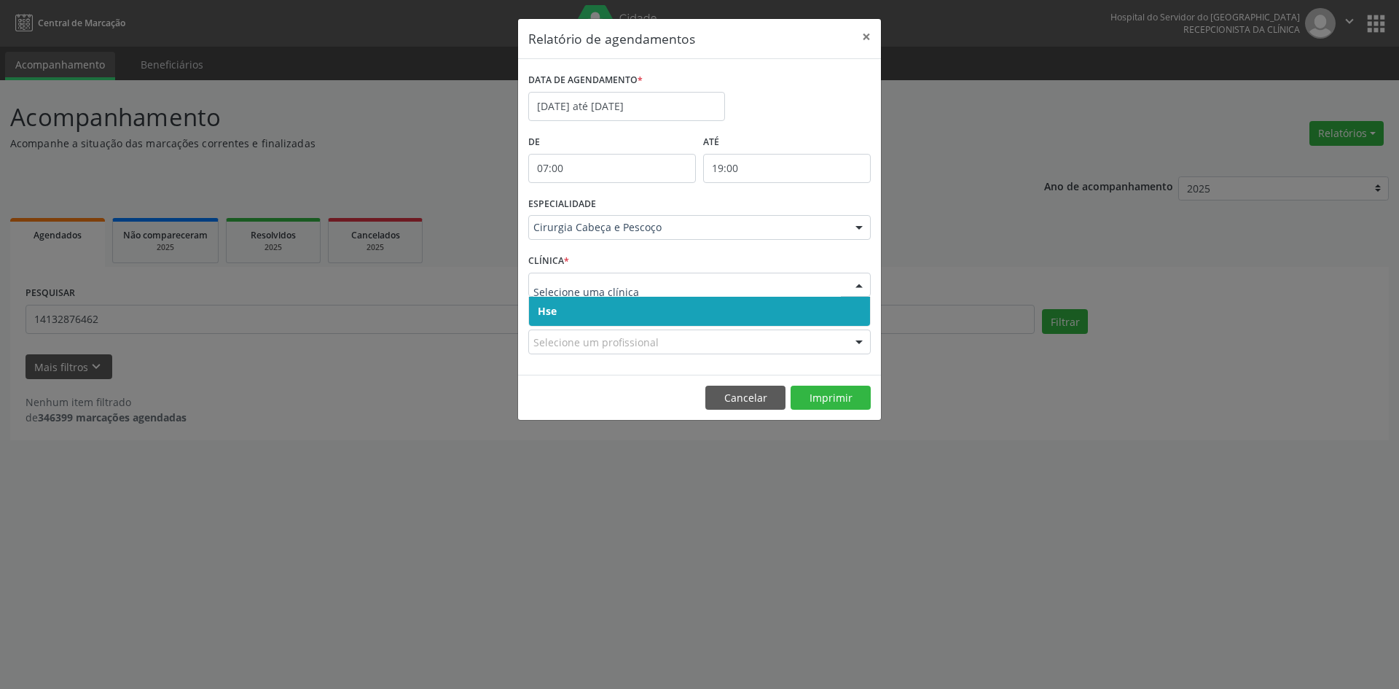
click at [548, 311] on span "Hse" at bounding box center [547, 311] width 19 height 14
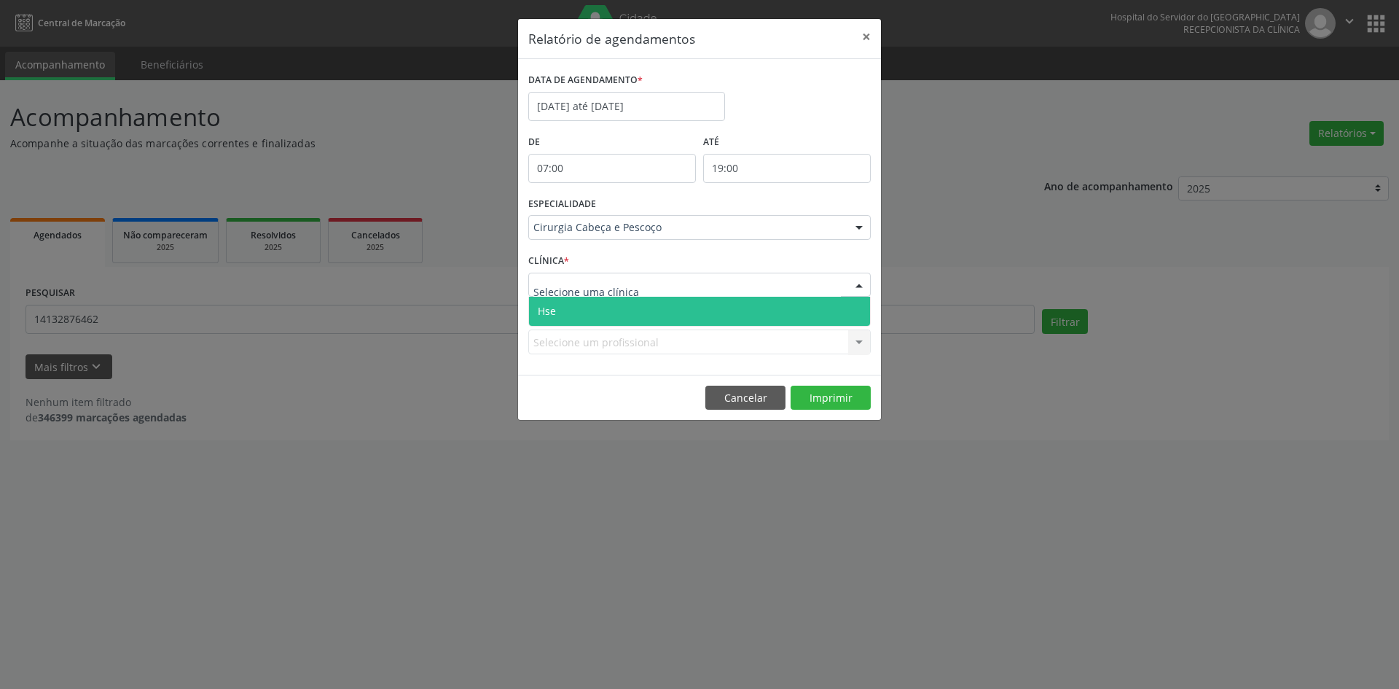
click at [550, 311] on span "Hse" at bounding box center [547, 311] width 18 height 14
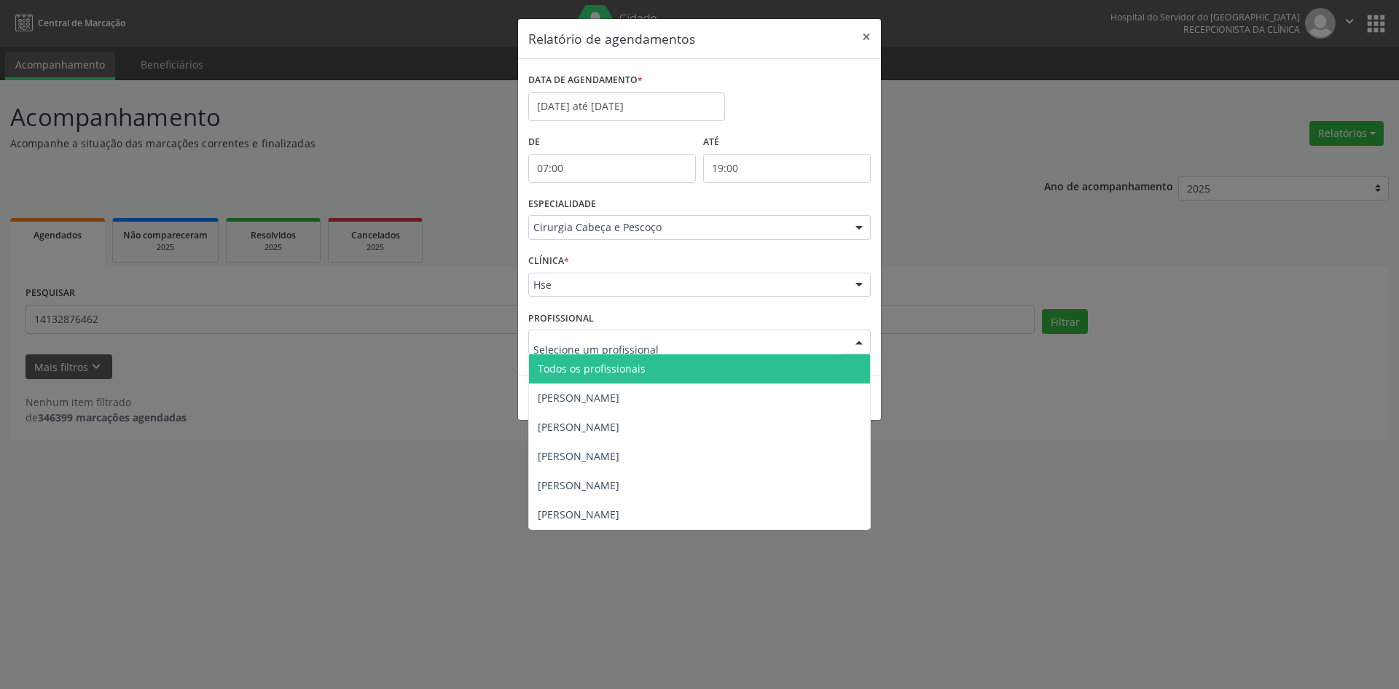
click at [572, 365] on span "Todos os profissionais" at bounding box center [592, 369] width 108 height 14
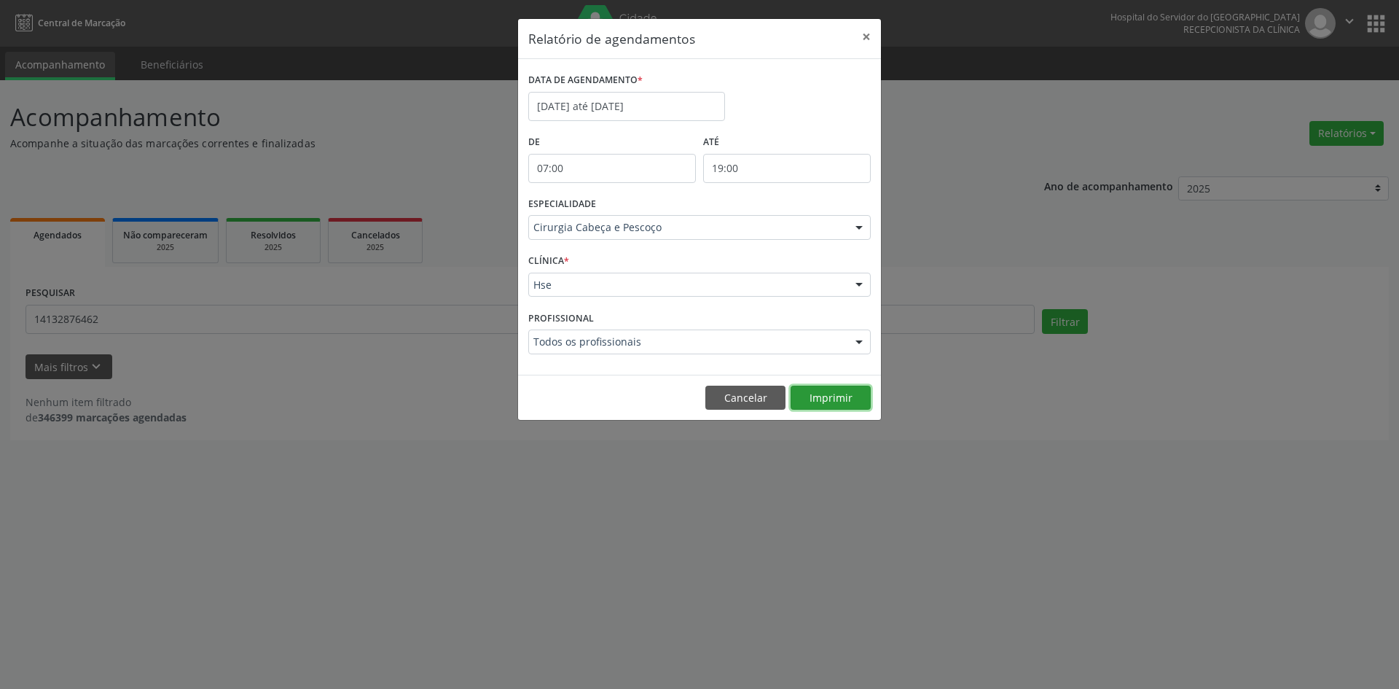
click at [827, 396] on button "Imprimir" at bounding box center [831, 398] width 80 height 25
click at [581, 106] on input "[DATE] até [DATE]" at bounding box center [626, 106] width 197 height 29
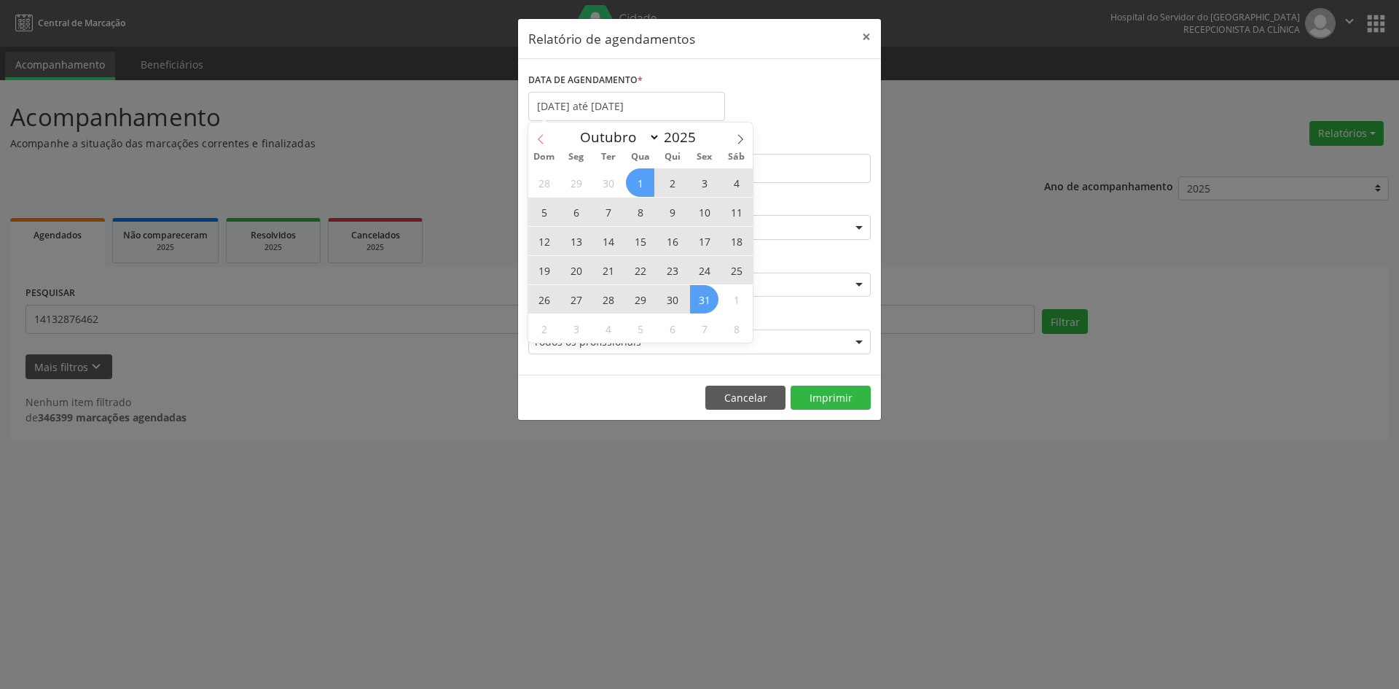
click at [542, 141] on icon at bounding box center [541, 139] width 10 height 10
select select "8"
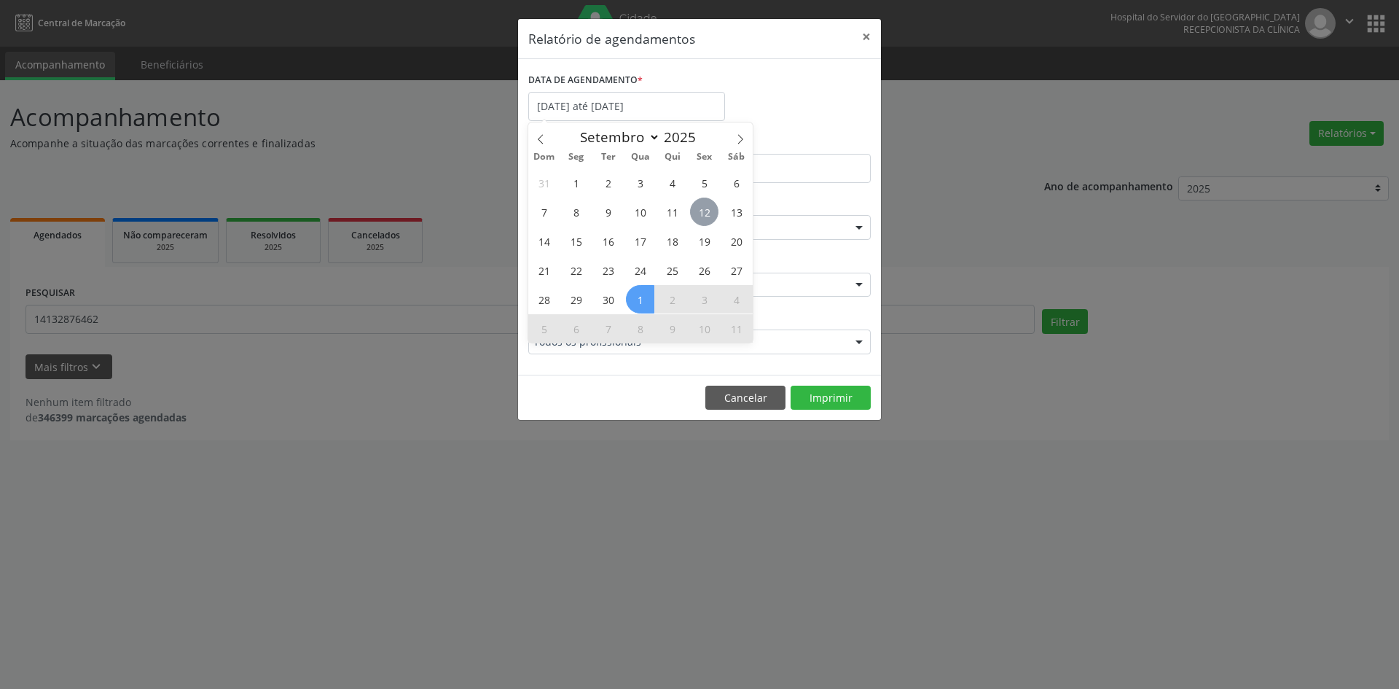
click at [707, 210] on span "12" at bounding box center [704, 212] width 28 height 28
type input "[DATE]"
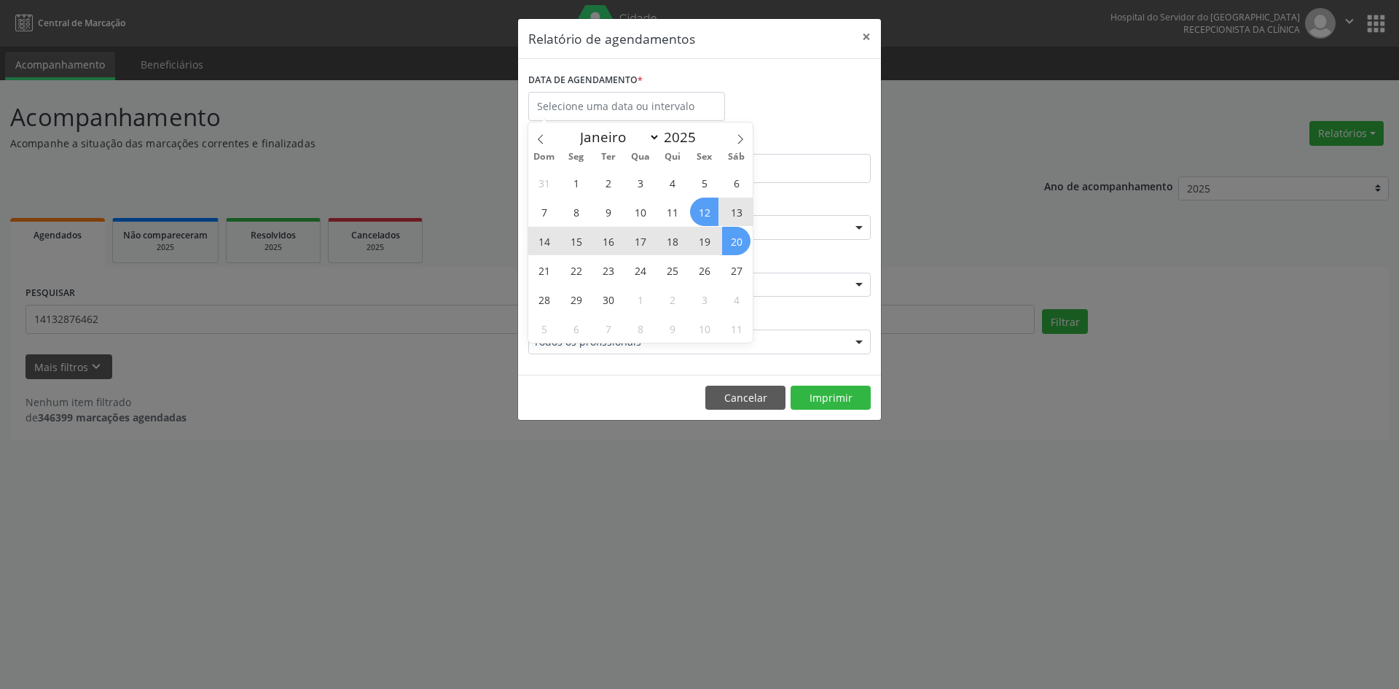
click at [967, 122] on div "Relatório de agendamentos × DATA DE AGENDAMENTO * De 07:00 ATÉ 19:00 ESPECIALID…" at bounding box center [699, 344] width 1399 height 689
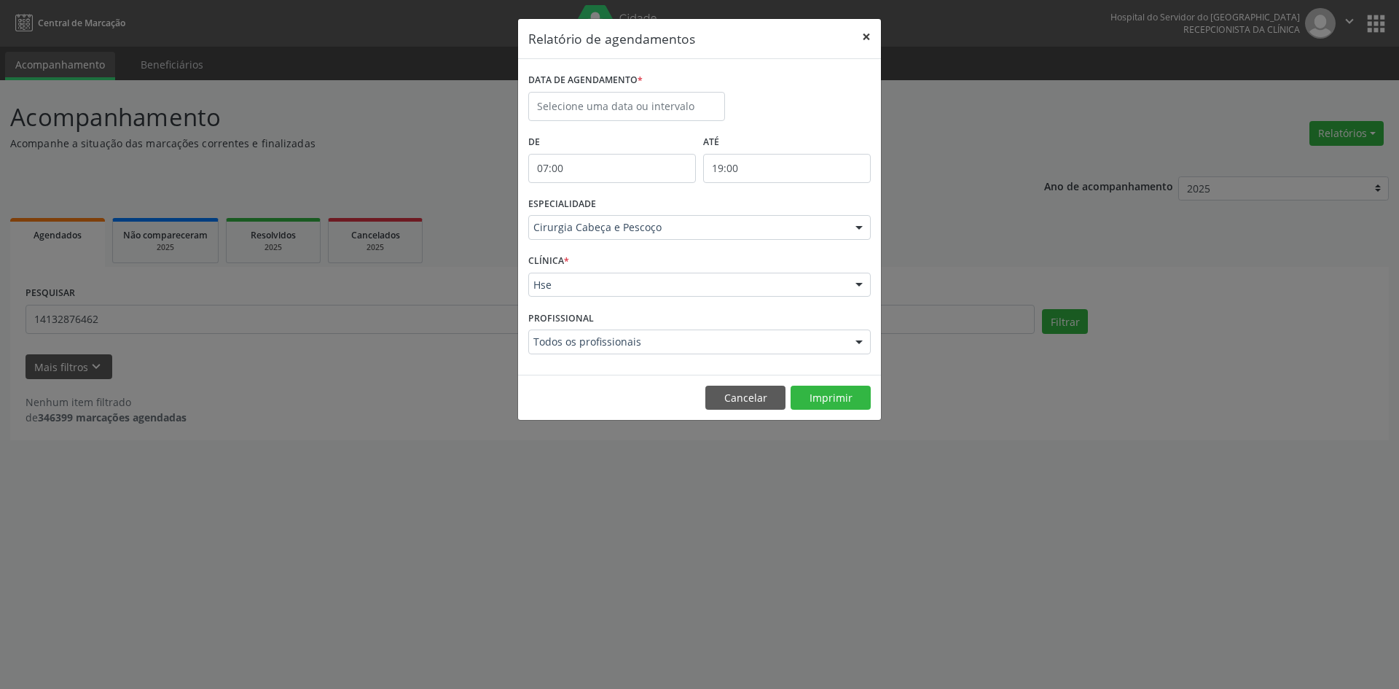
click at [869, 34] on button "×" at bounding box center [866, 37] width 29 height 36
